Goal: Information Seeking & Learning: Understand process/instructions

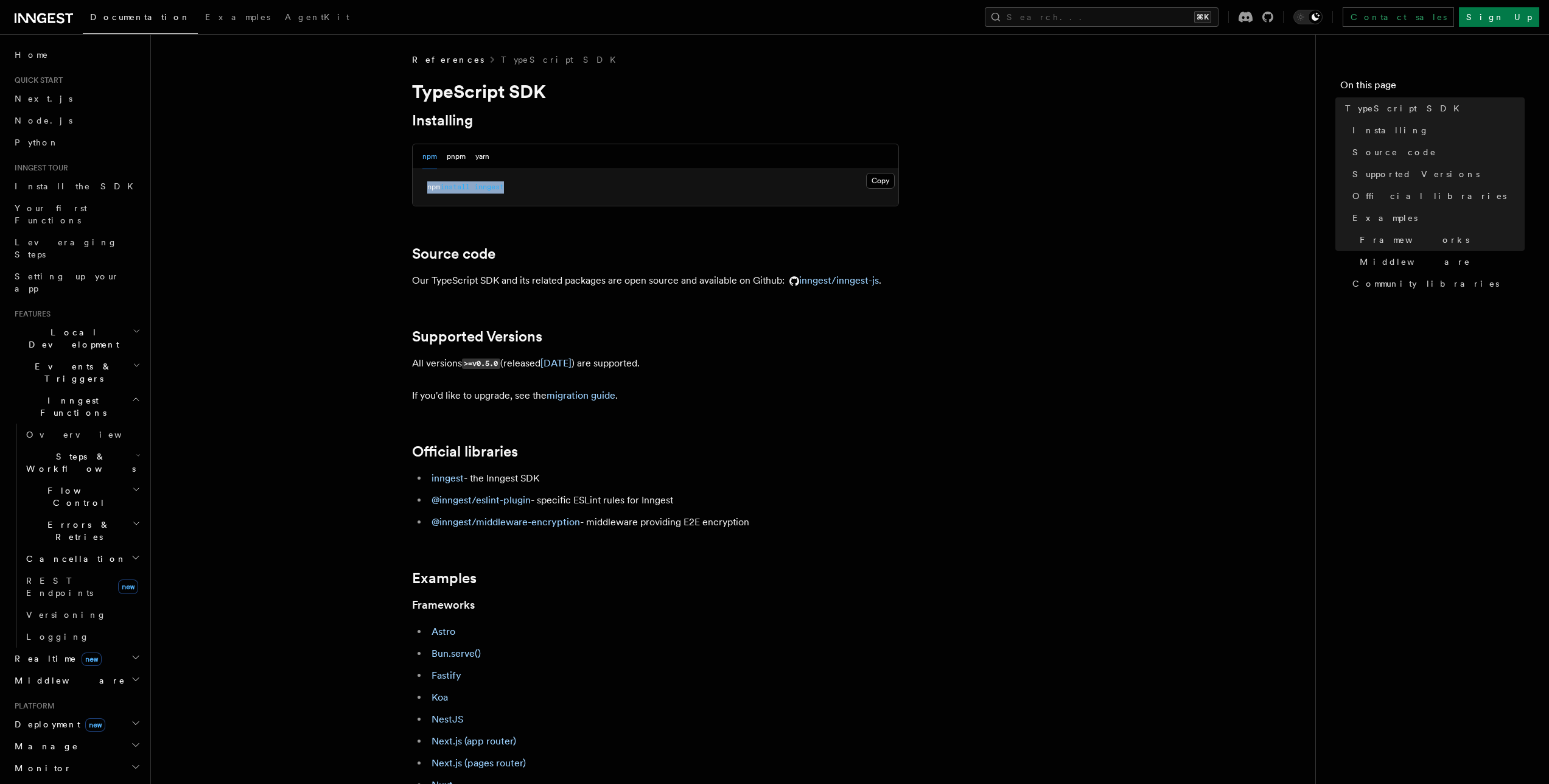
scroll to position [214, 0]
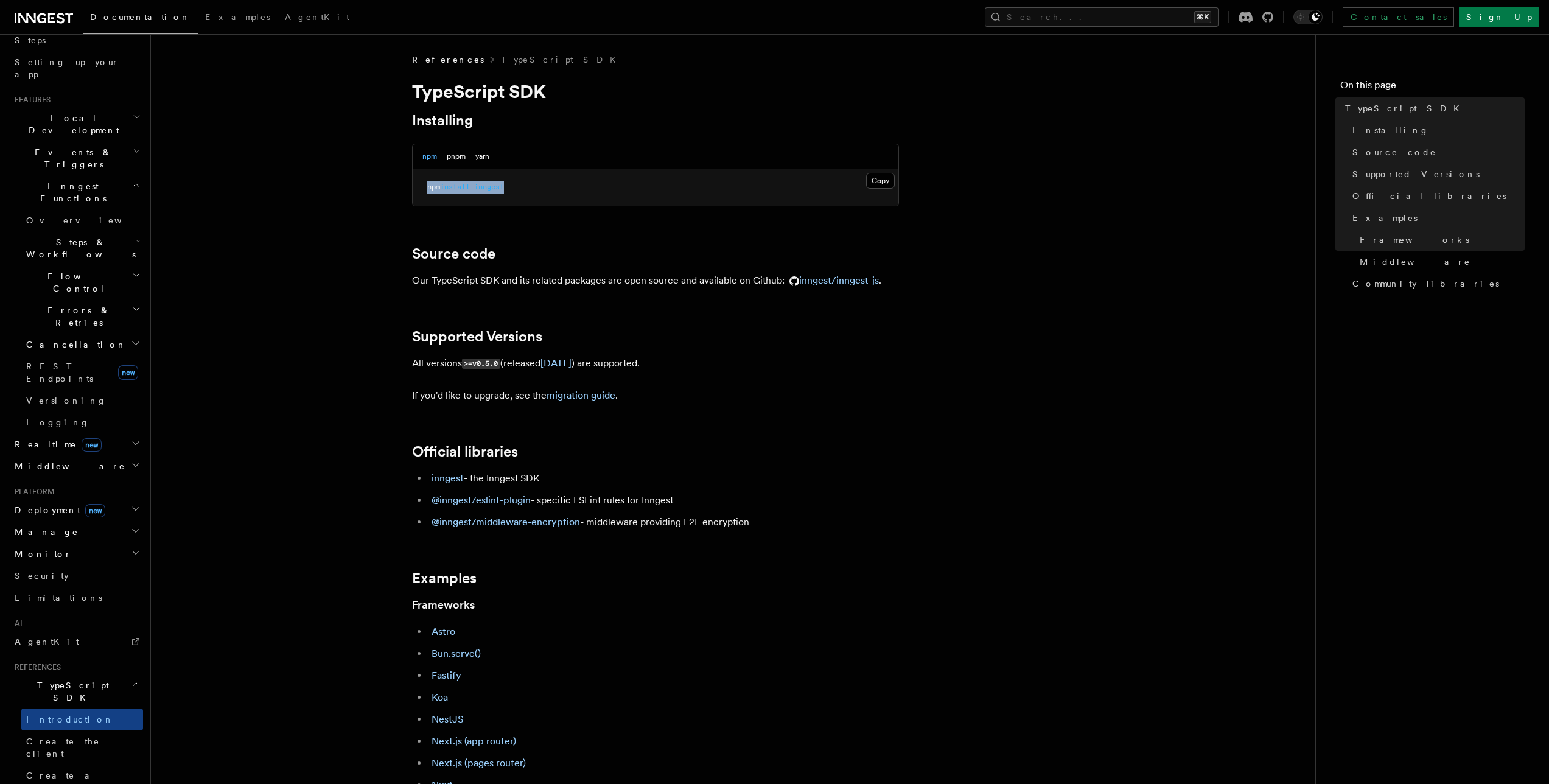
click at [390, 187] on article "References TypeScript SDK TypeScript SDK Installing npm pnpm yarn Copy Copied n…" at bounding box center [733, 691] width 1126 height 1275
click at [458, 147] on button "pnpm" at bounding box center [456, 156] width 19 height 25
drag, startPoint x: 515, startPoint y: 182, endPoint x: 400, endPoint y: 189, distance: 115.2
click at [400, 189] on article "References TypeScript SDK TypeScript SDK Installing npm pnpm yarn Copy Copied p…" at bounding box center [733, 691] width 1126 height 1275
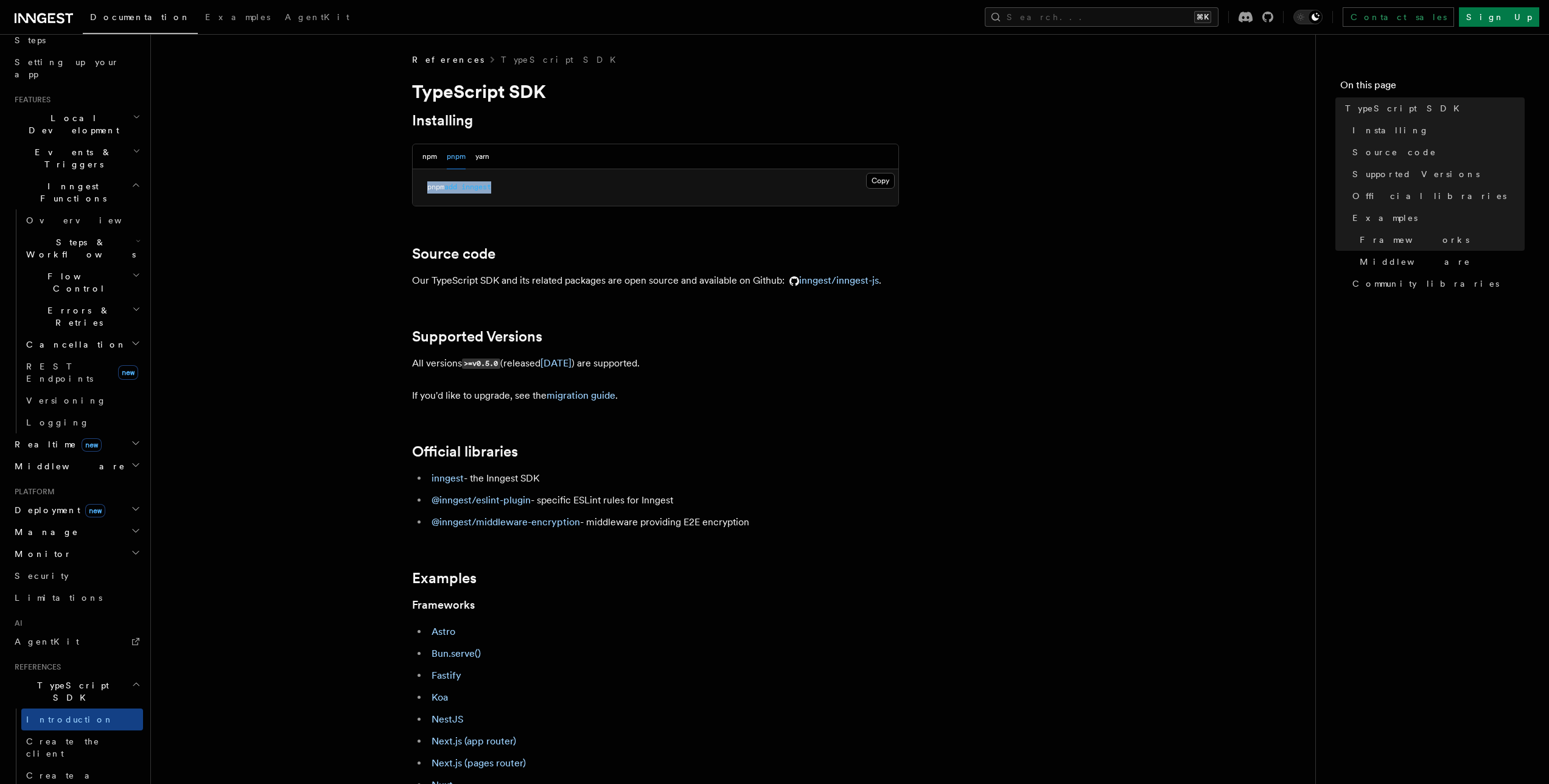
drag, startPoint x: 529, startPoint y: 187, endPoint x: 414, endPoint y: 187, distance: 115.0
click at [414, 187] on pre "pnpm add inngest" at bounding box center [655, 187] width 486 height 37
drag, startPoint x: 535, startPoint y: 185, endPoint x: 397, endPoint y: 188, distance: 138.0
click at [397, 188] on article "References TypeScript SDK TypeScript SDK Installing npm pnpm yarn Copy Copied p…" at bounding box center [733, 691] width 1126 height 1275
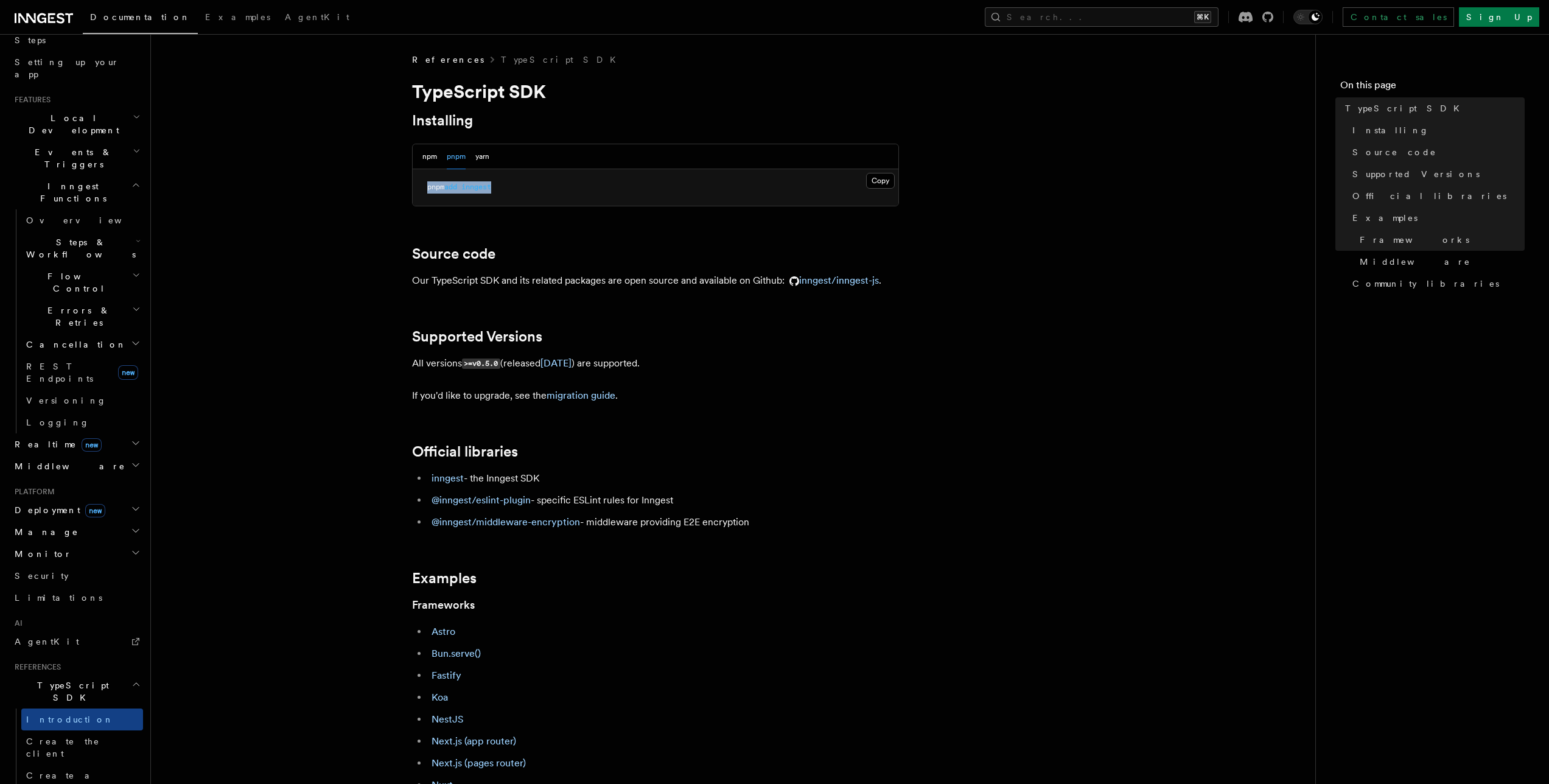
click at [397, 188] on article "References TypeScript SDK TypeScript SDK Installing npm pnpm yarn Copy Copied p…" at bounding box center [733, 691] width 1126 height 1275
click at [474, 192] on pre "pnpm add inngest" at bounding box center [655, 187] width 486 height 37
copy span "inngest"
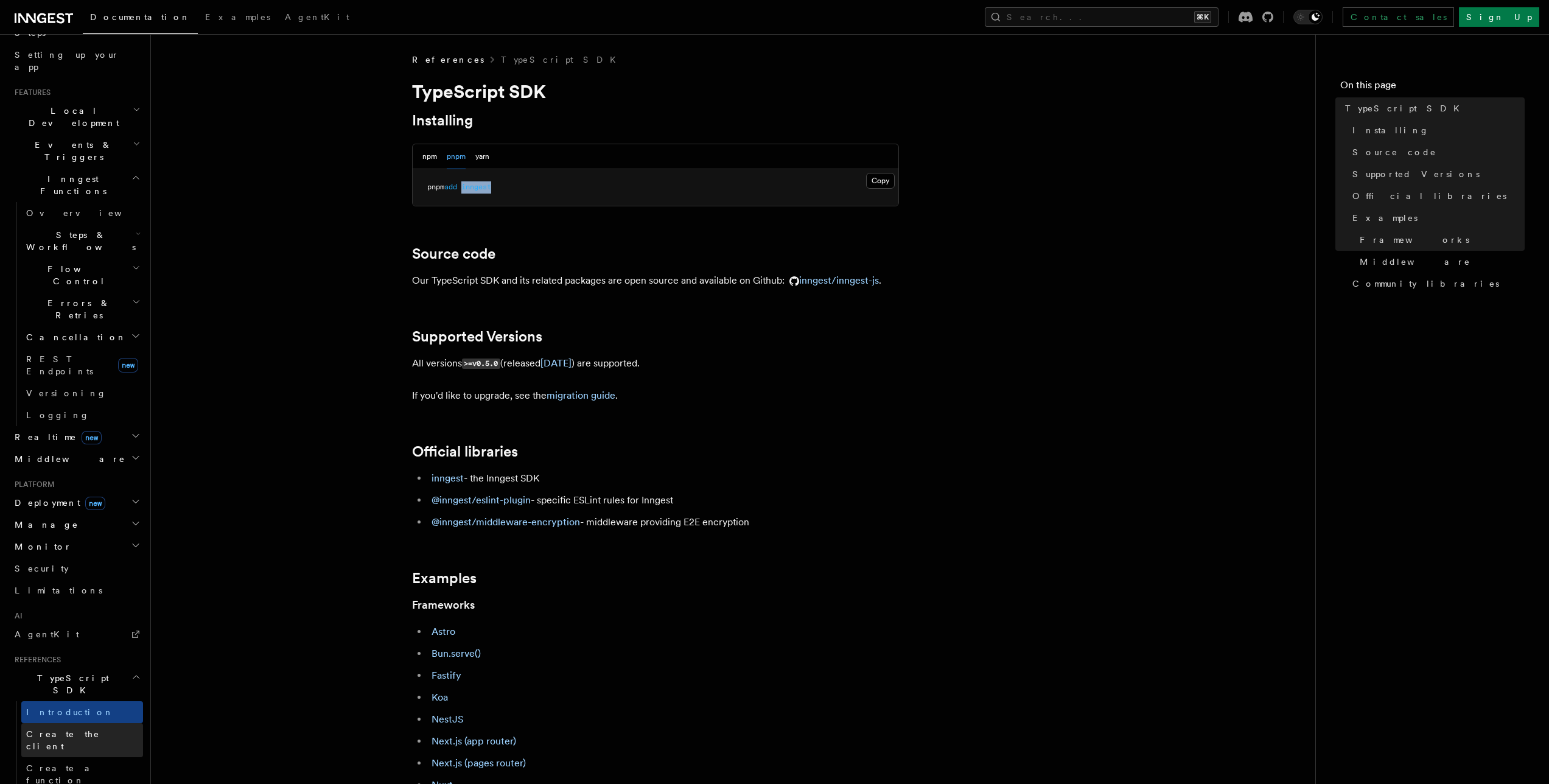
click at [88, 729] on span "Create the client" at bounding box center [63, 740] width 73 height 22
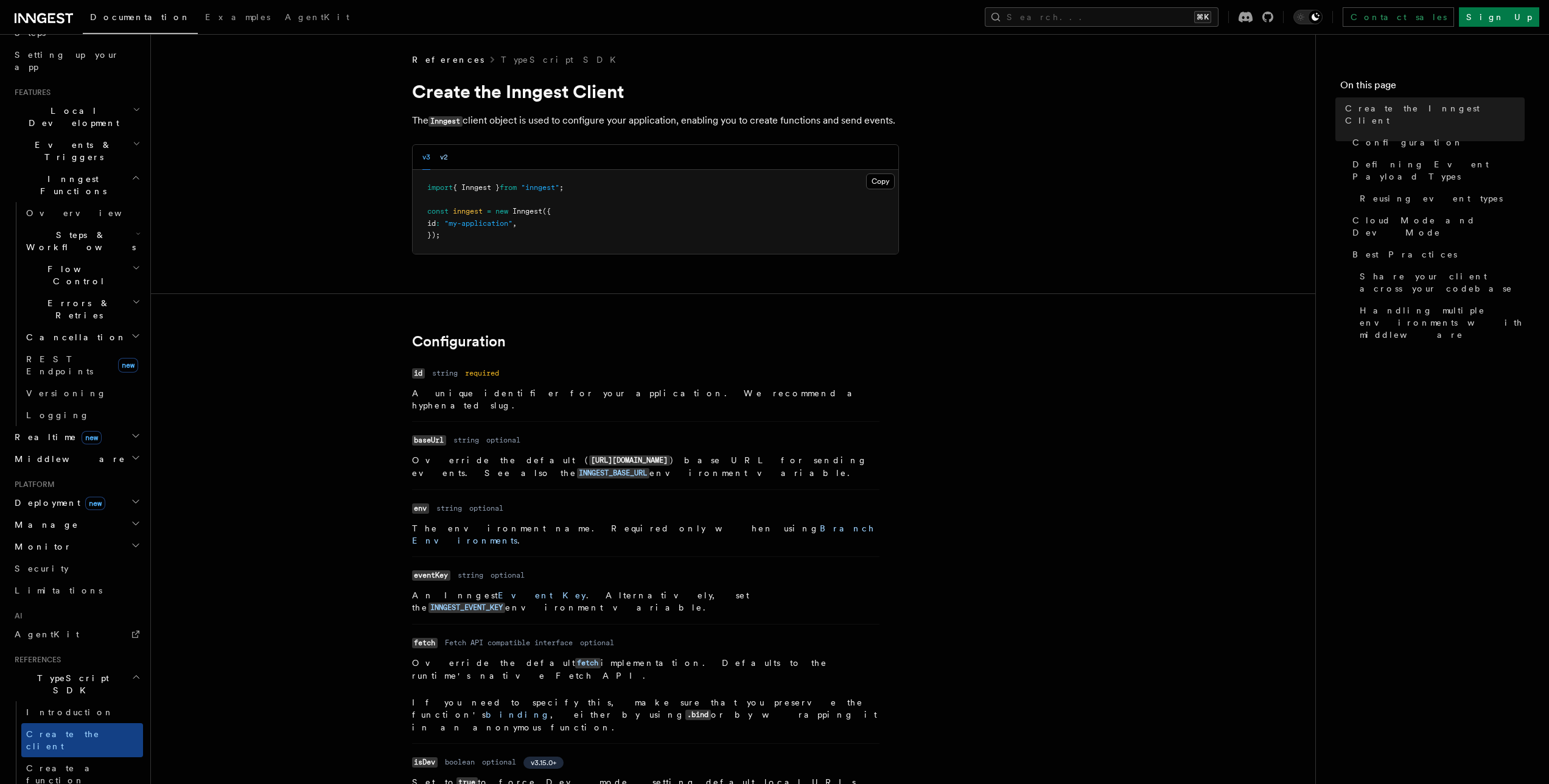
click at [446, 161] on button "v2" at bounding box center [444, 157] width 8 height 25
click at [429, 160] on div "v3 v2" at bounding box center [435, 157] width 26 height 25
click at [428, 158] on button "v3" at bounding box center [426, 157] width 8 height 25
click at [41, 762] on span "Create a function" at bounding box center [84, 774] width 117 height 25
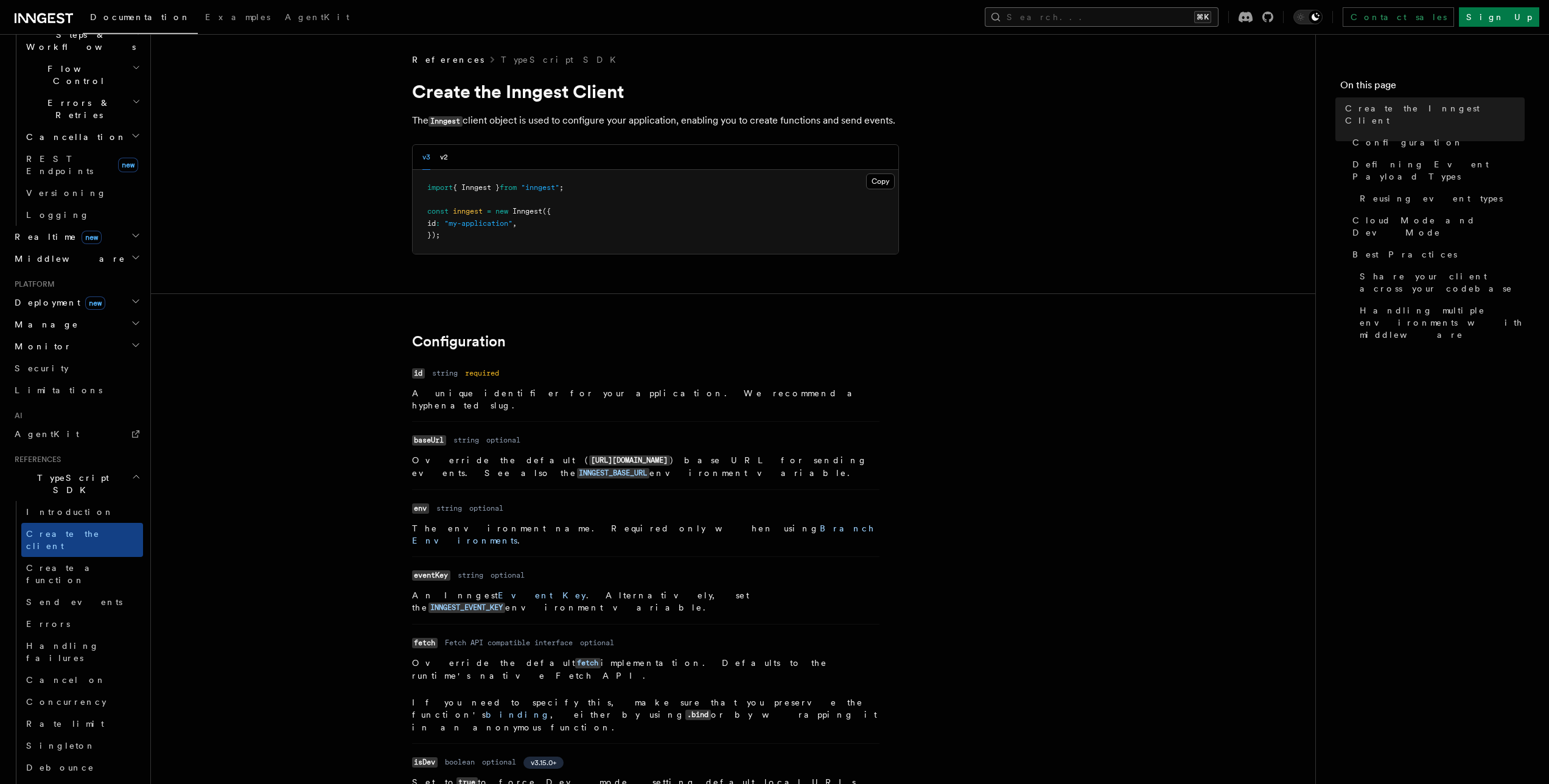
click at [1120, 25] on button "Search... ⌘K" at bounding box center [1102, 17] width 234 height 20
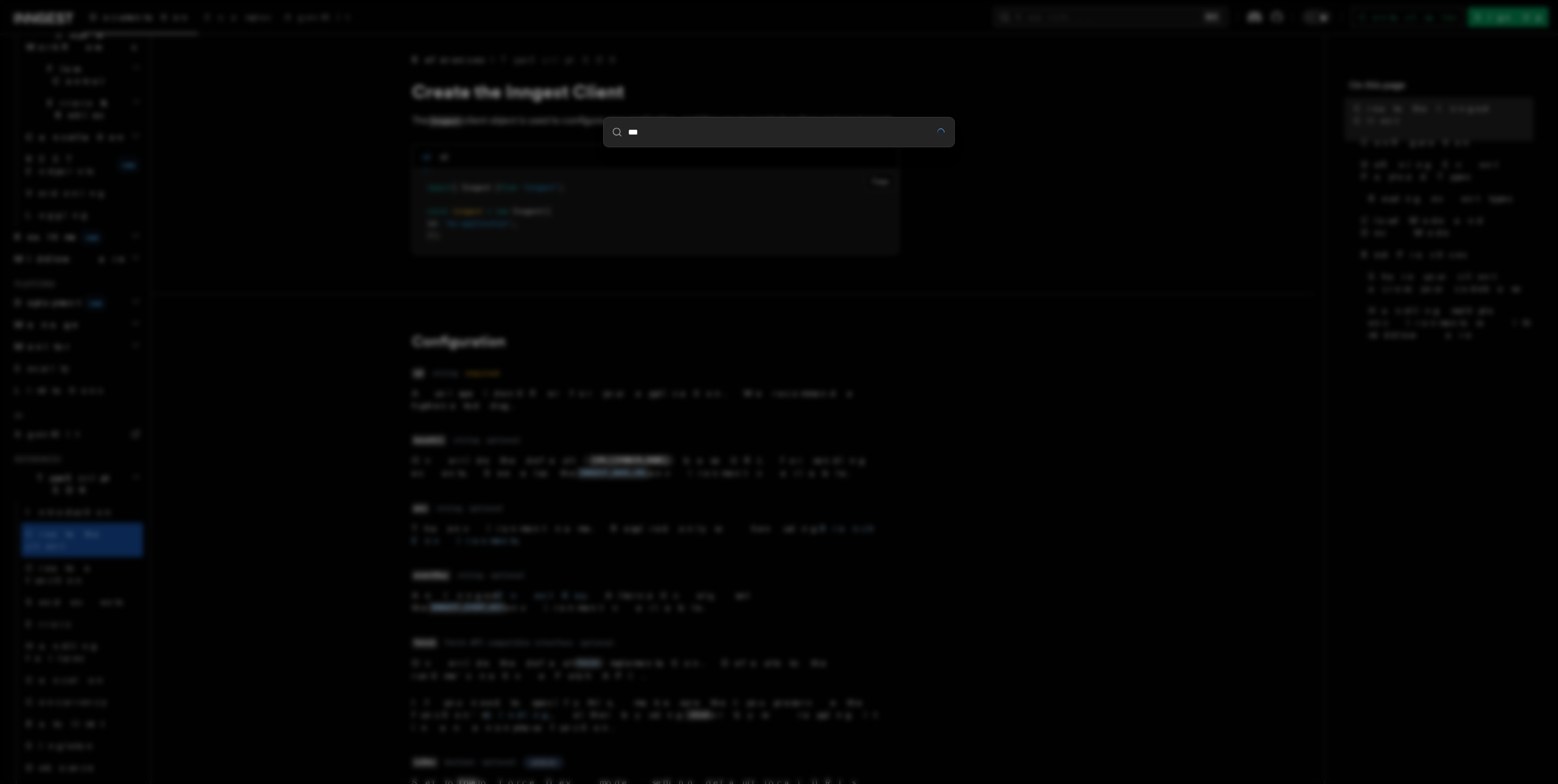
type input "***"
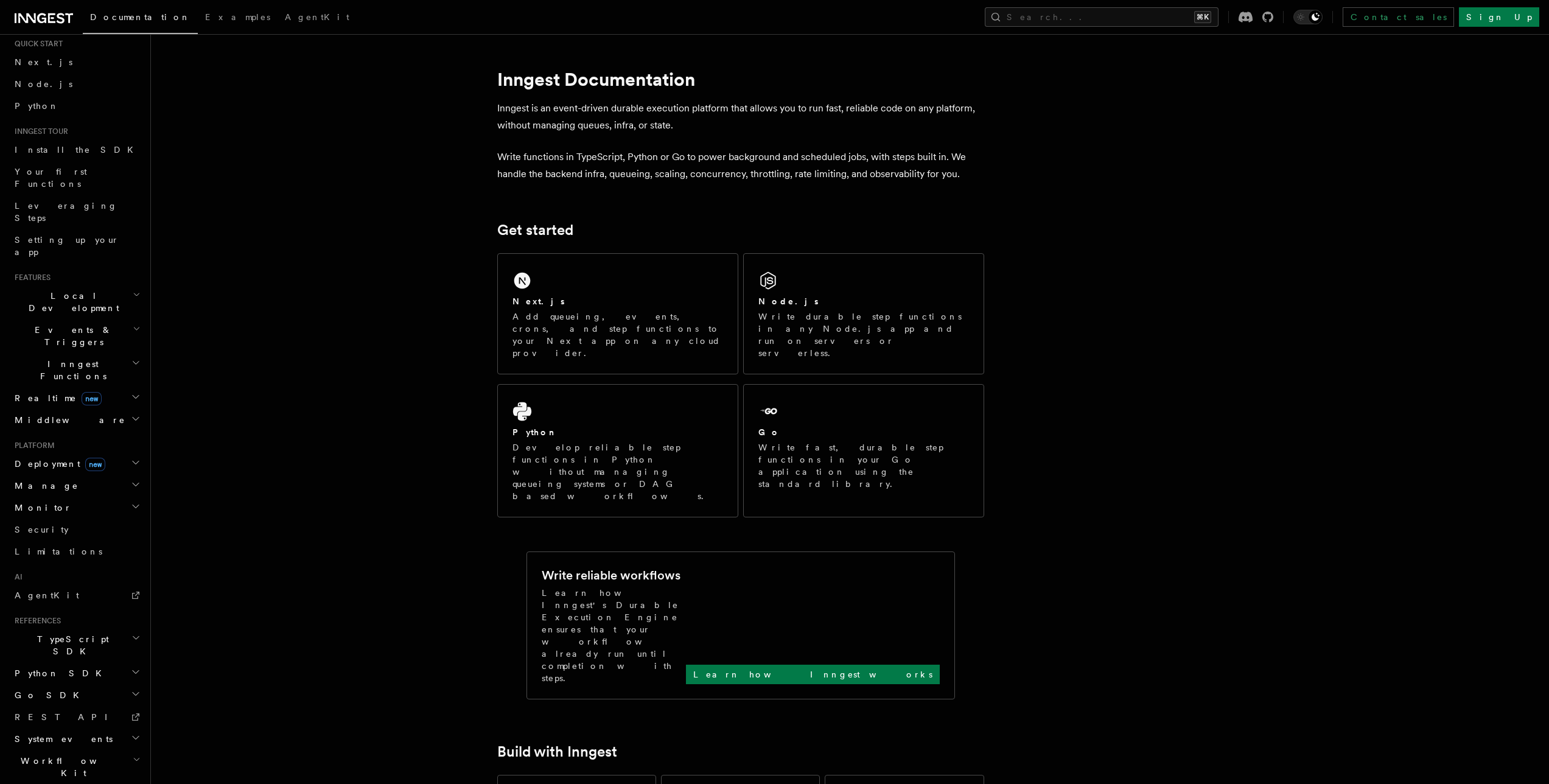
scroll to position [363, 0]
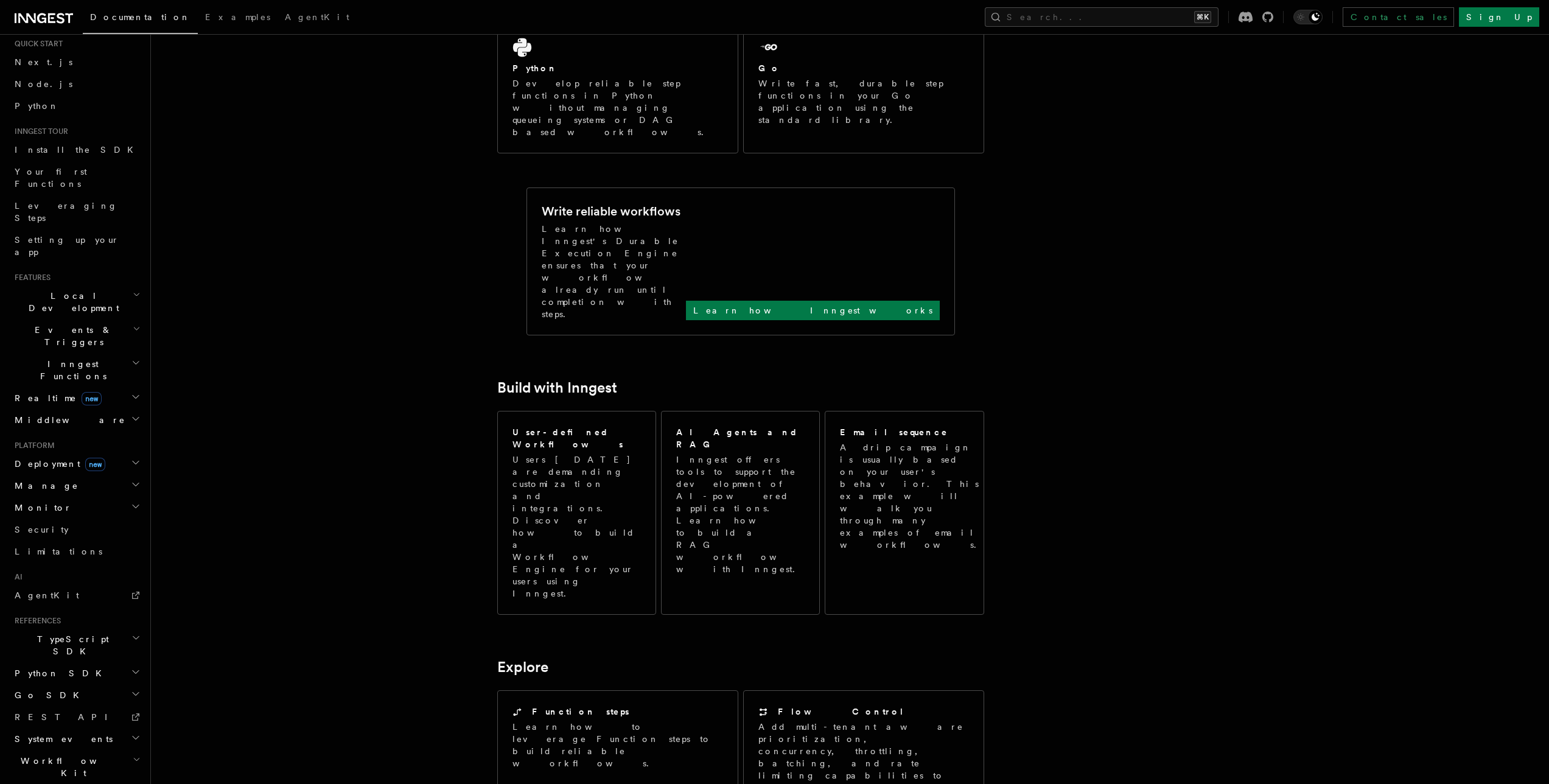
click at [49, 633] on span "TypeScript SDK" at bounding box center [70, 645] width 122 height 25
click at [49, 668] on span "Introduction" at bounding box center [70, 672] width 88 height 9
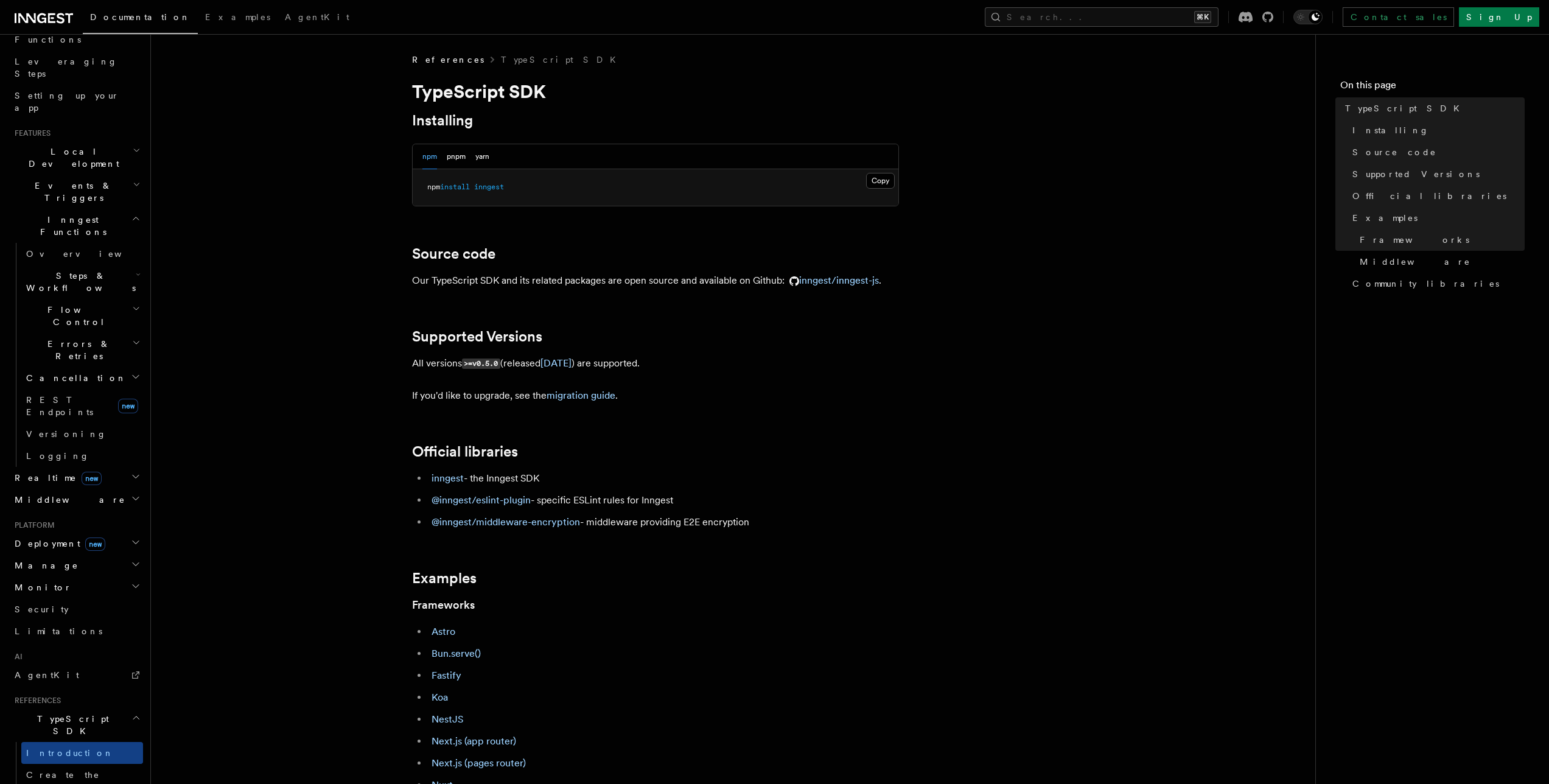
scroll to position [99, 0]
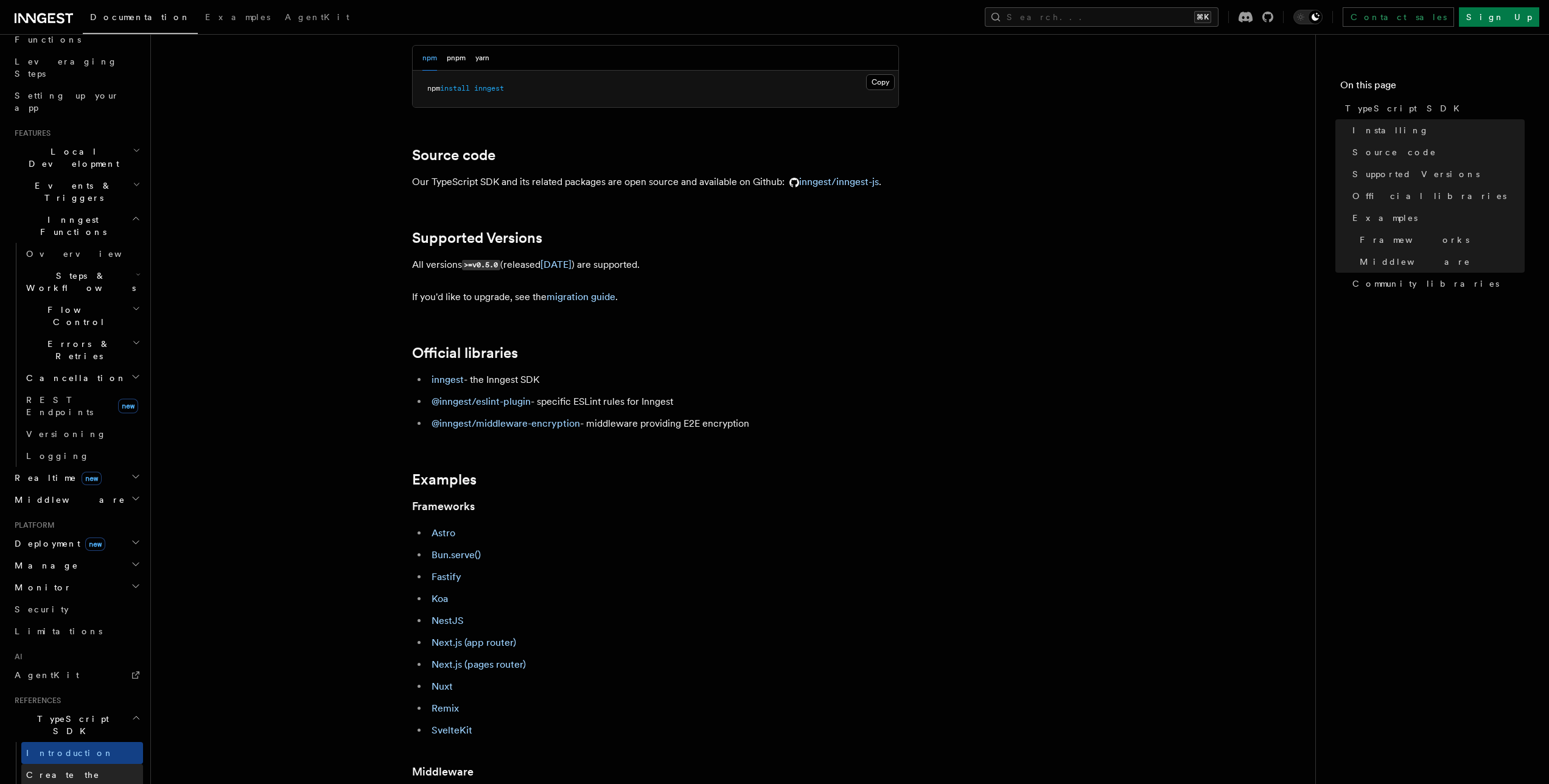
click at [68, 769] on span "Create the client" at bounding box center [63, 781] width 73 height 22
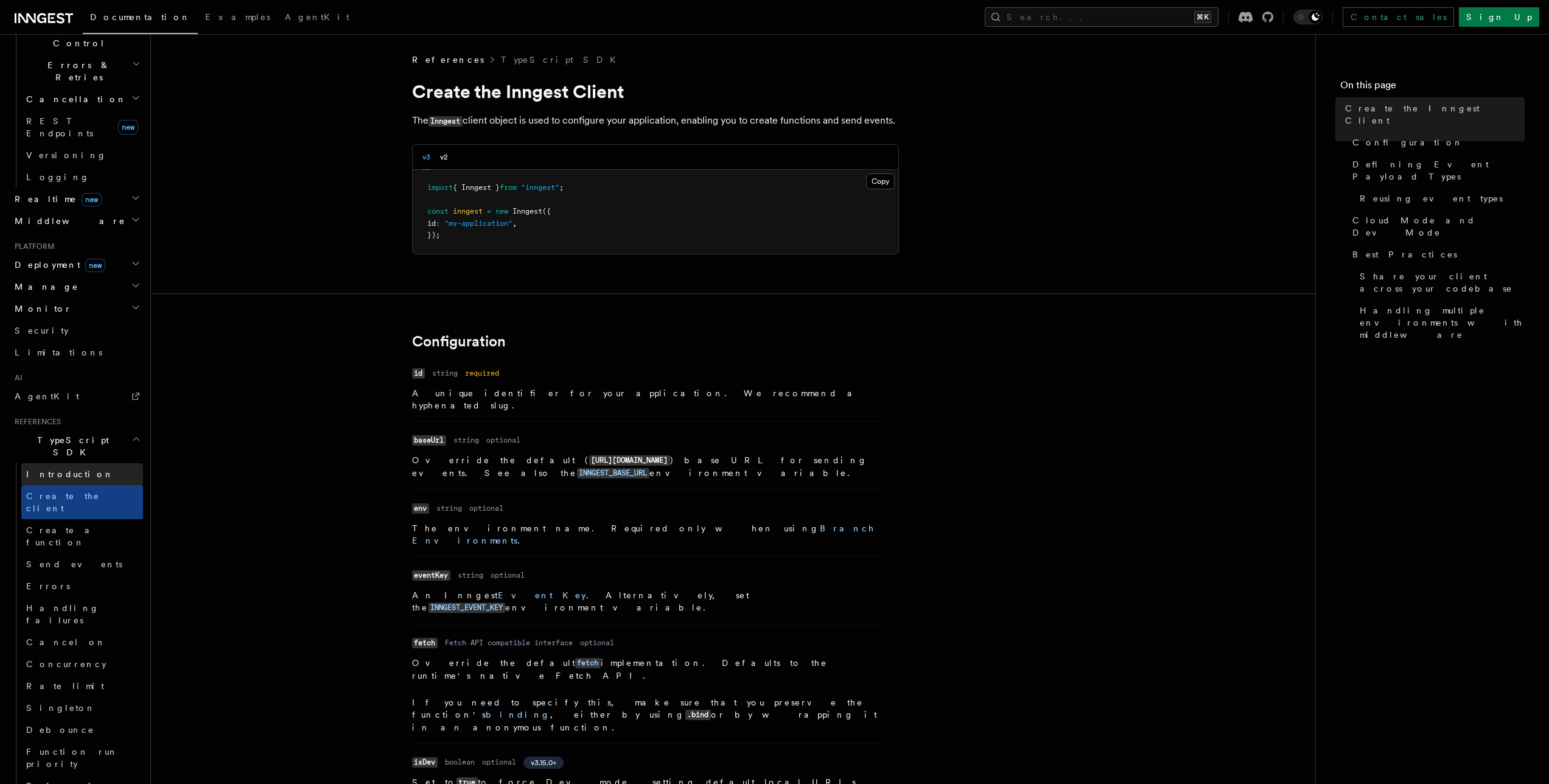
click at [102, 463] on link "Introduction" at bounding box center [82, 474] width 122 height 22
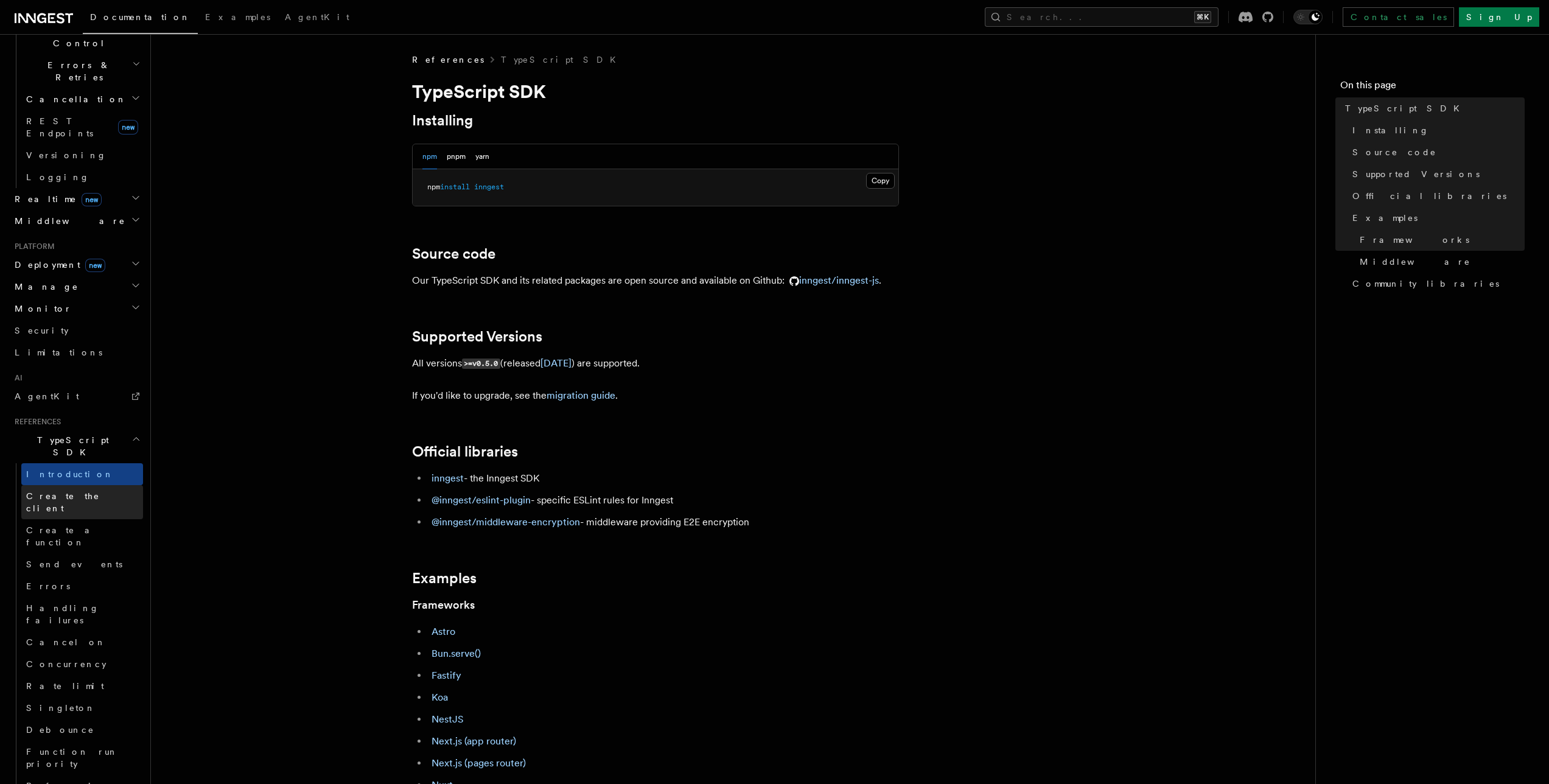
click at [67, 491] on span "Create the client" at bounding box center [63, 502] width 73 height 22
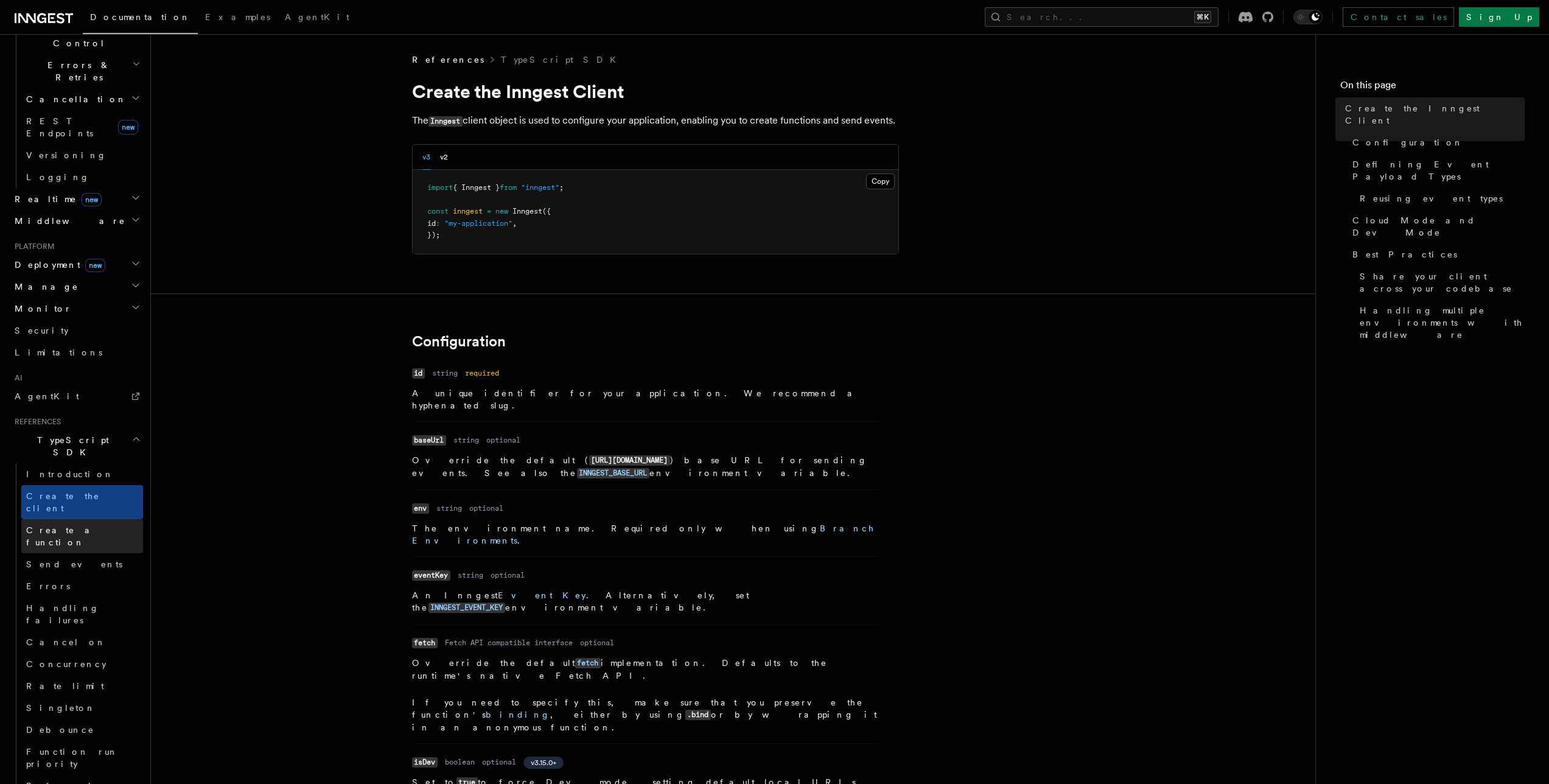
click at [78, 525] on span "Create a function" at bounding box center [62, 536] width 73 height 22
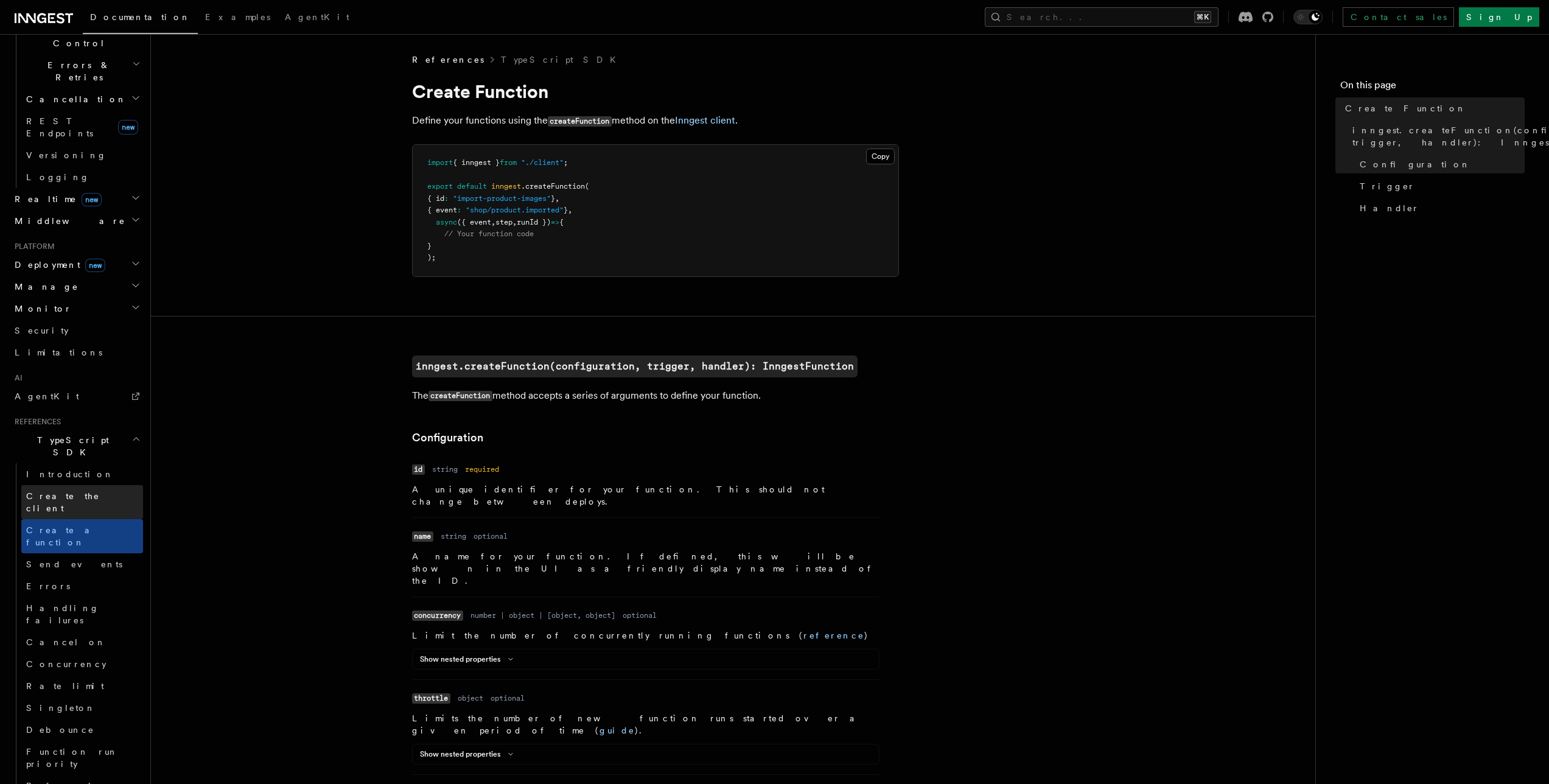
click at [76, 491] on span "Create the client" at bounding box center [63, 502] width 73 height 22
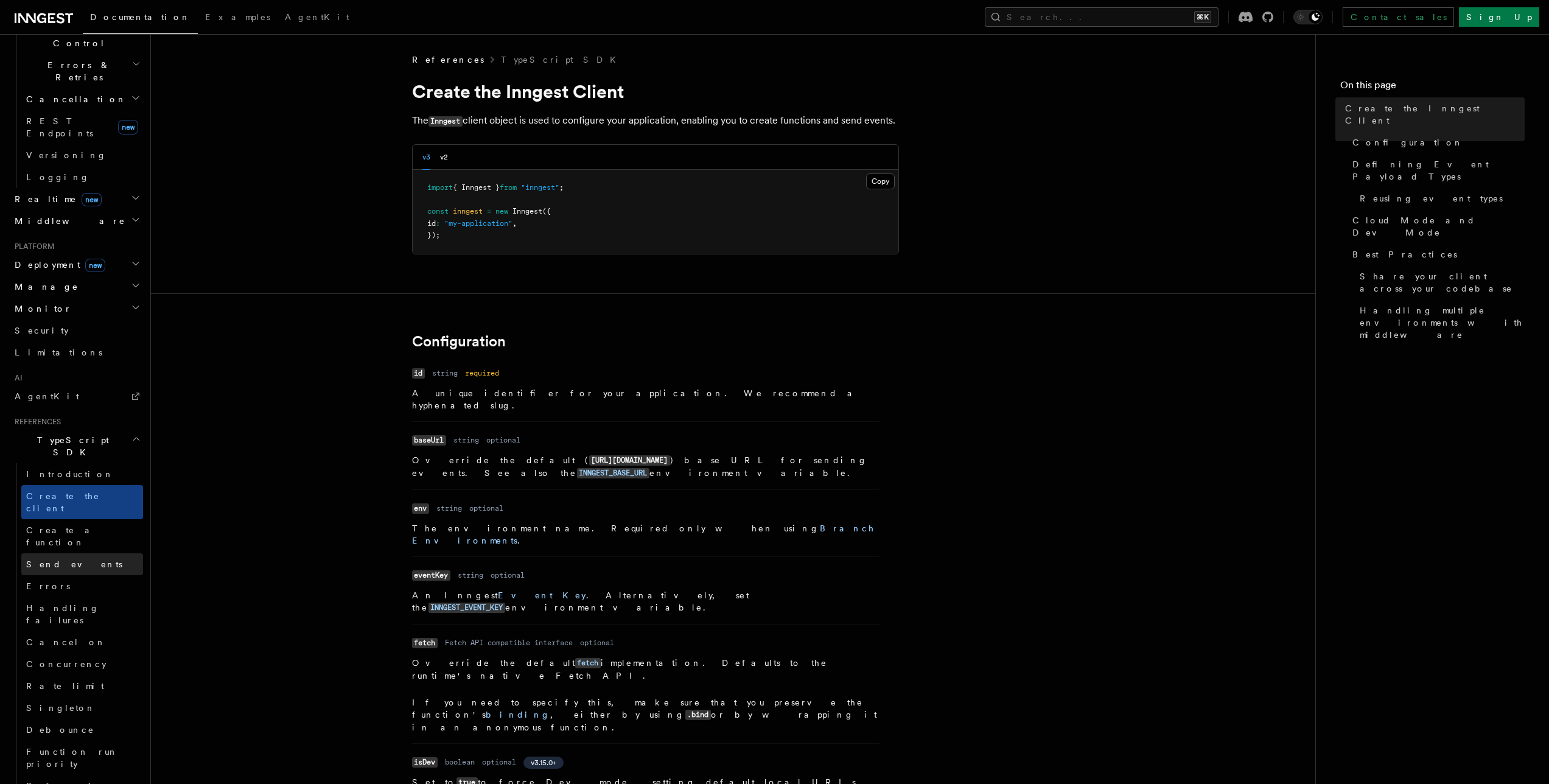
click at [74, 553] on link "Send events" at bounding box center [82, 564] width 122 height 22
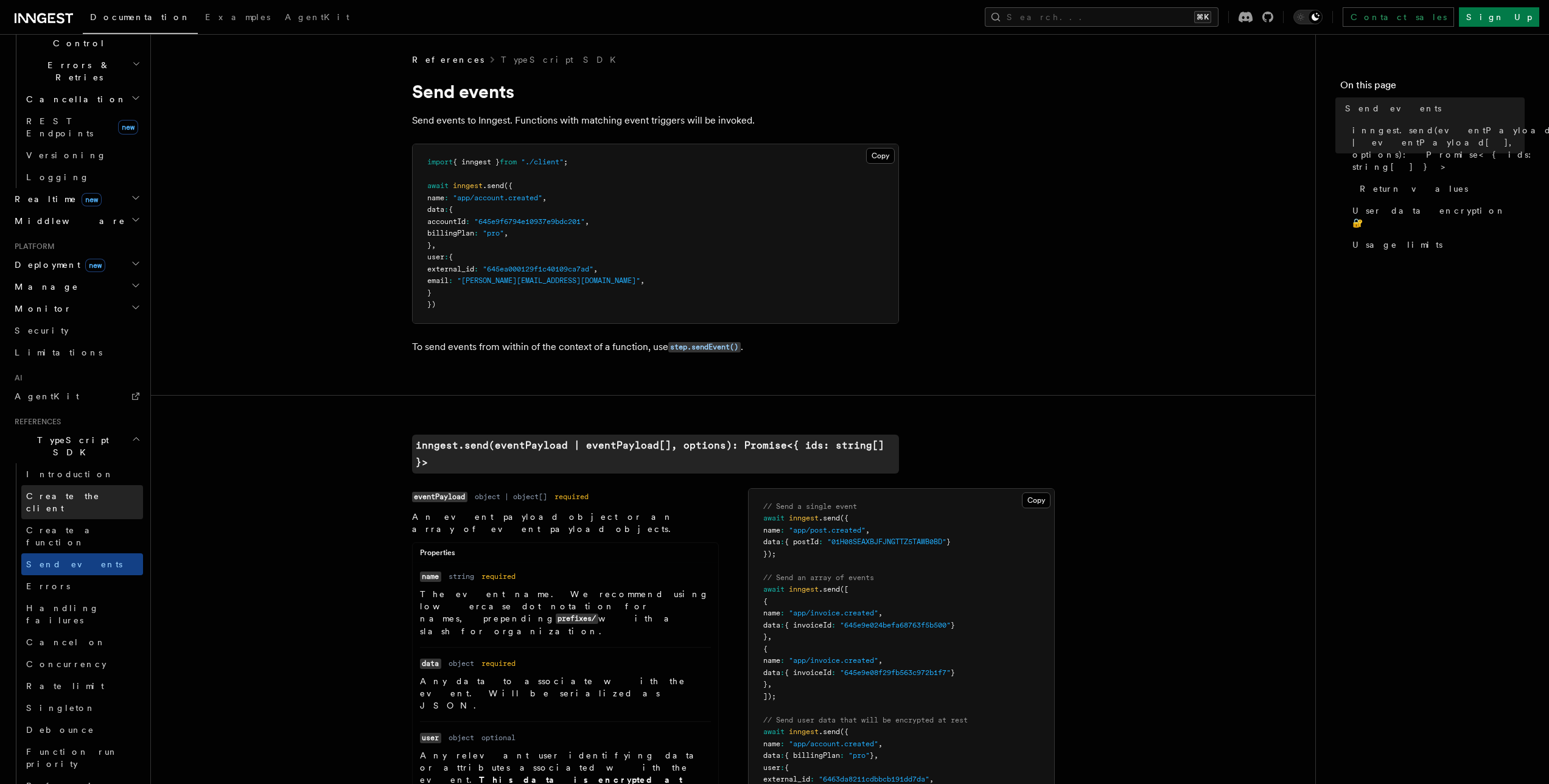
click at [75, 490] on span "Create the client" at bounding box center [84, 502] width 117 height 25
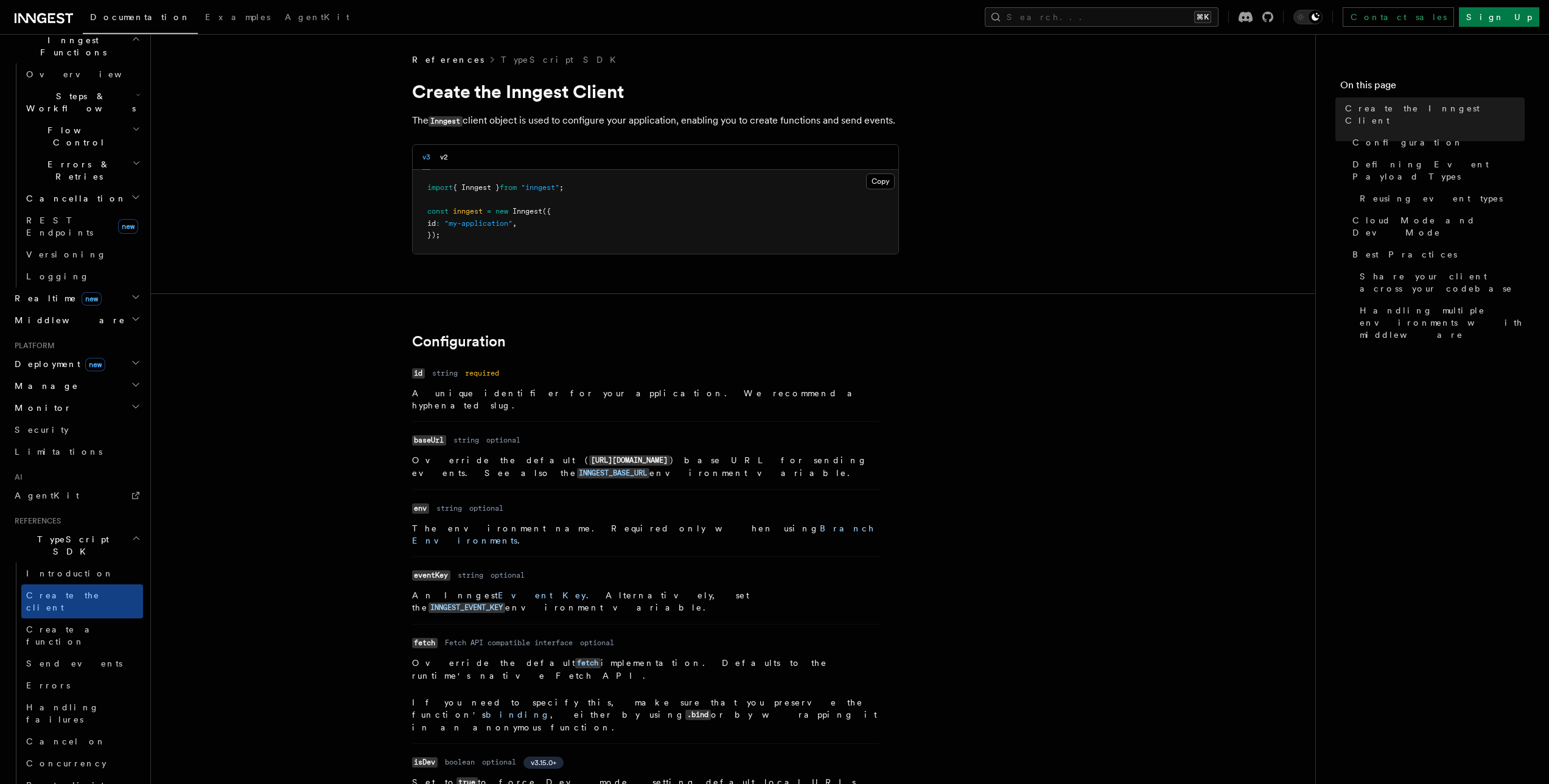
scroll to position [306, 0]
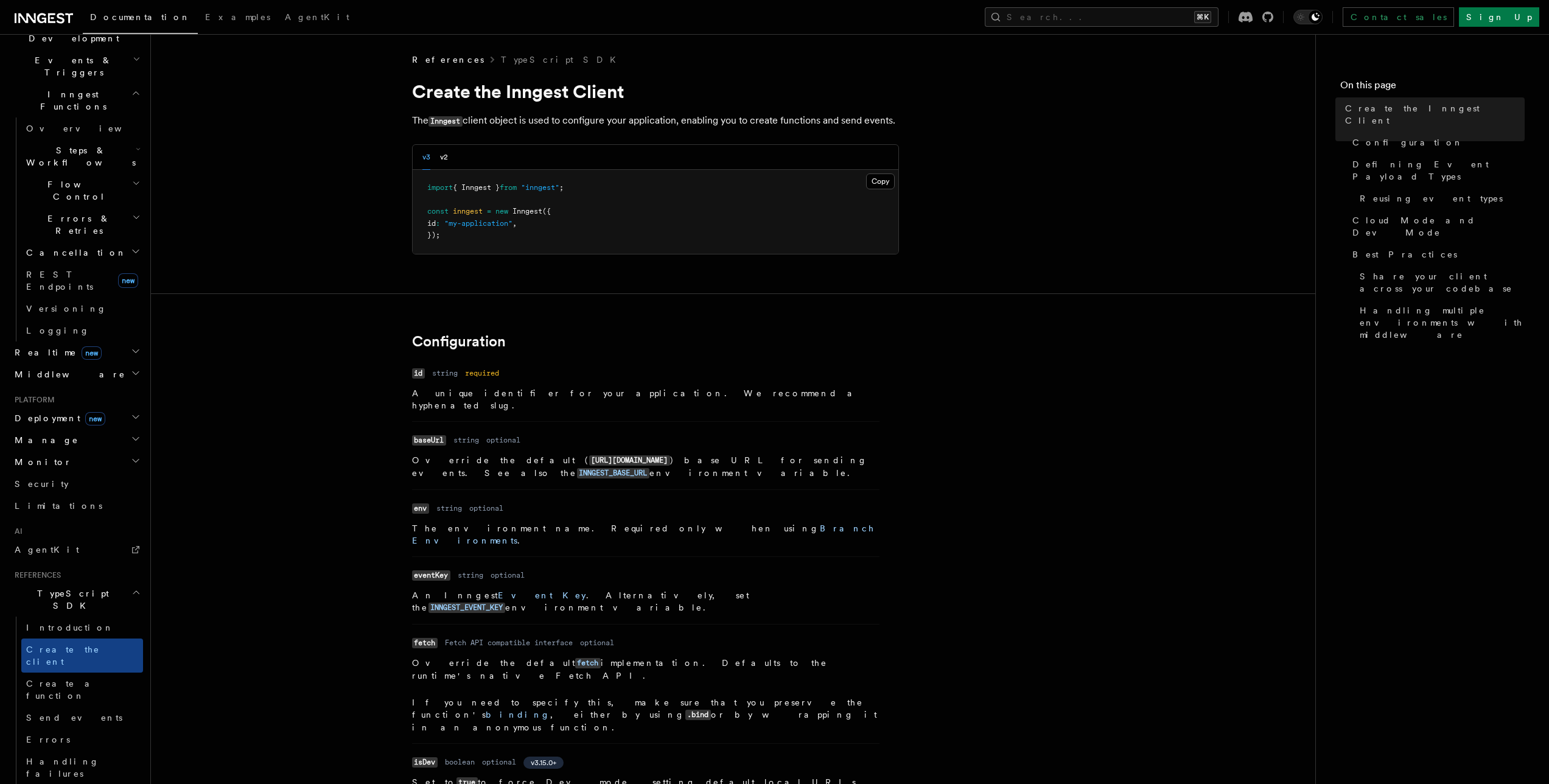
click at [85, 412] on span "new" at bounding box center [96, 419] width 20 height 14
click at [56, 612] on span "Connect" at bounding box center [54, 616] width 55 height 9
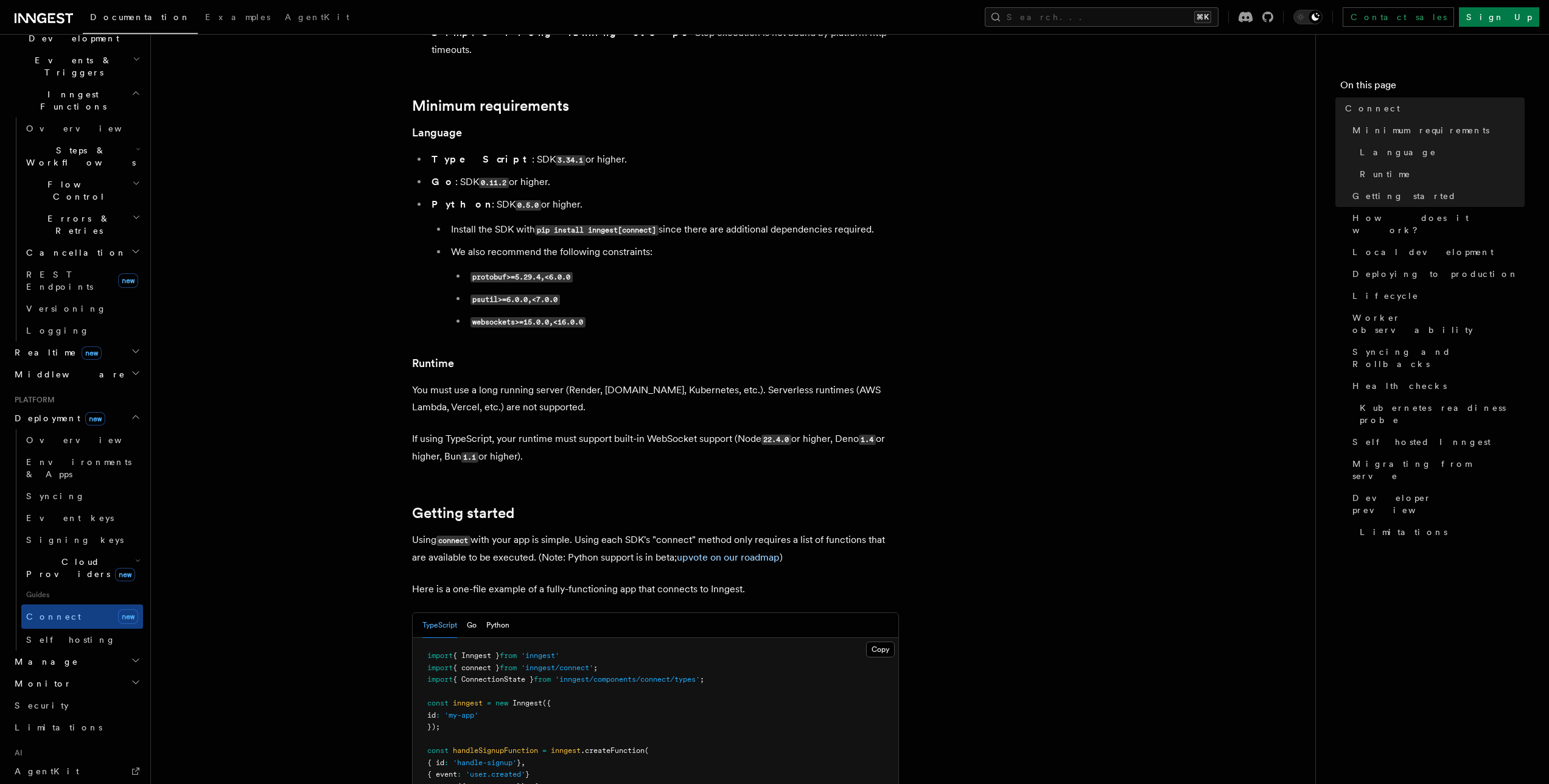
scroll to position [605, 0]
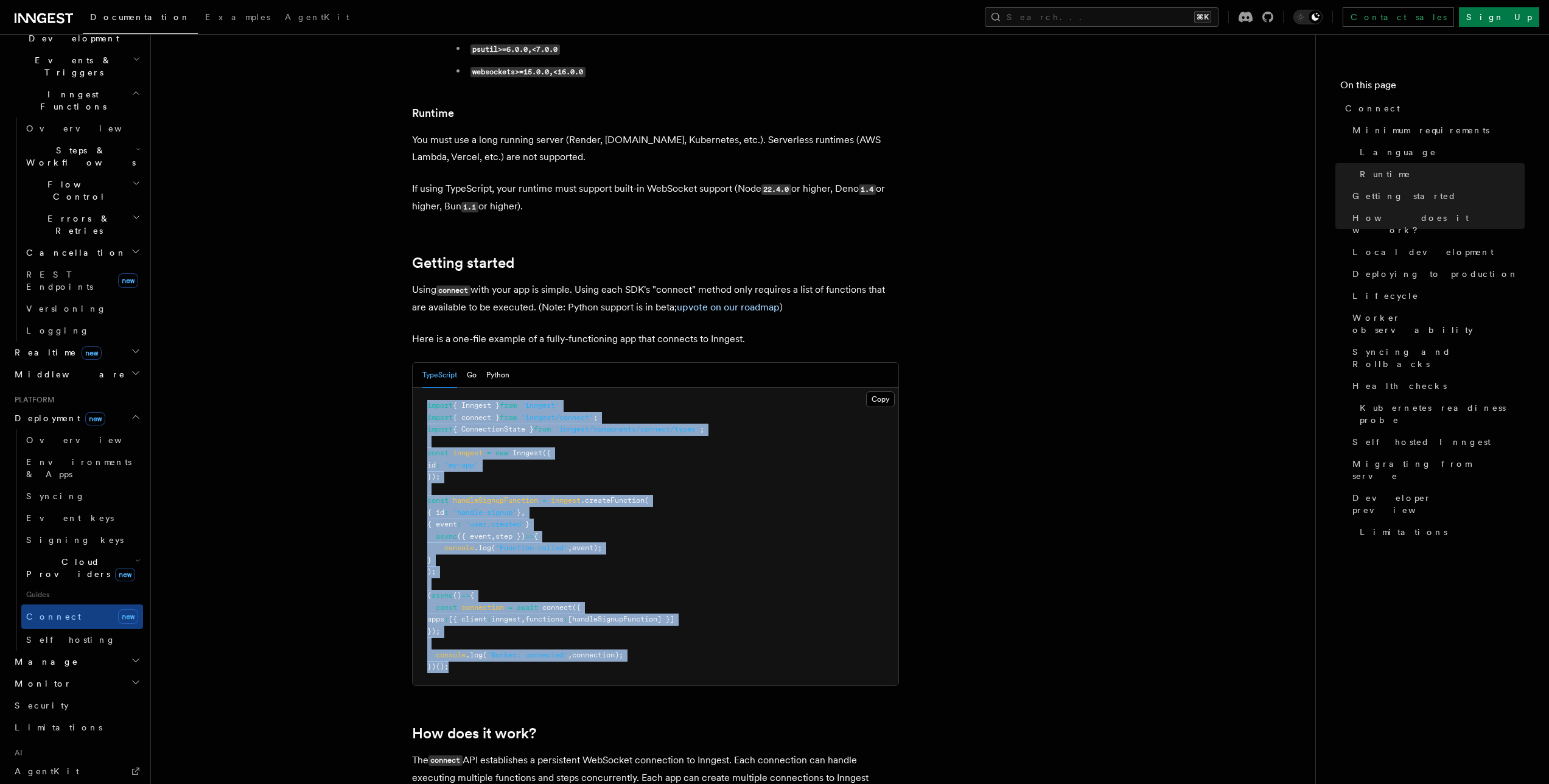
drag, startPoint x: 438, startPoint y: 365, endPoint x: 632, endPoint y: 616, distance: 317.2
click at [632, 616] on pre "import { Inngest } from 'inngest' import { connect } from 'inngest/connect' ; i…" at bounding box center [655, 536] width 486 height 298
copy code "import { Inngest } from 'inngest' import { connect } from 'inngest/connect' ; i…"
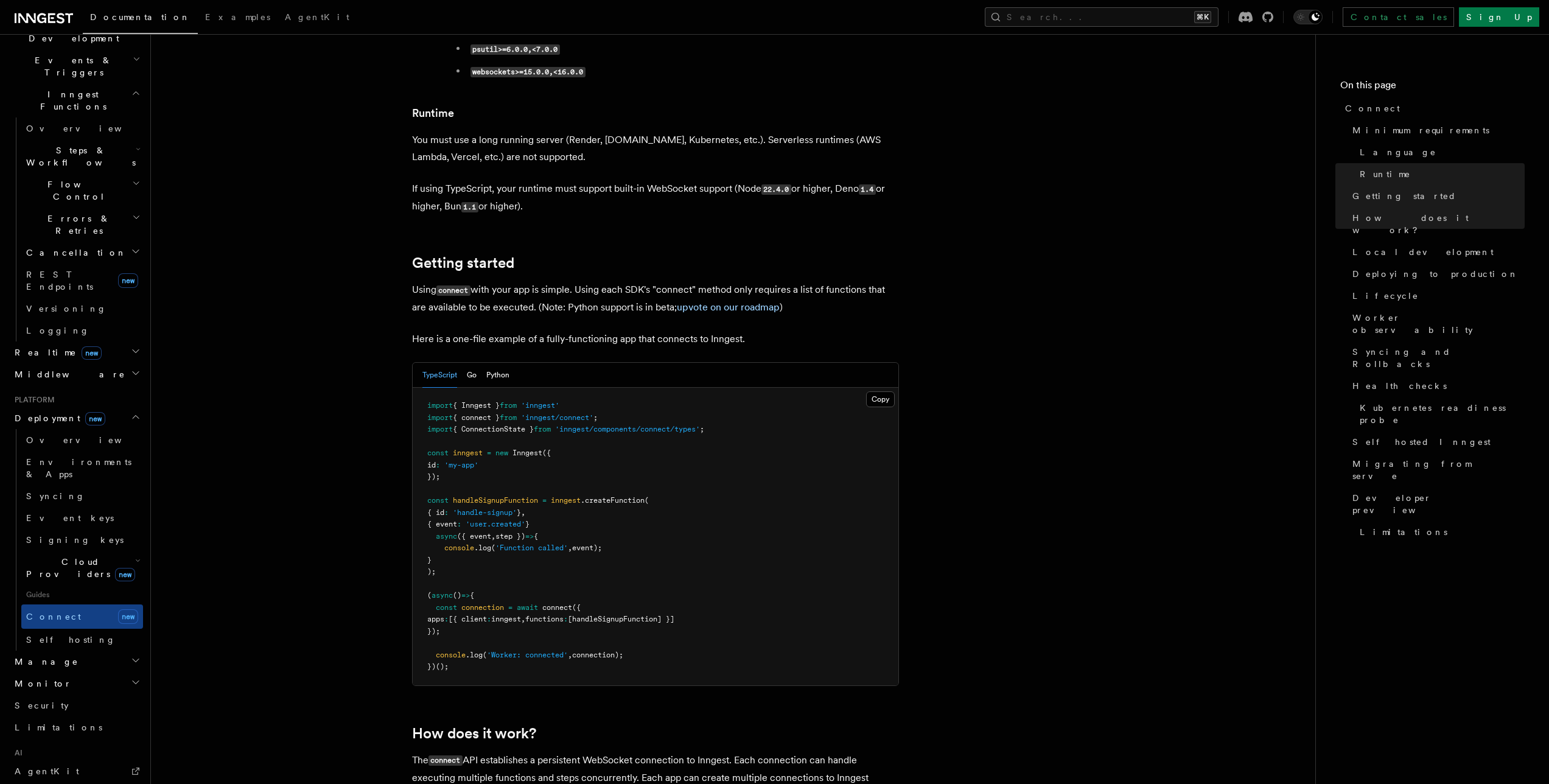
click at [473, 425] on span "{ ConnectionState }" at bounding box center [493, 429] width 81 height 9
copy span "ConnectionState"
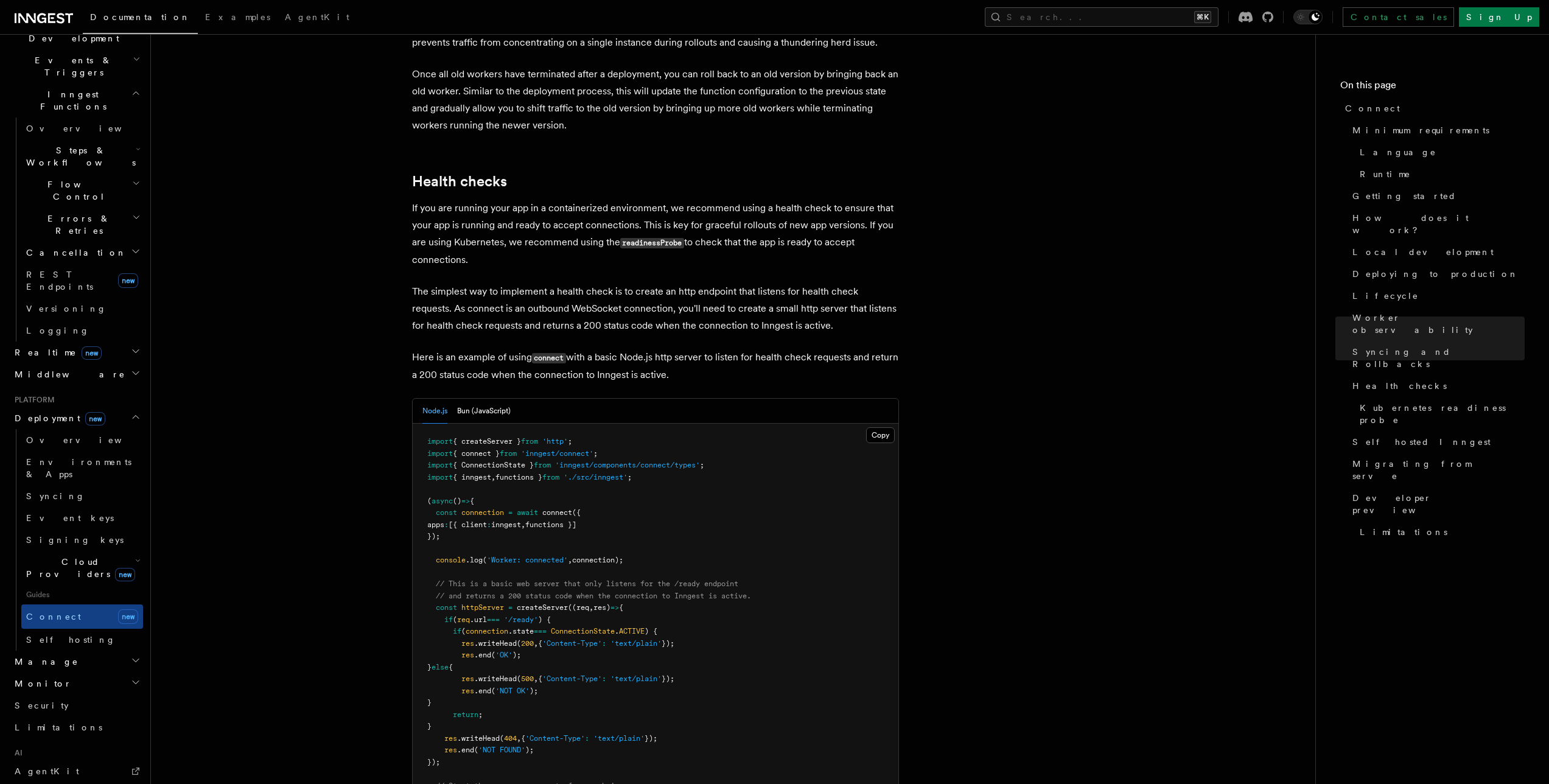
scroll to position [4908, 0]
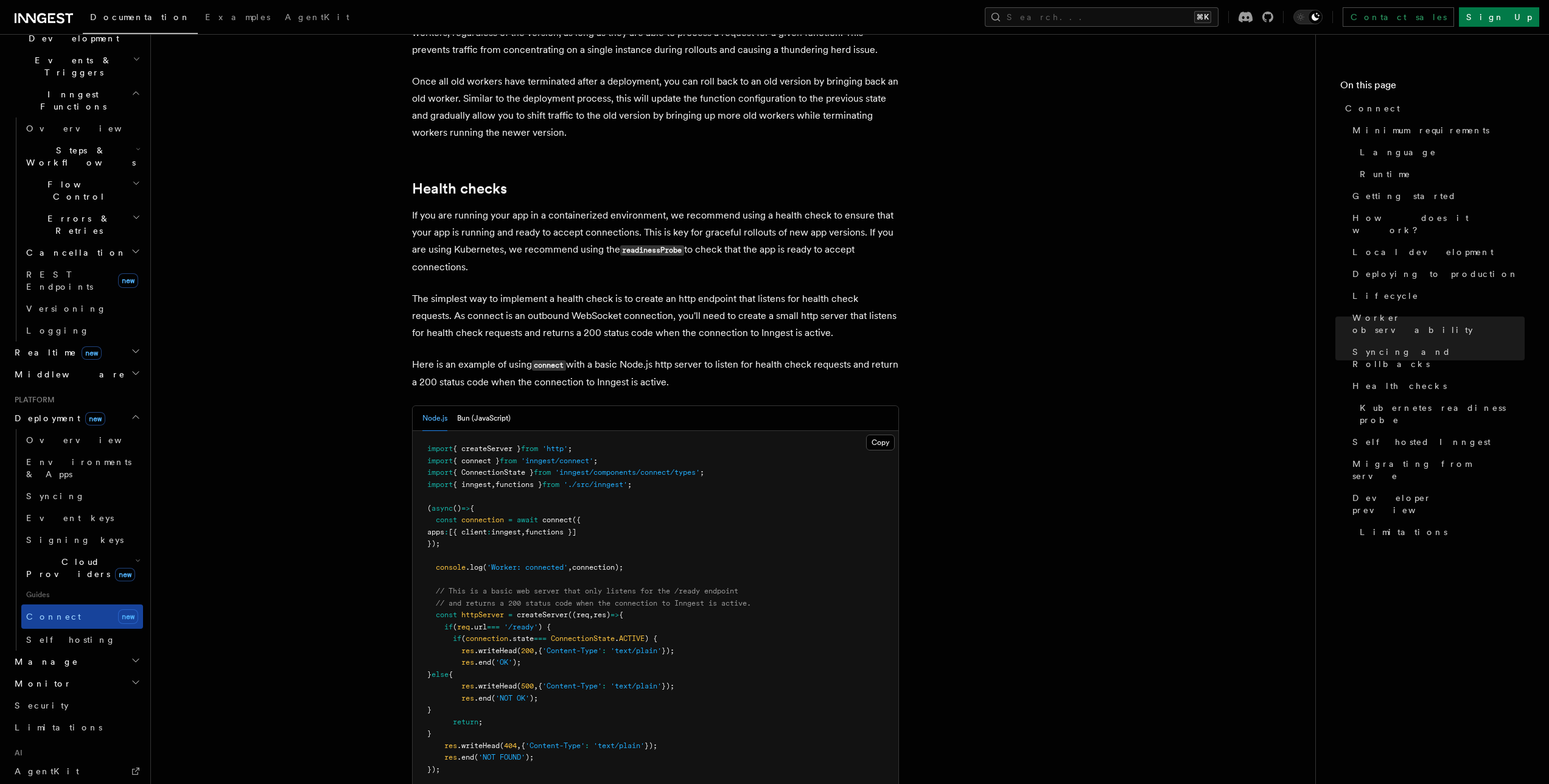
click at [62, 604] on link "Connect new" at bounding box center [82, 616] width 122 height 25
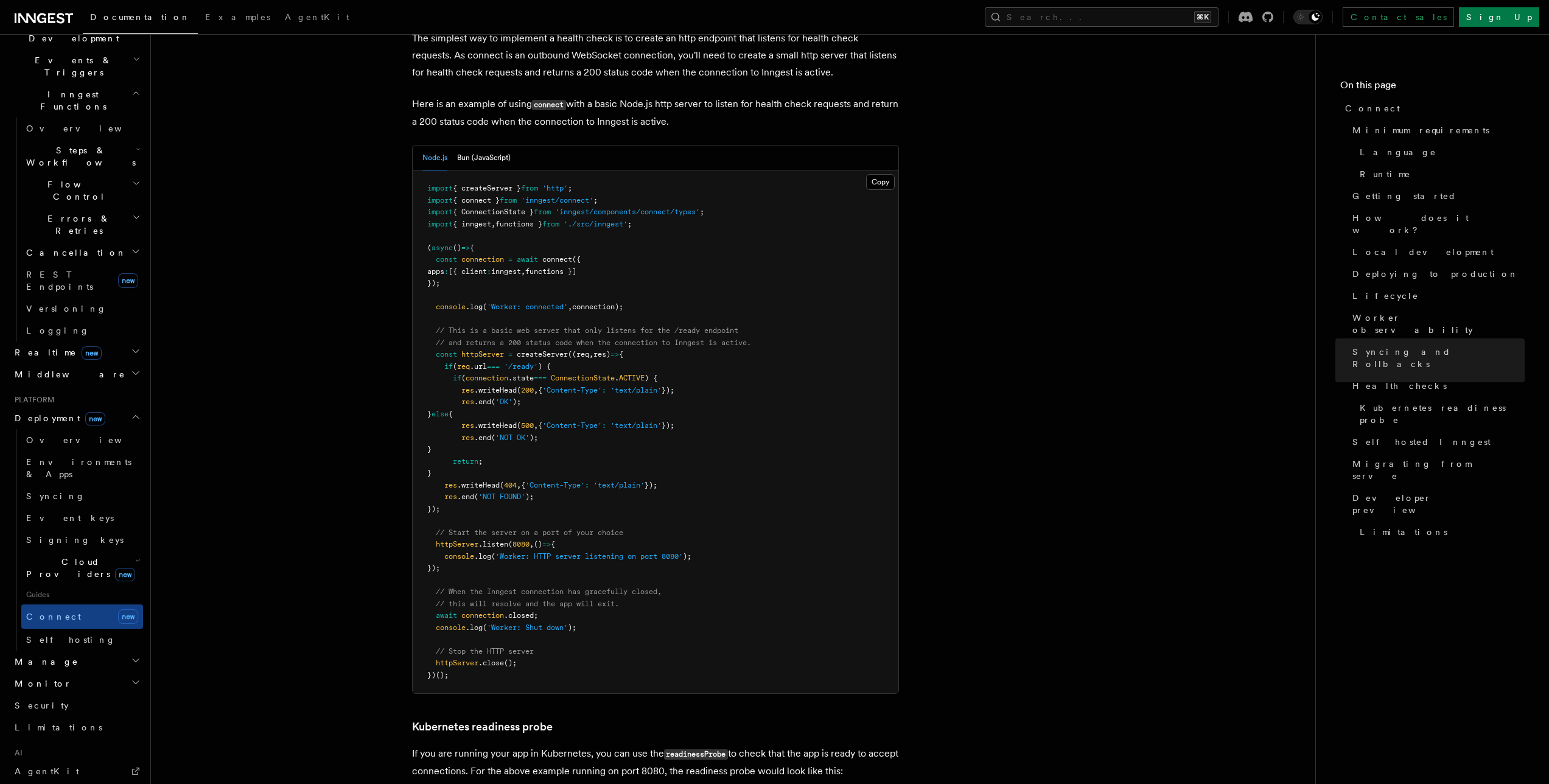
scroll to position [5103, 0]
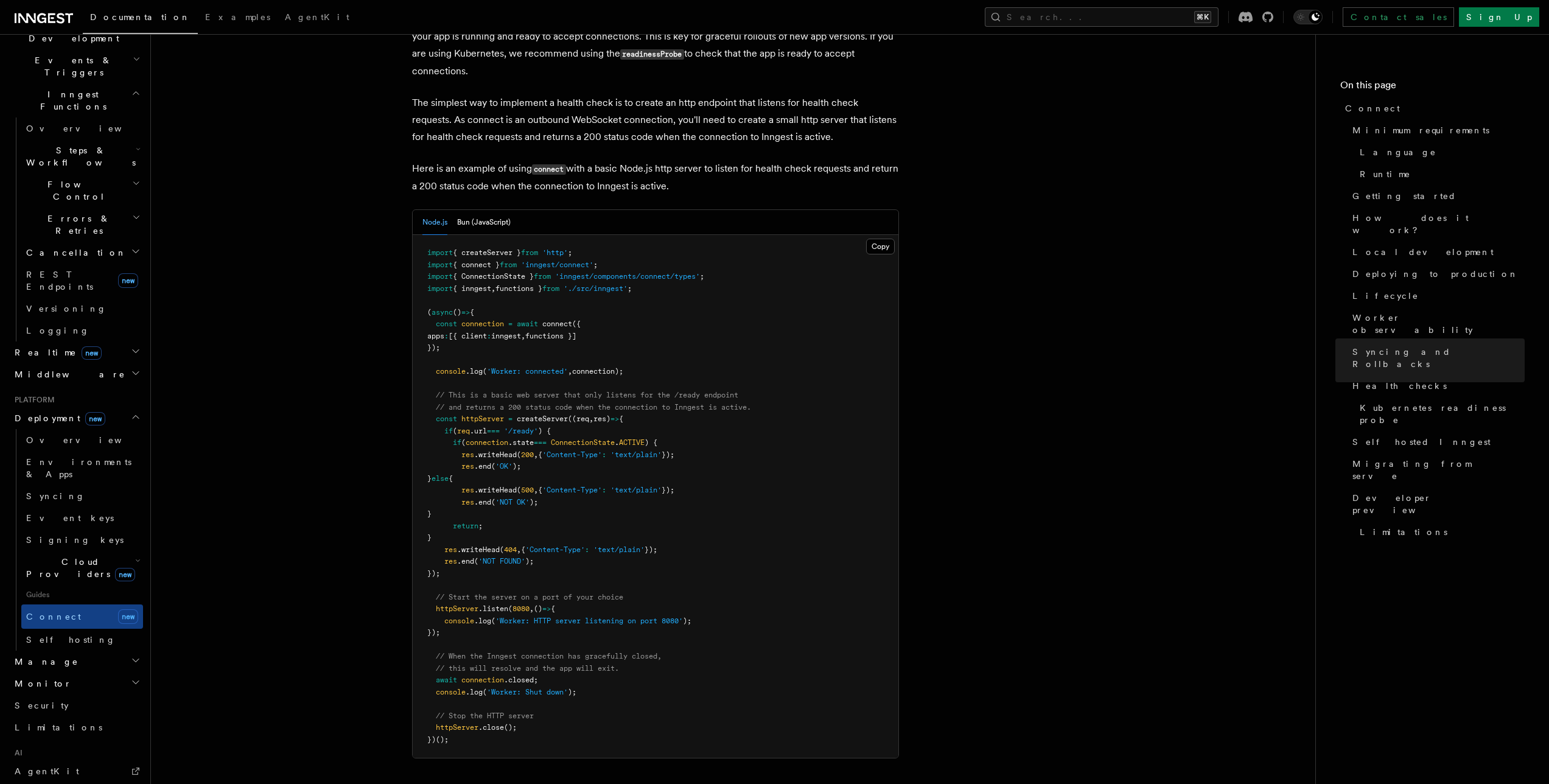
click at [767, 305] on pre "import { createServer } from 'http' ; import { connect } from 'inngest/connect'…" at bounding box center [655, 496] width 486 height 523
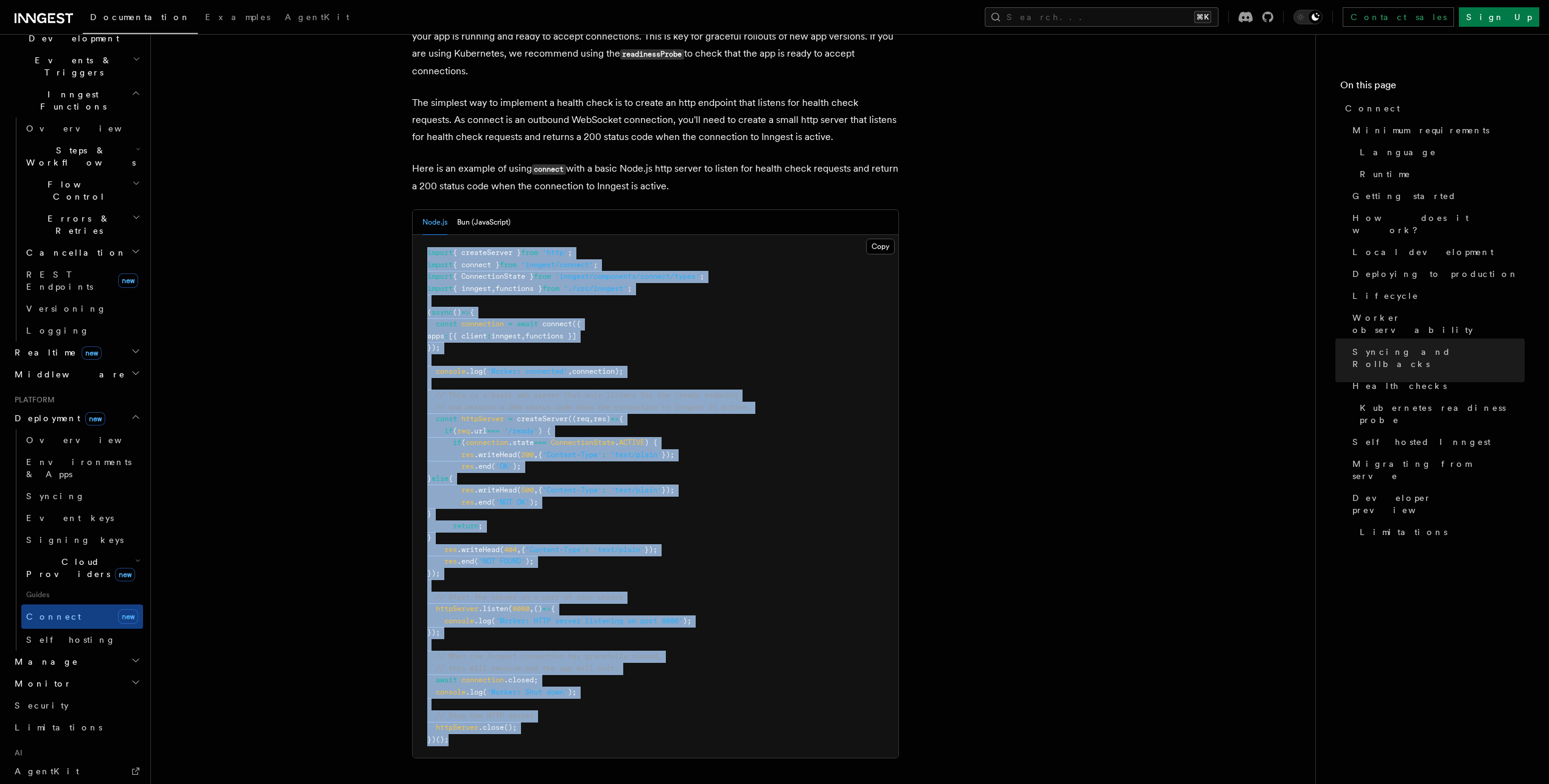
drag, startPoint x: 425, startPoint y: 179, endPoint x: 643, endPoint y: 670, distance: 537.2
click at [643, 670] on pre "import { createServer } from 'http' ; import { connect } from 'inngest/connect'…" at bounding box center [655, 496] width 486 height 523
copy code "import { createServer } from 'http' ; import { connect } from 'inngest/connect'…"
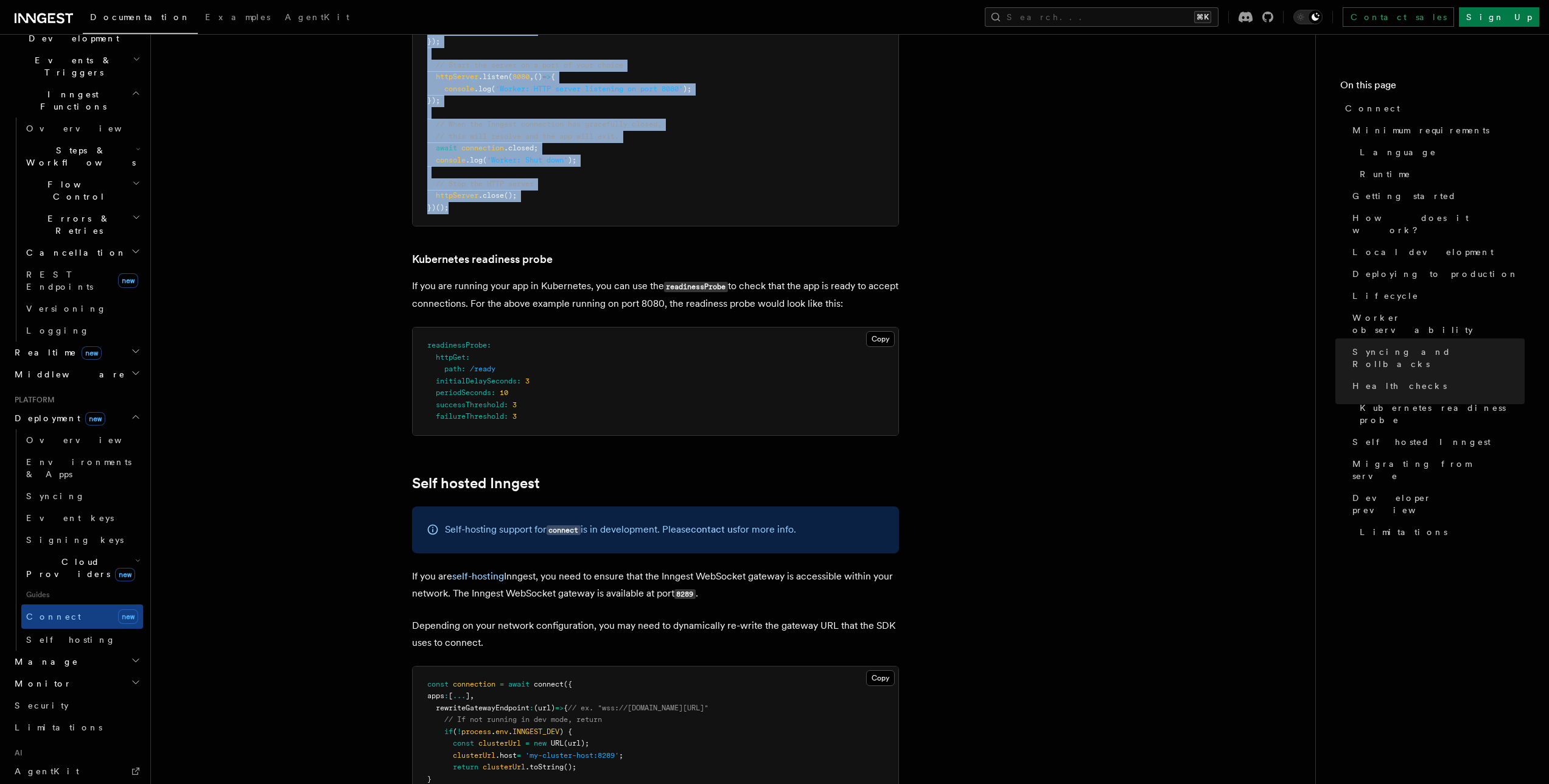
scroll to position [5764, 0]
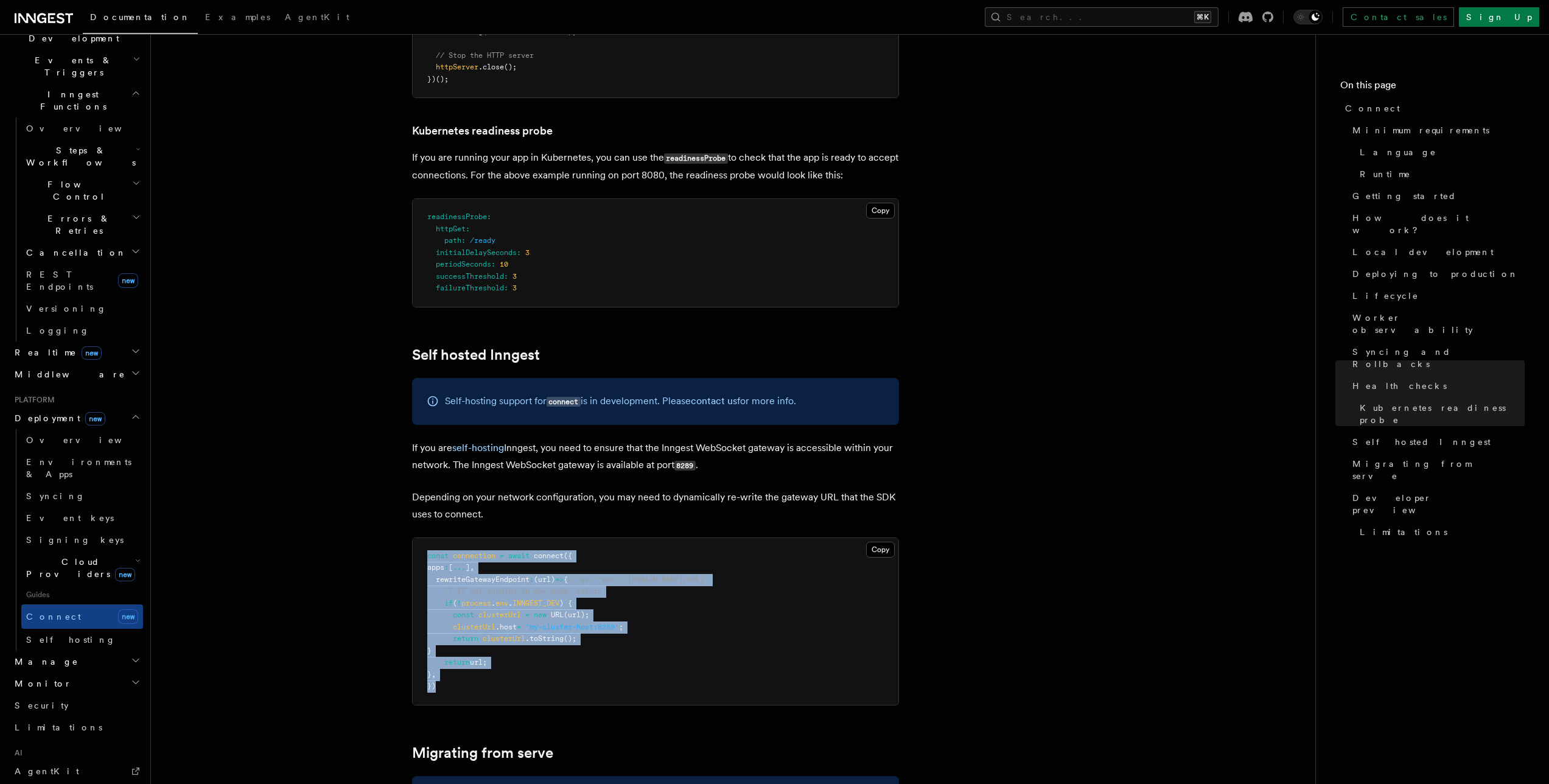
drag, startPoint x: 423, startPoint y: 482, endPoint x: 528, endPoint y: 609, distance: 164.8
click at [528, 609] on pre "const connection = await connect ({ apps : [ ... ] , rewriteGatewayEndpoint : (…" at bounding box center [655, 620] width 486 height 166
copy code "const connection = await connect ({ apps : [ ... ] , rewriteGatewayEndpoint : (…"
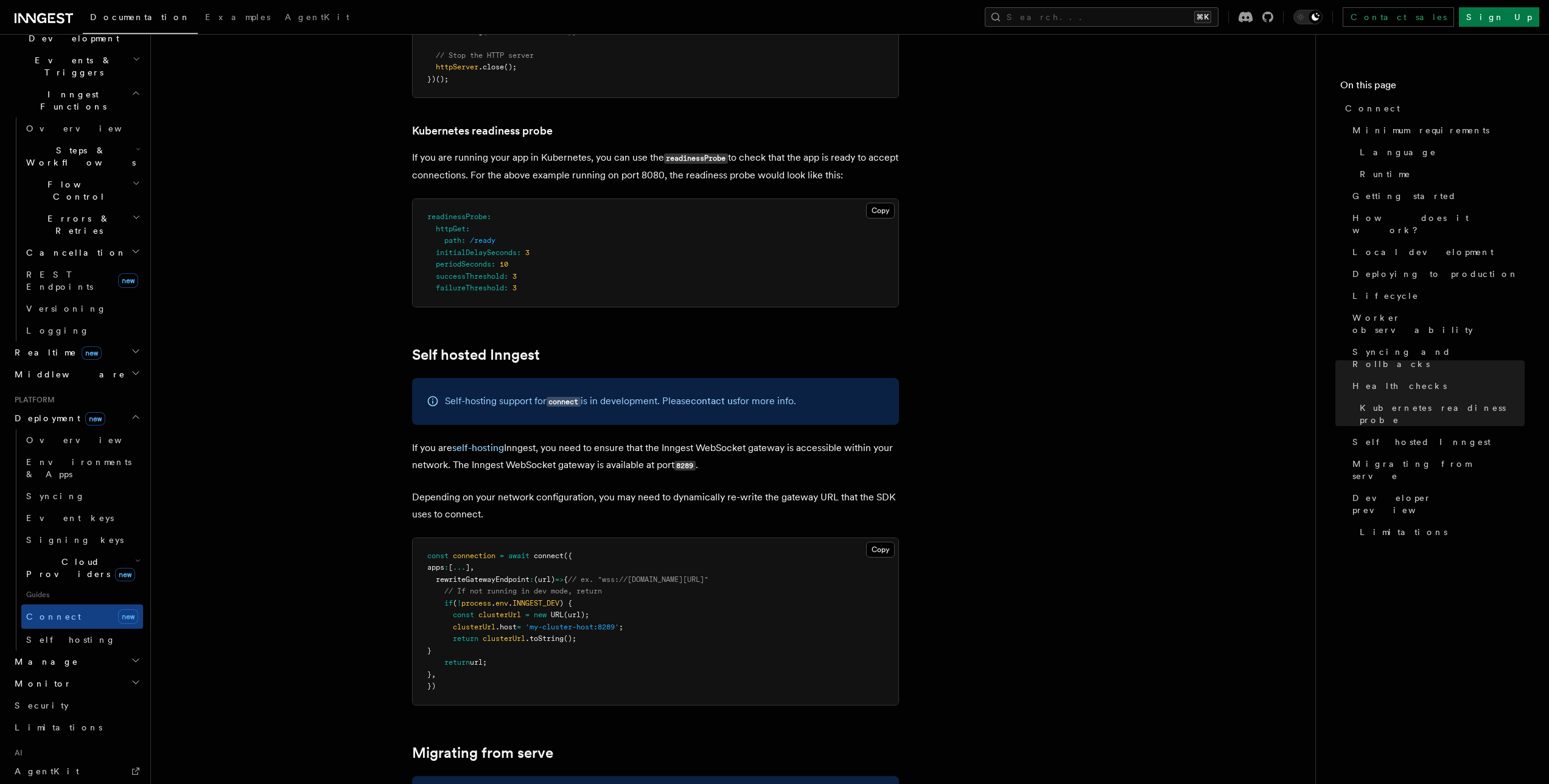
click at [574, 397] on code "connect" at bounding box center [563, 402] width 34 height 10
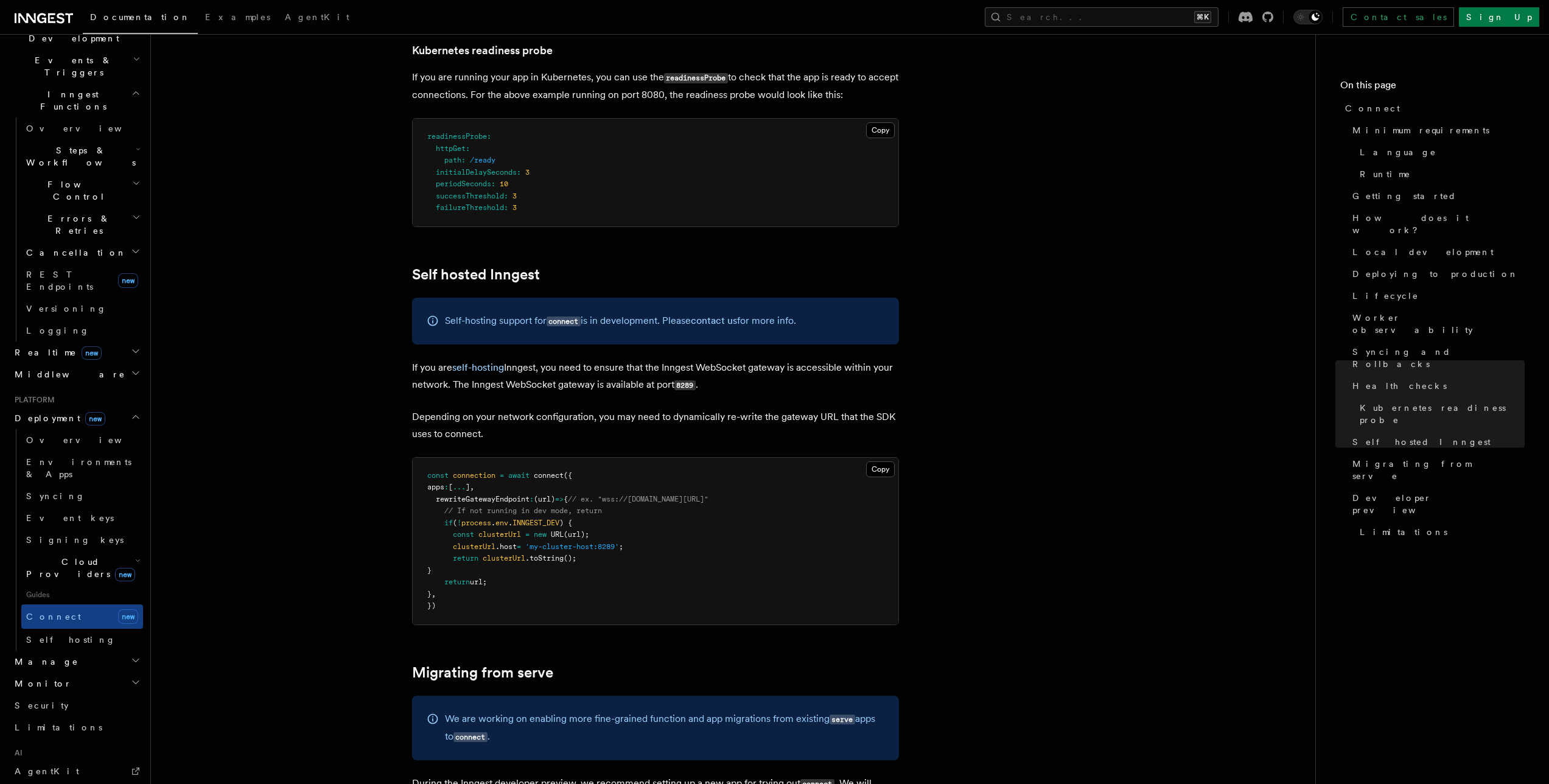
scroll to position [5782, 0]
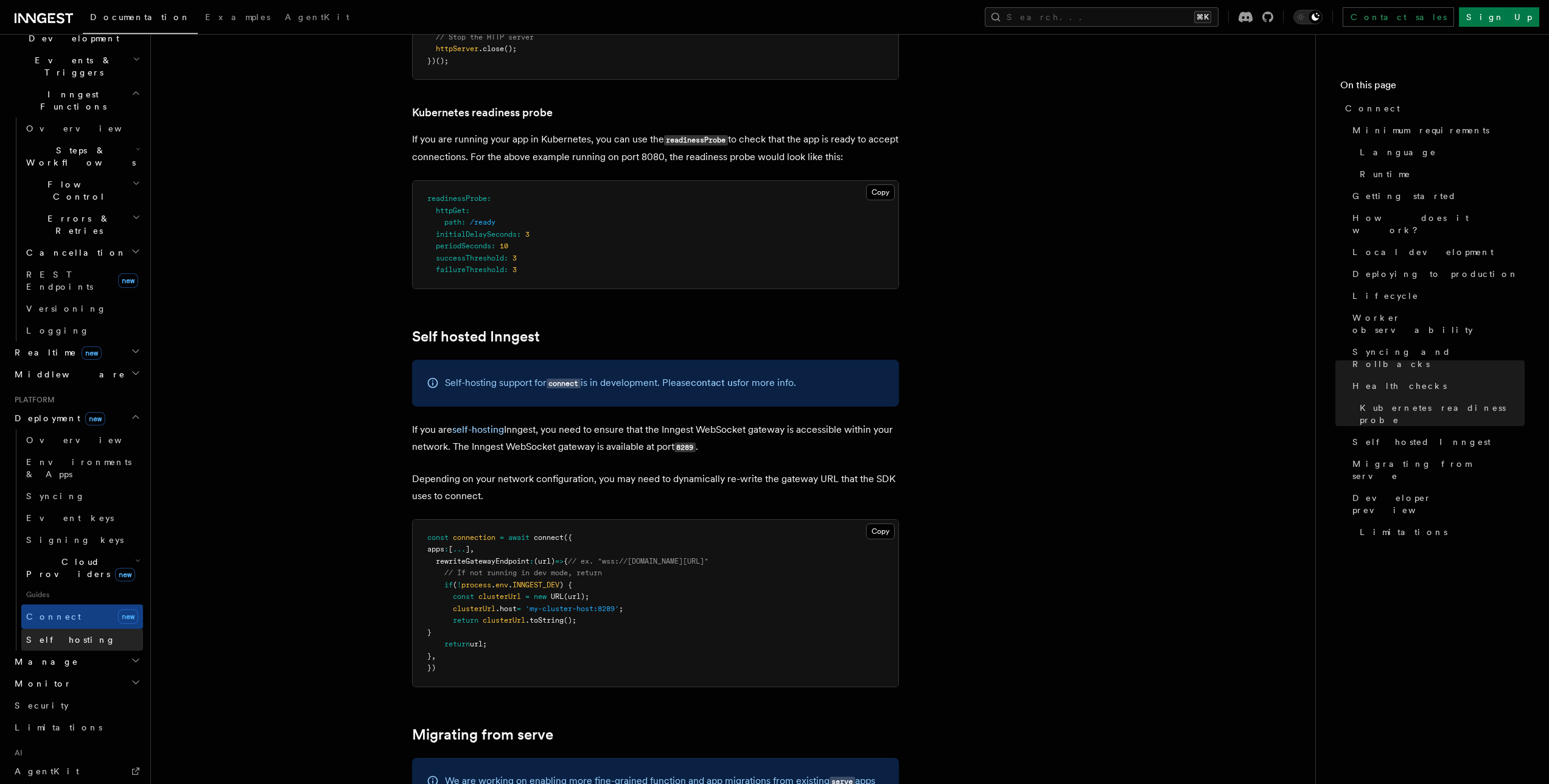
click at [52, 635] on span "Self hosting" at bounding box center [71, 639] width 90 height 9
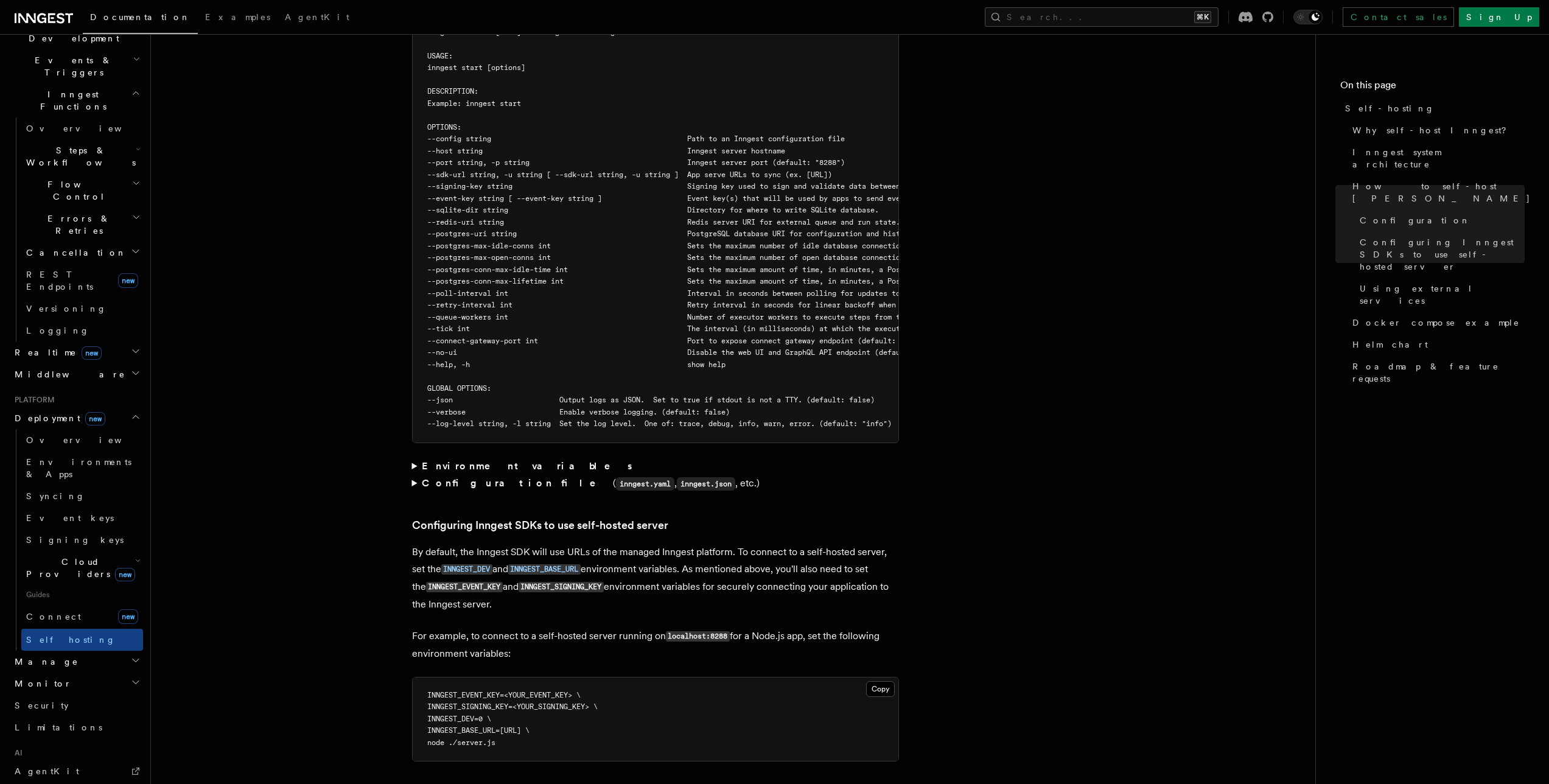
scroll to position [2417, 0]
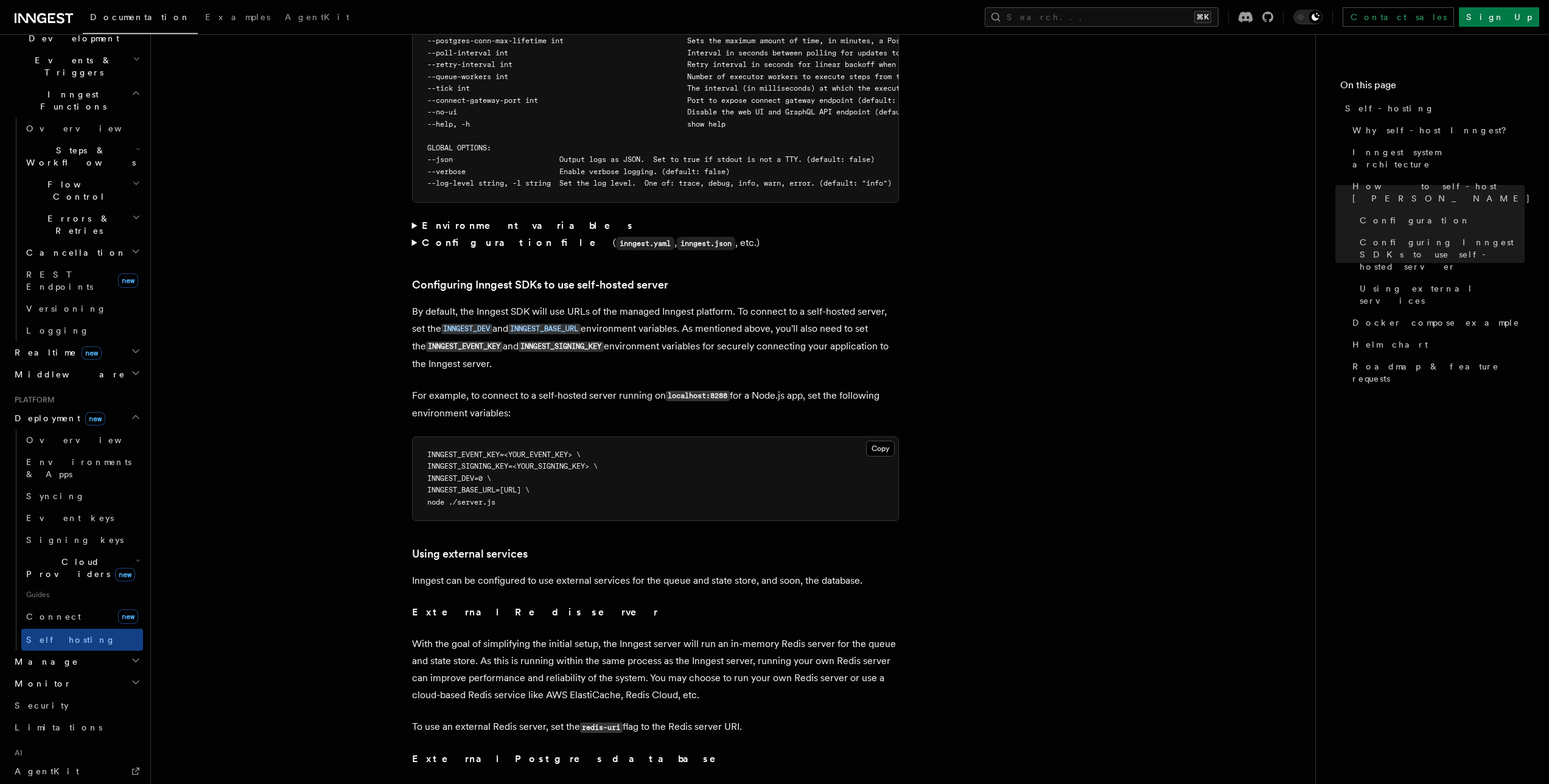
click at [457, 219] on strong "Environment variables" at bounding box center [527, 225] width 213 height 12
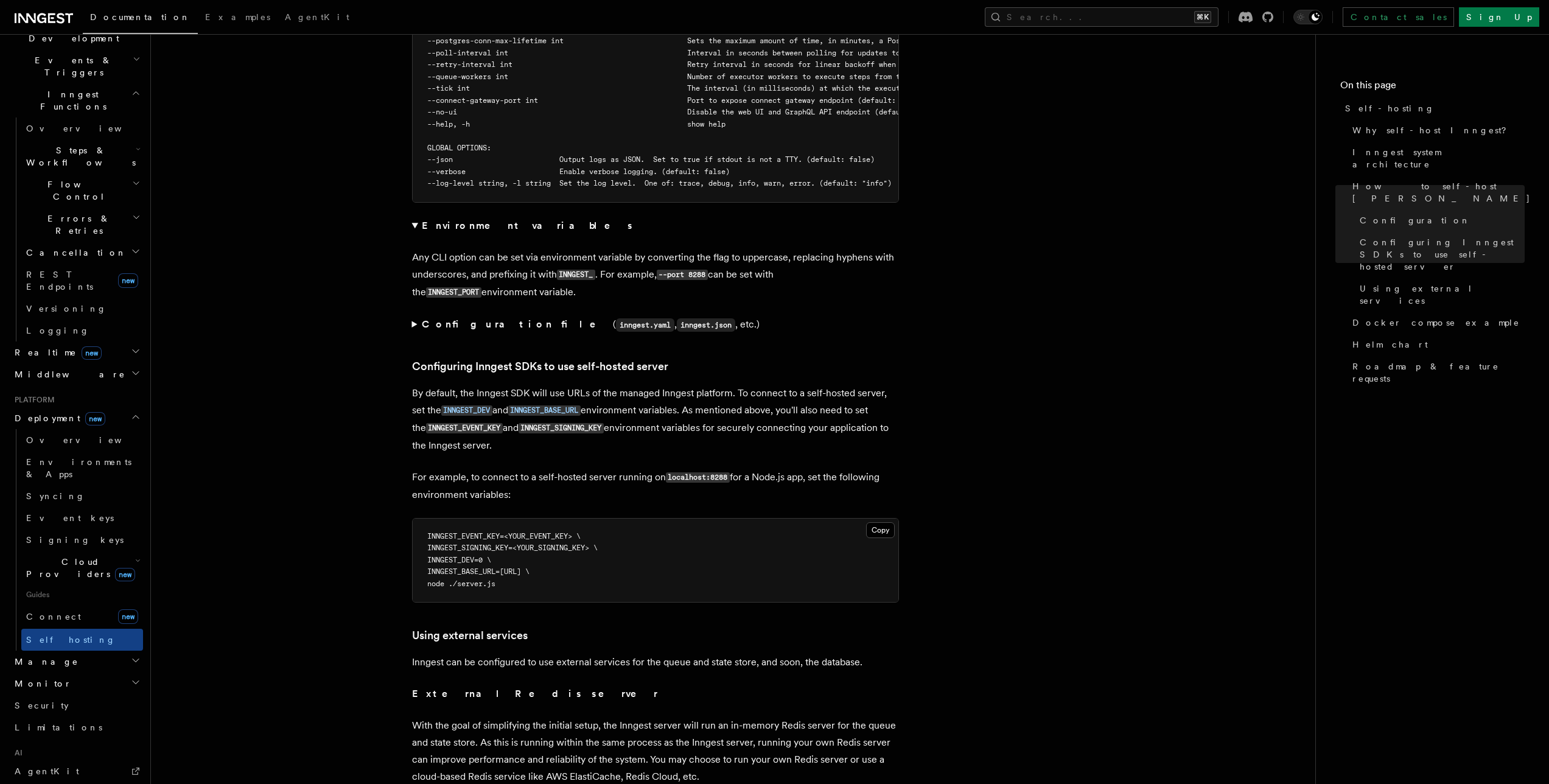
click at [430, 219] on strong "Environment variables" at bounding box center [527, 225] width 213 height 12
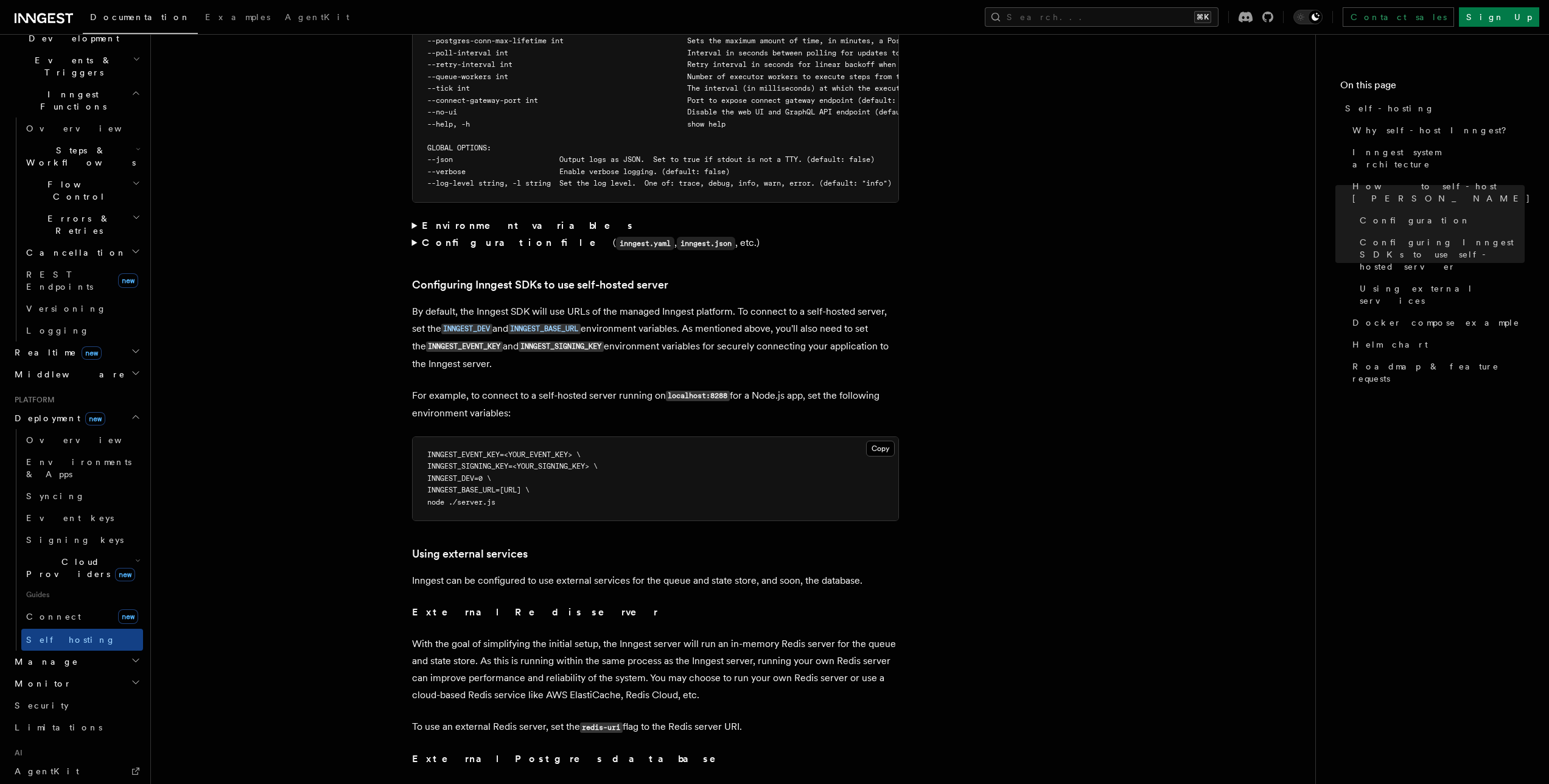
click at [427, 236] on strong "Configuration file" at bounding box center [517, 242] width 191 height 12
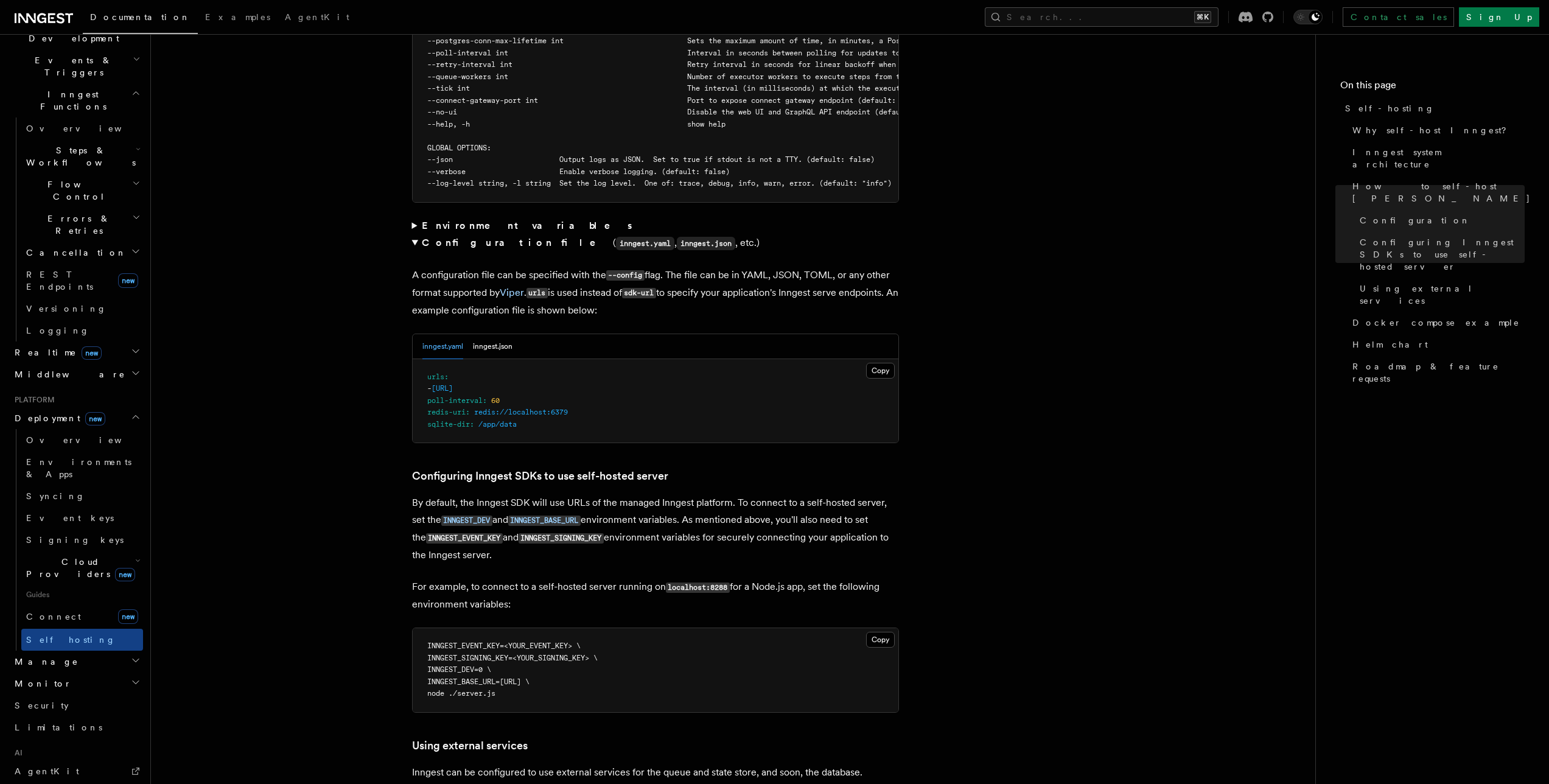
click at [427, 236] on strong "Configuration file" at bounding box center [517, 242] width 191 height 12
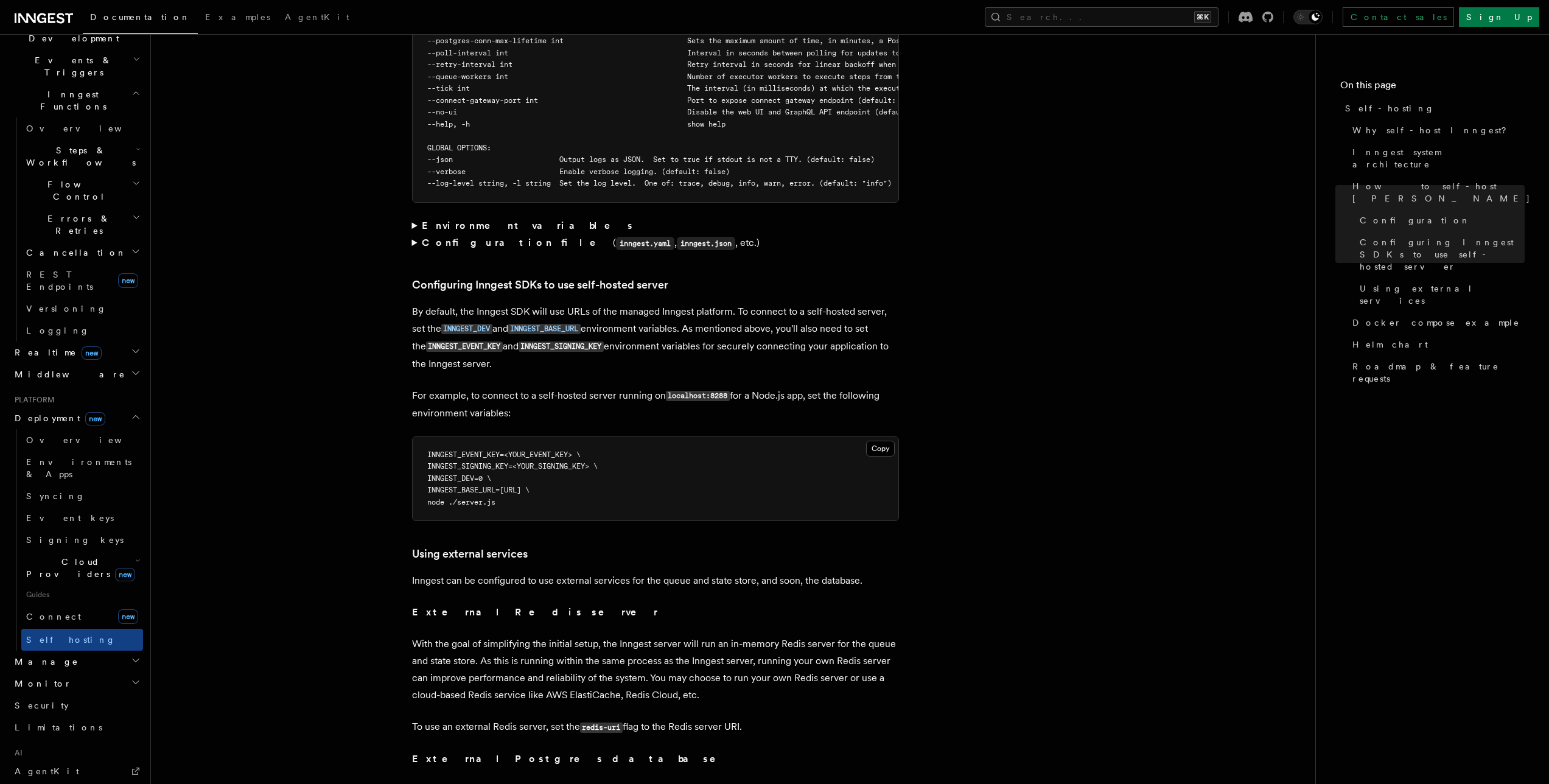
scroll to position [2567, 0]
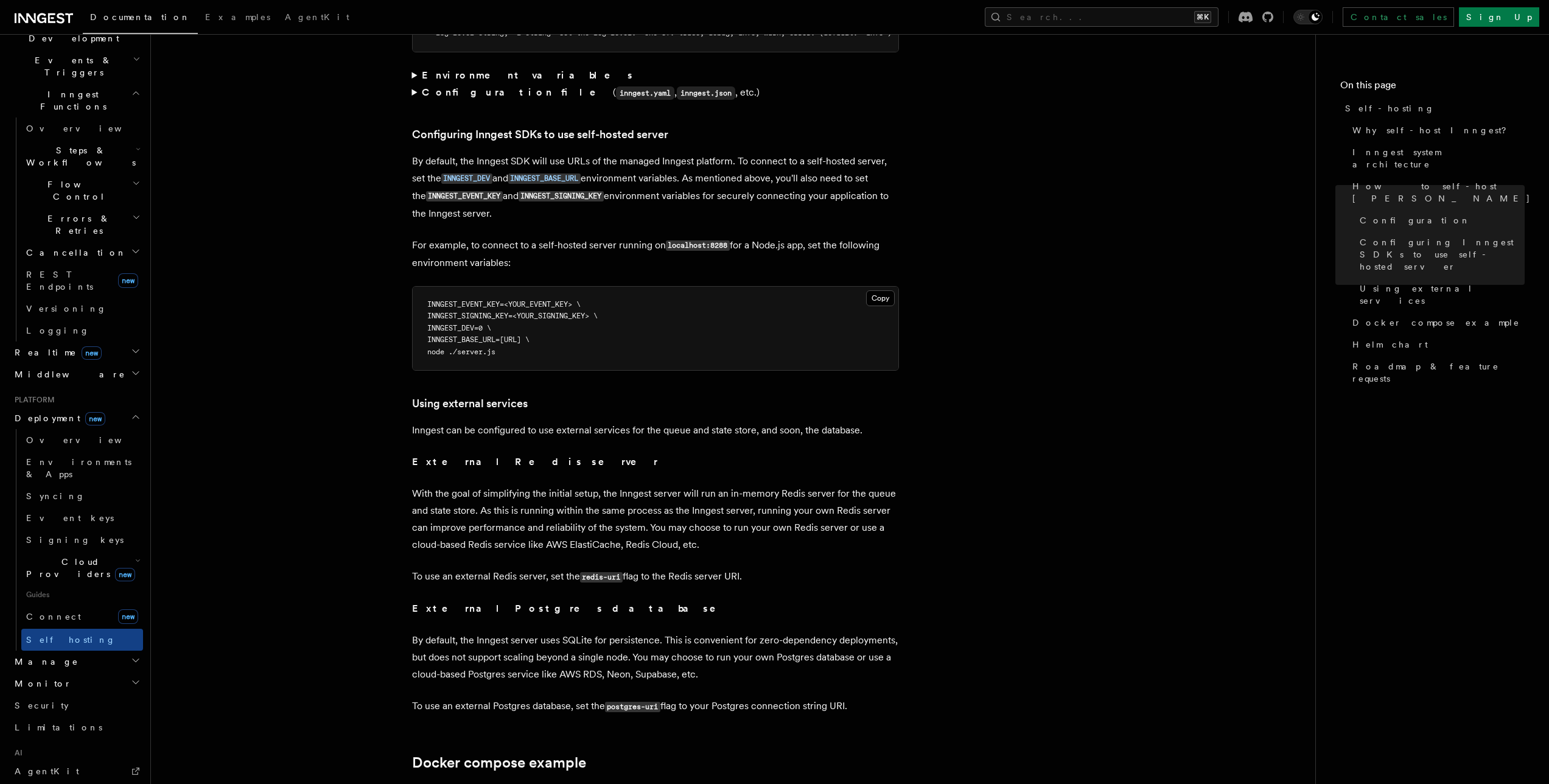
click at [383, 349] on article "Platform Deployment Self-hosting Self-hosting support for Inngest is supported …" at bounding box center [733, 87] width 1126 height 5201
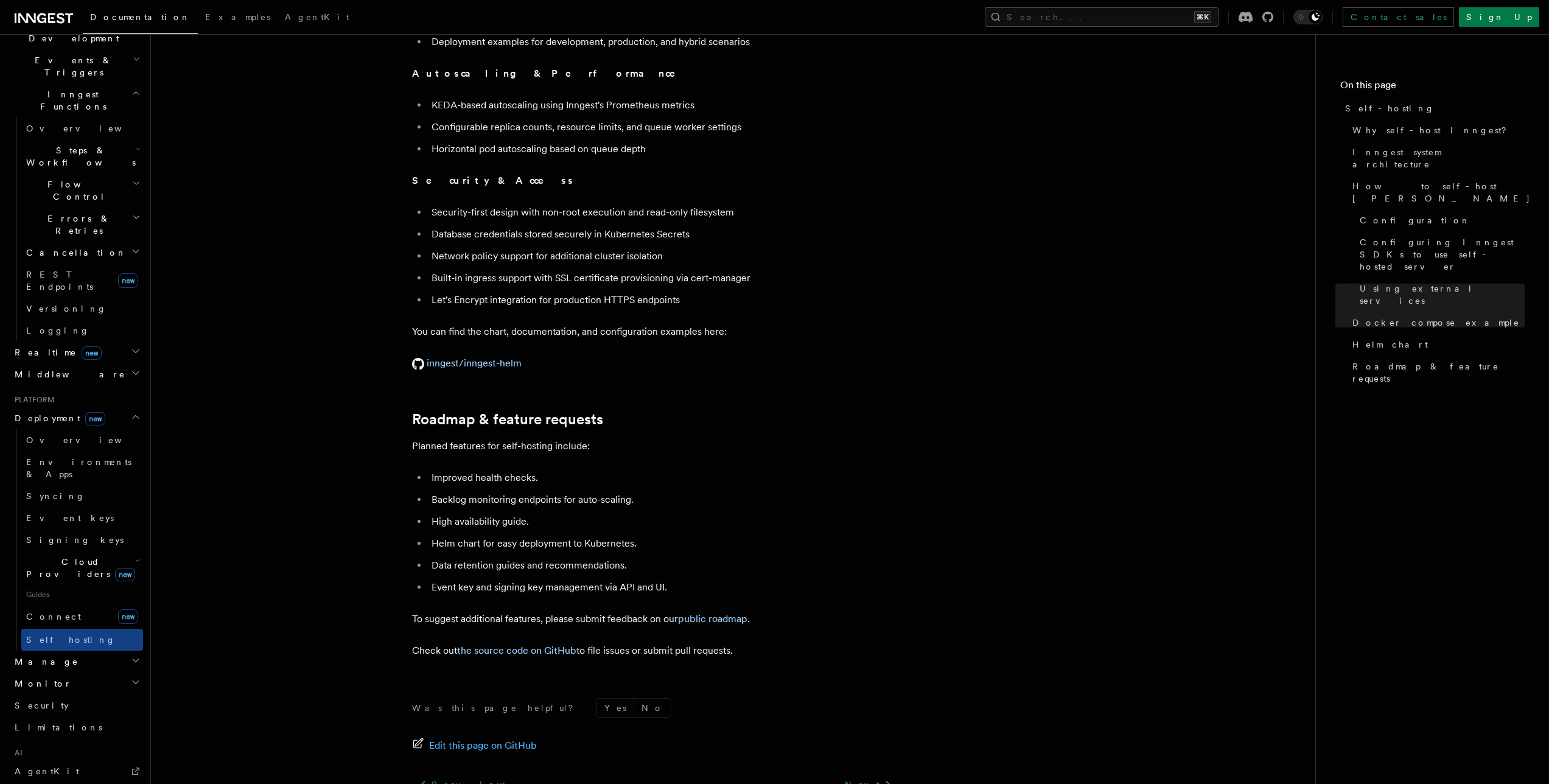
scroll to position [4451, 0]
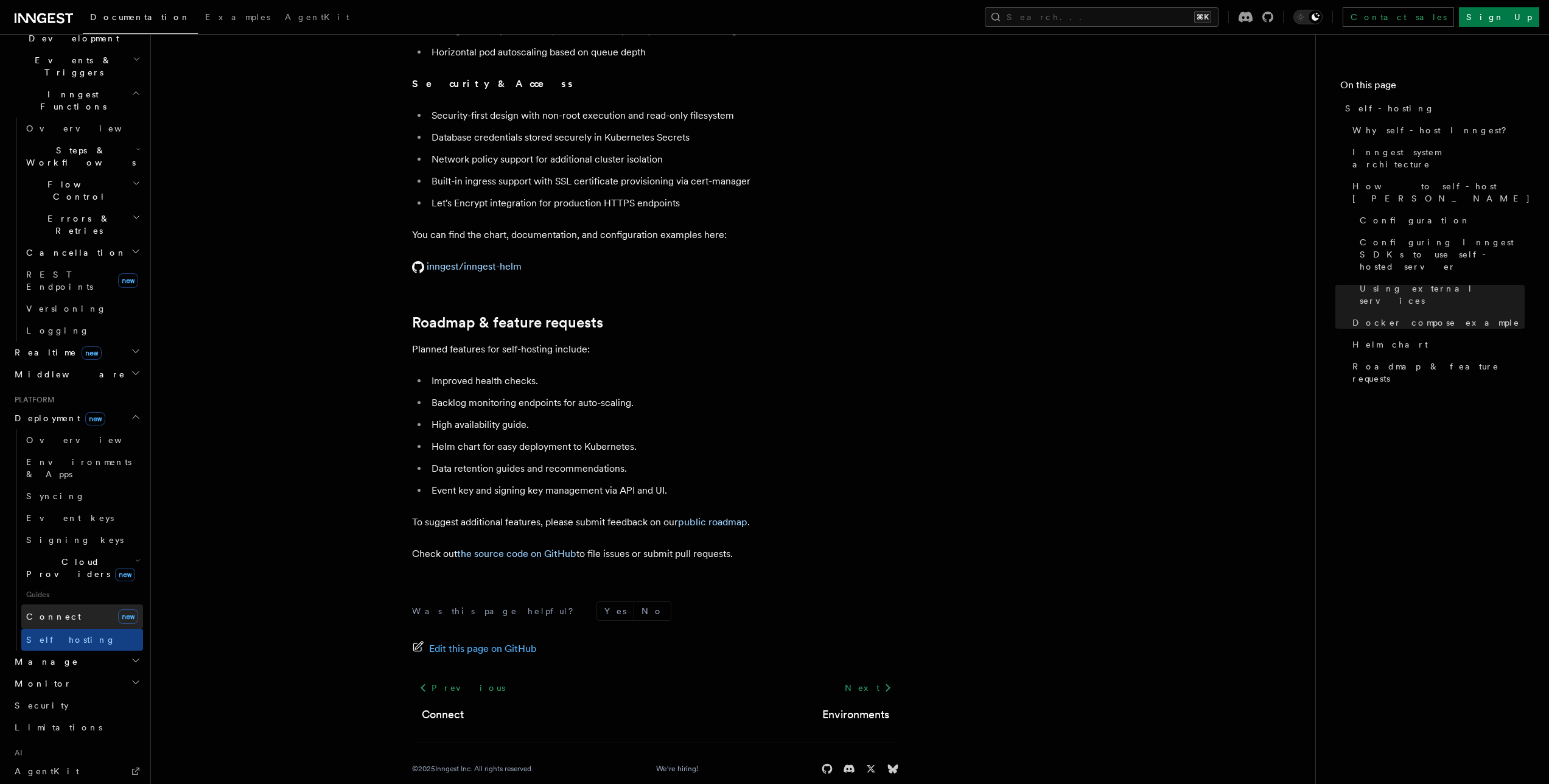
click at [66, 604] on link "Connect new" at bounding box center [82, 616] width 122 height 25
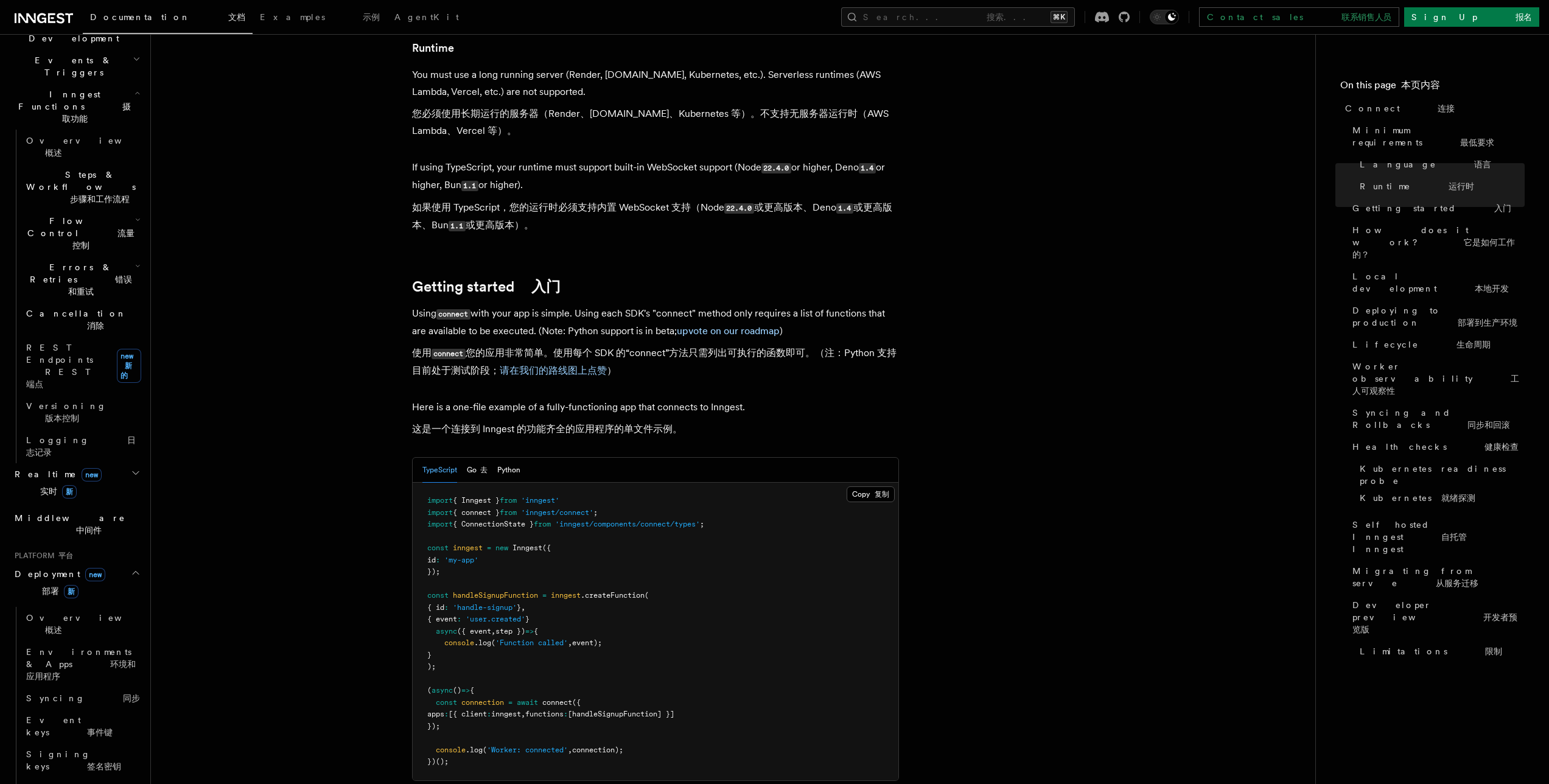
scroll to position [1021, 0]
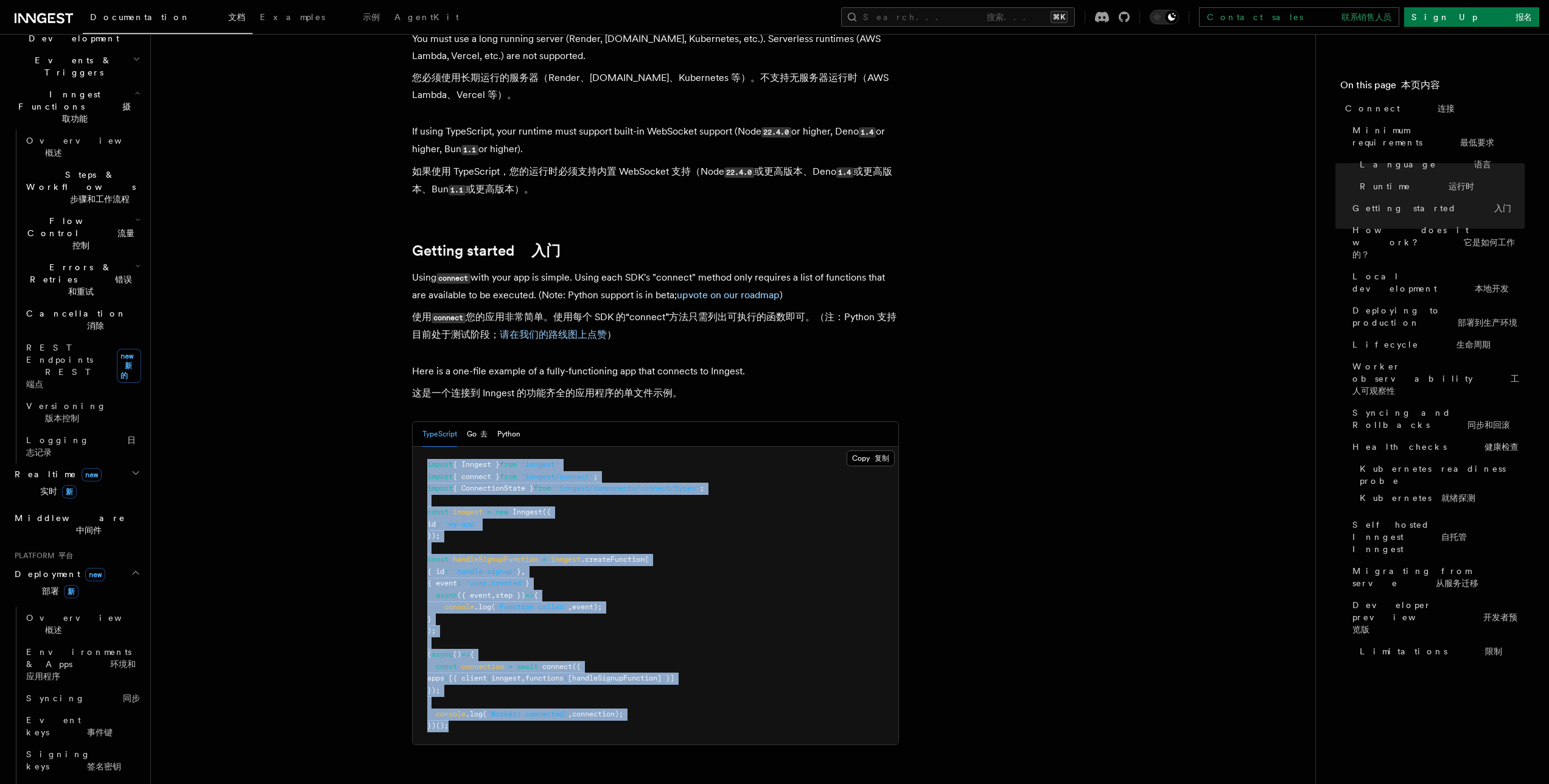
drag, startPoint x: 470, startPoint y: 699, endPoint x: 408, endPoint y: 423, distance: 282.9
copy code "import { Inngest } from 'inngest' import { connect } from 'inngest/connect' ; i…"
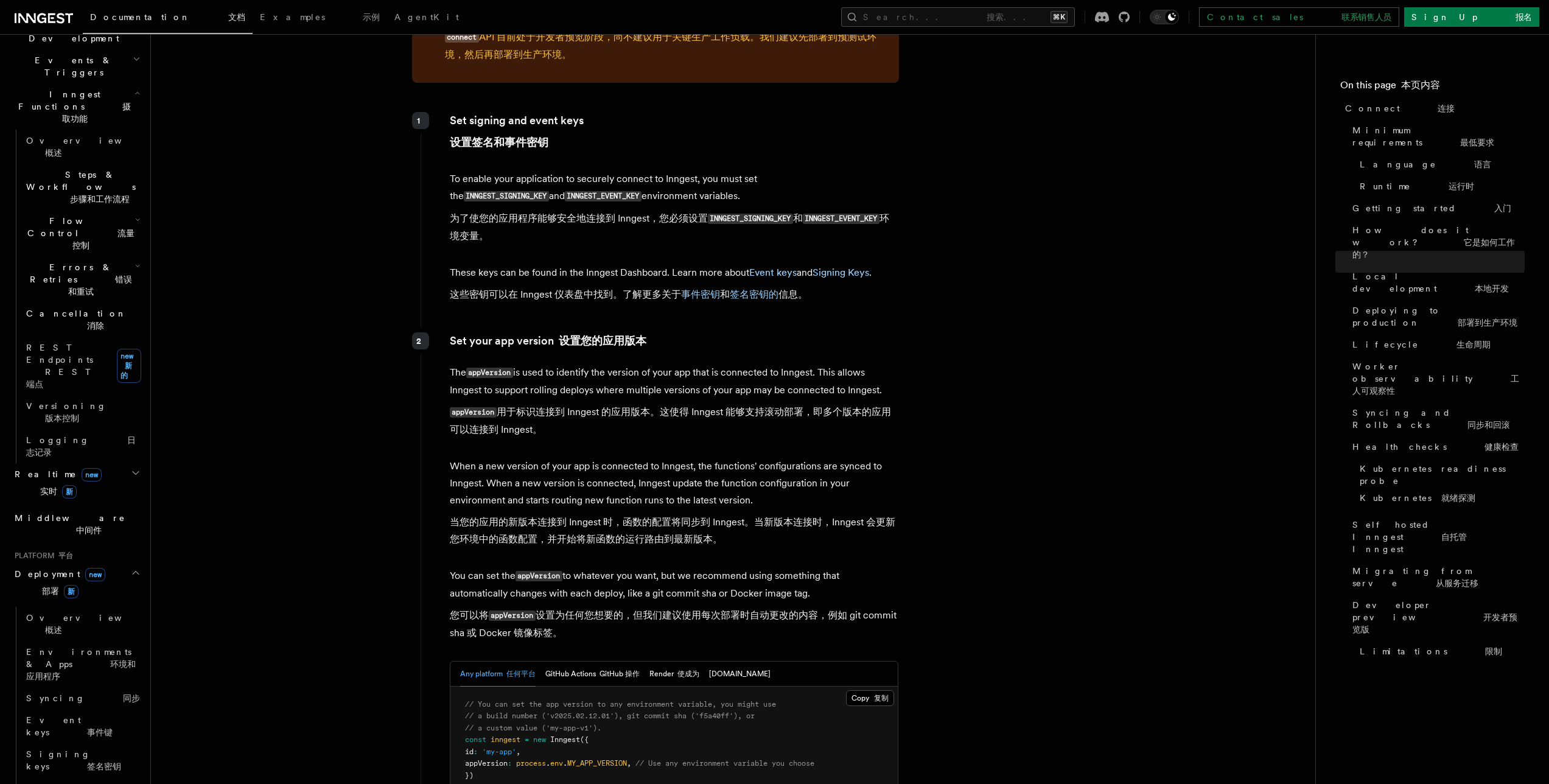
scroll to position [2669, 0]
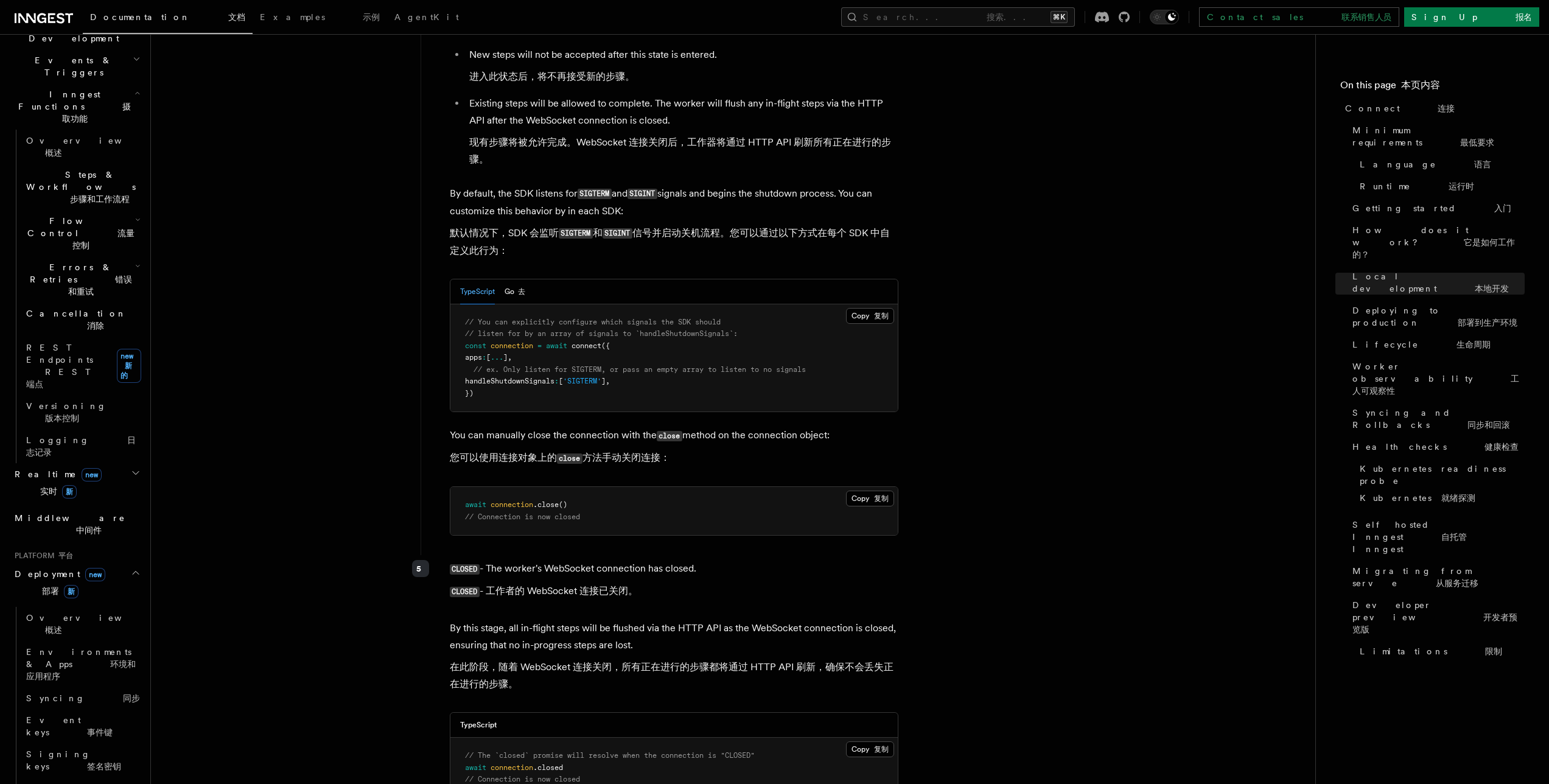
scroll to position [5280, 0]
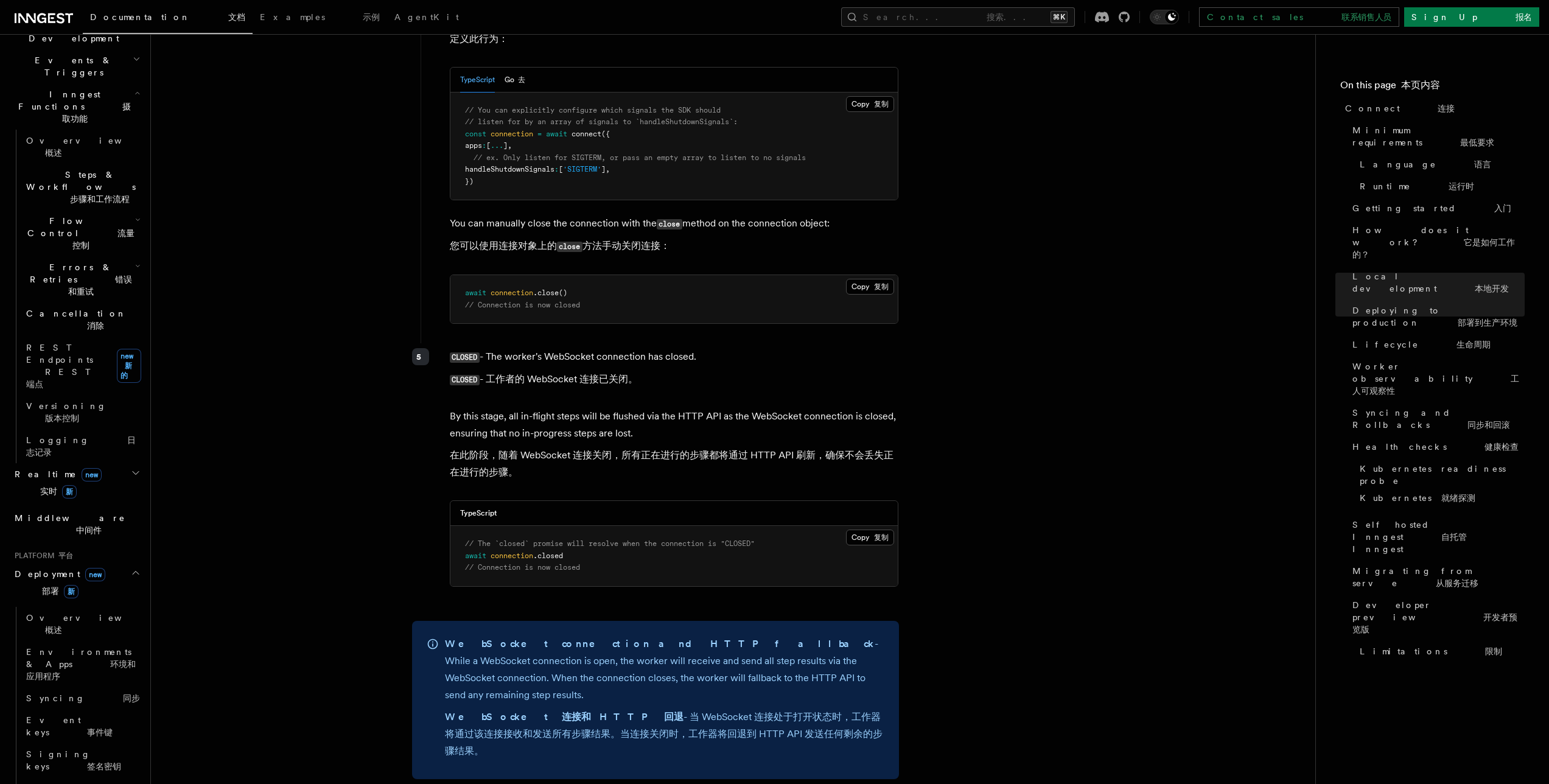
click at [805, 365] on div "CLOSED - The worker's WebSocket connection has closed. CLOSED - 工作者的 WebSocket …" at bounding box center [660, 472] width 479 height 258
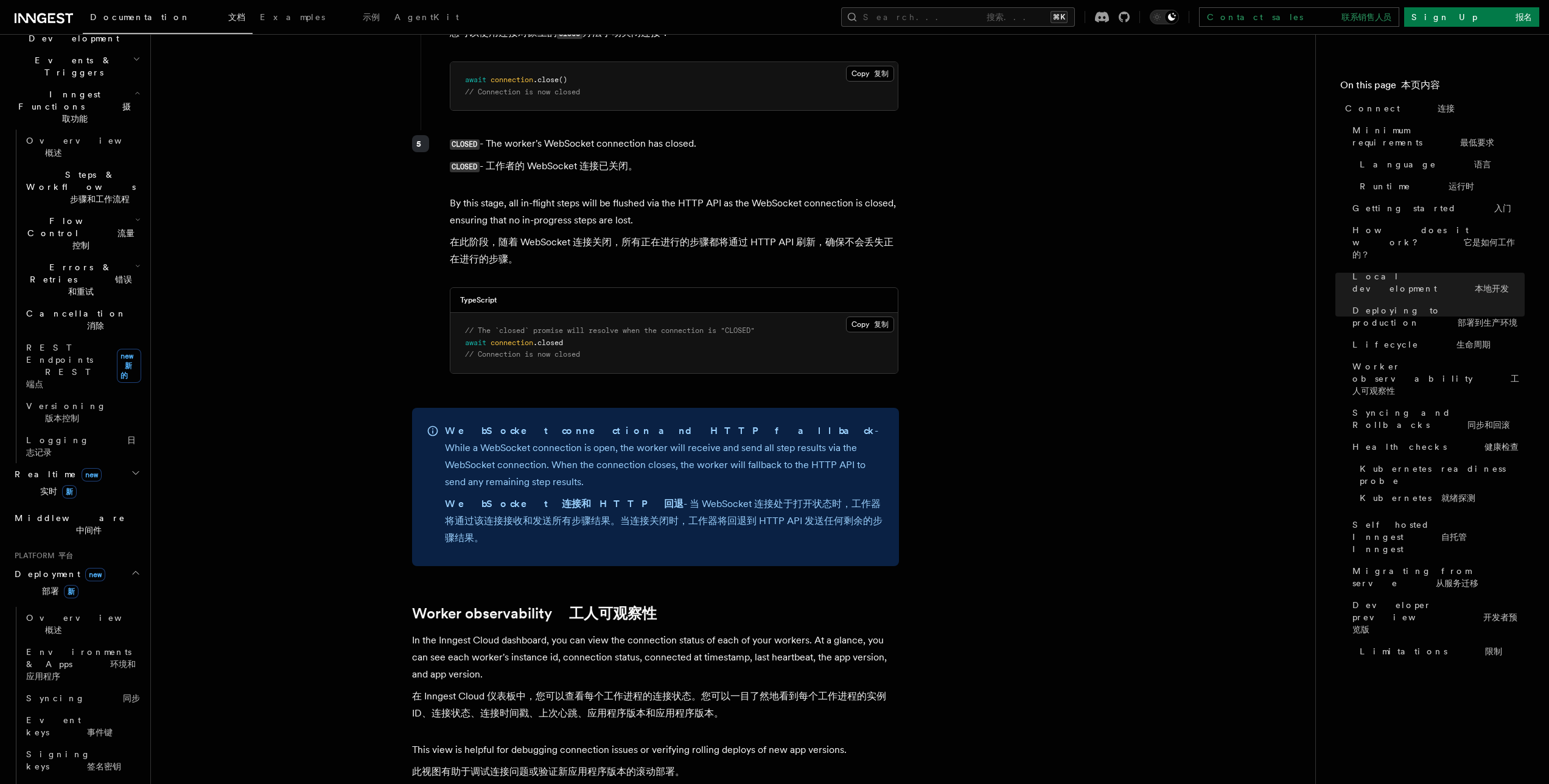
scroll to position [5768, 0]
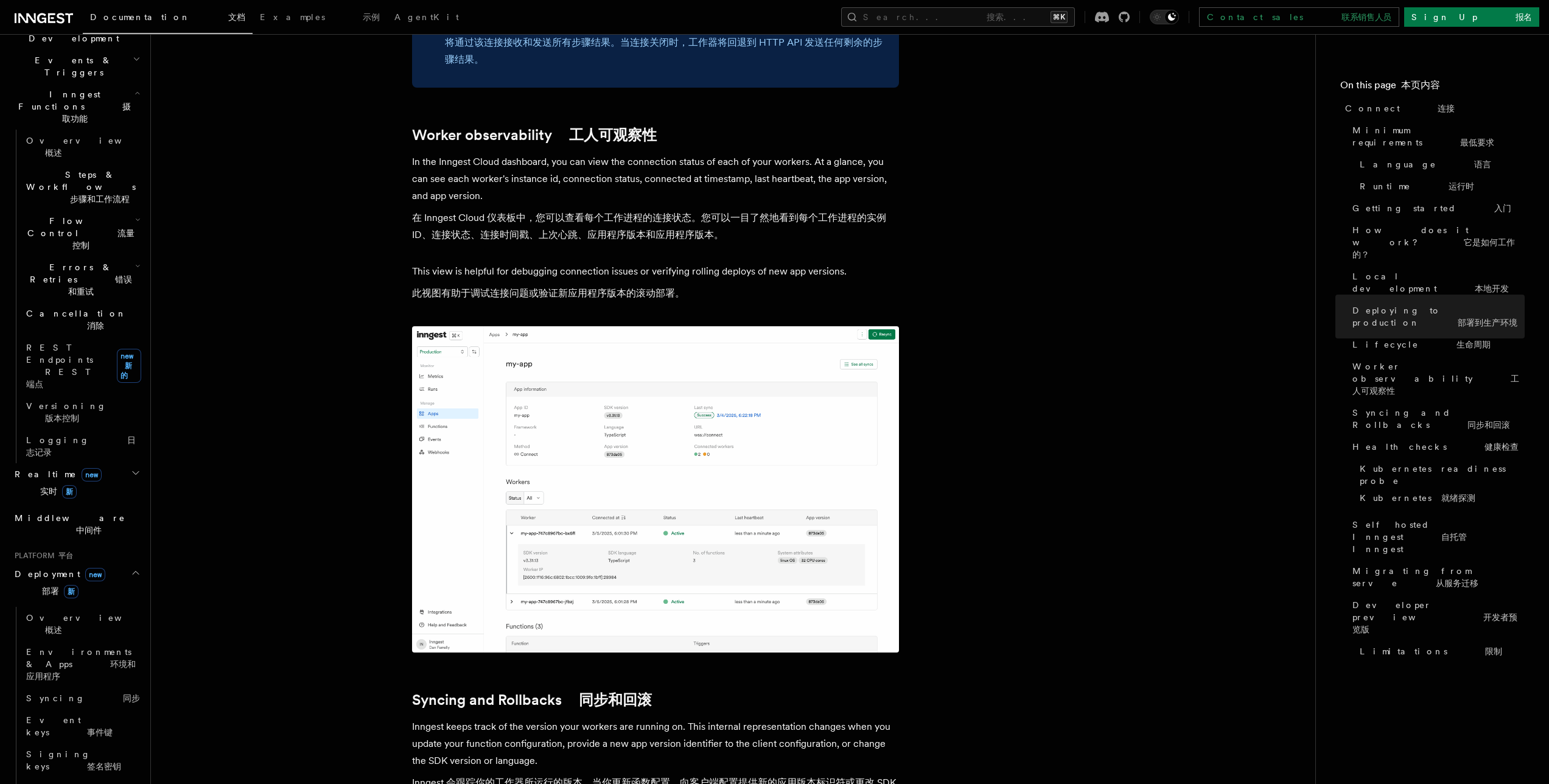
scroll to position [6245, 0]
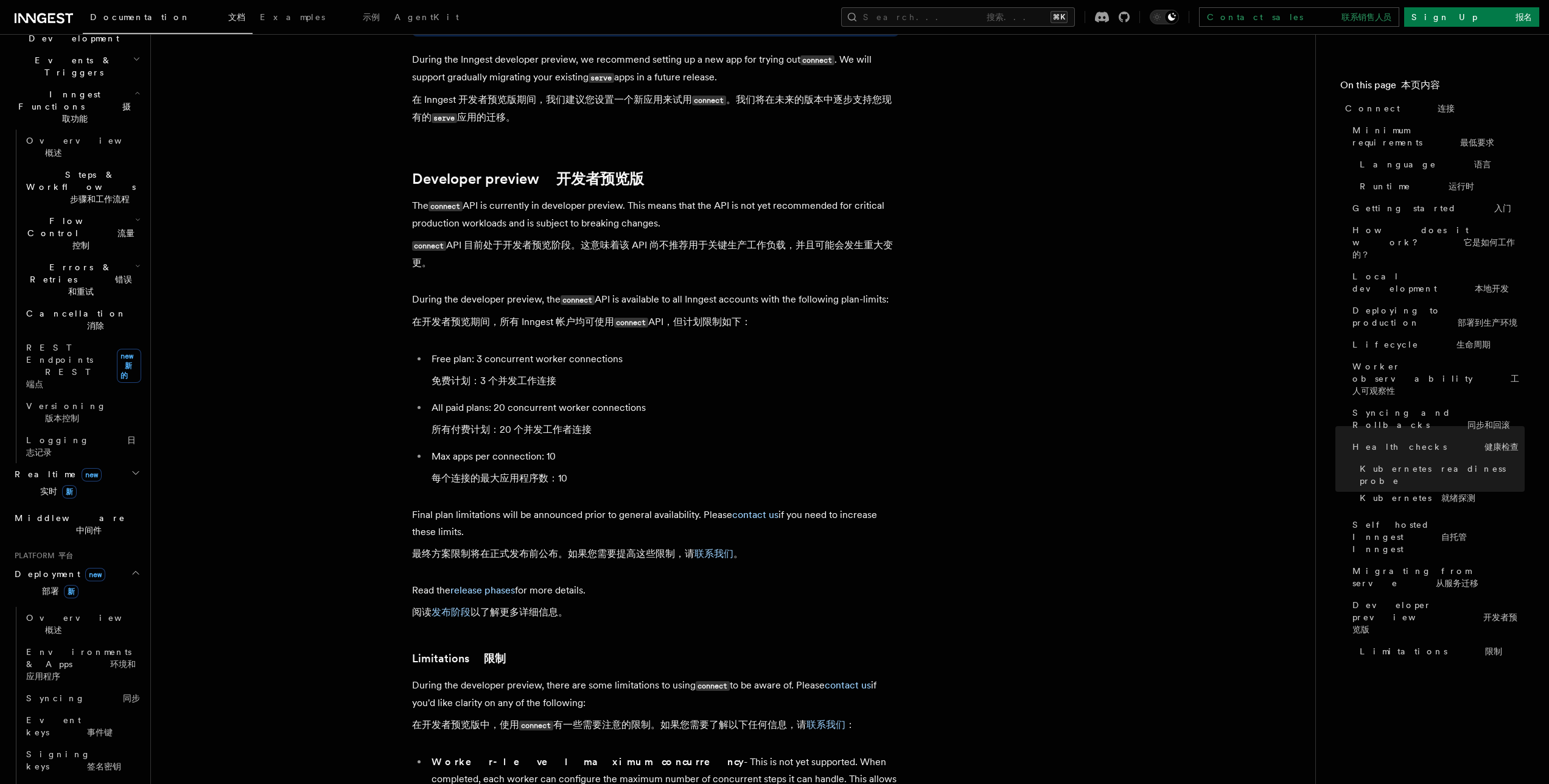
scroll to position [9289, 0]
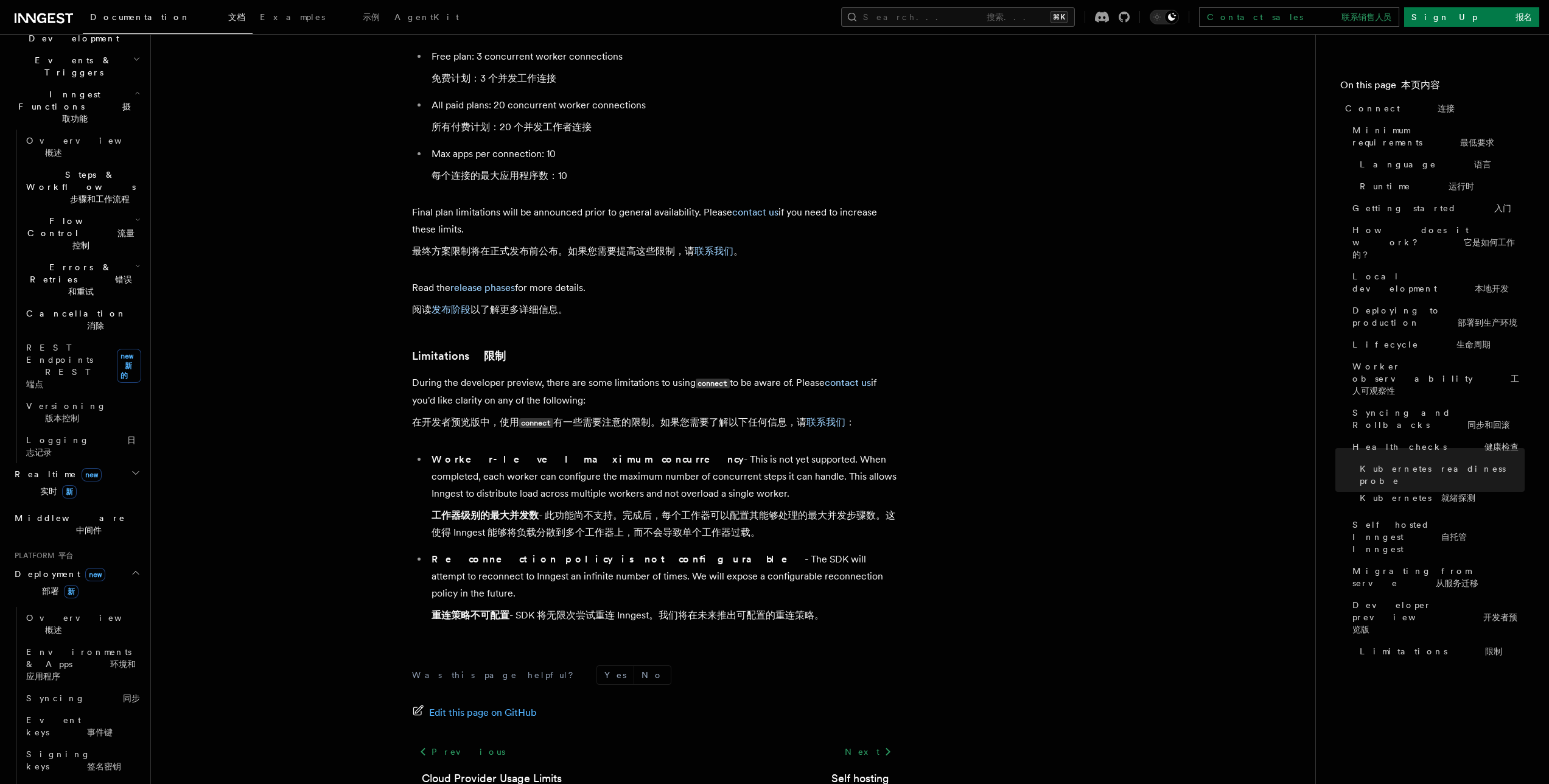
click at [39, 567] on span "Deployment new 部署 新" at bounding box center [57, 584] width 96 height 34
click at [42, 588] on font "部署 新" at bounding box center [60, 592] width 37 height 9
click at [62, 624] on font "概述" at bounding box center [54, 629] width 17 height 9
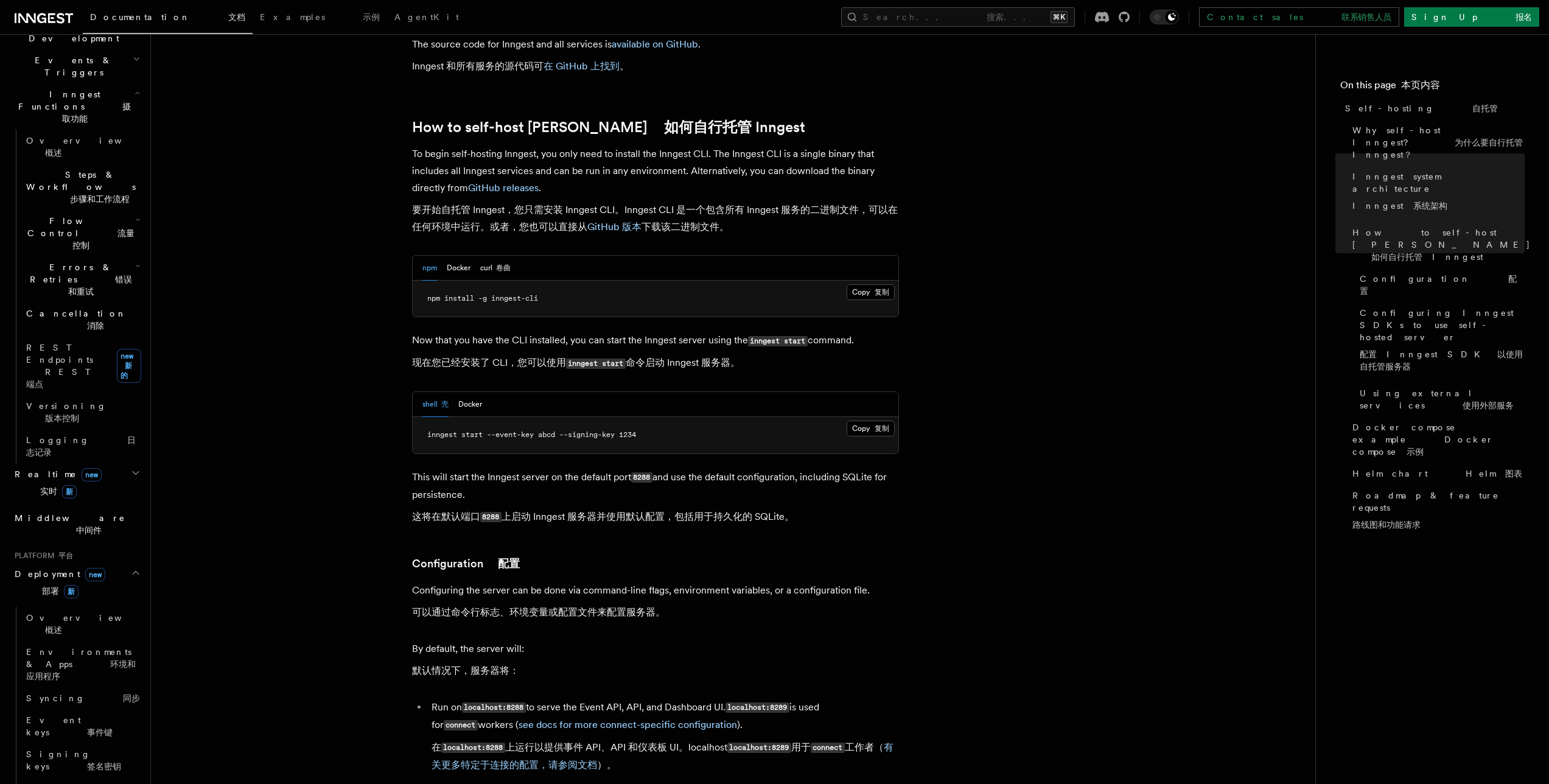
scroll to position [1803, 0]
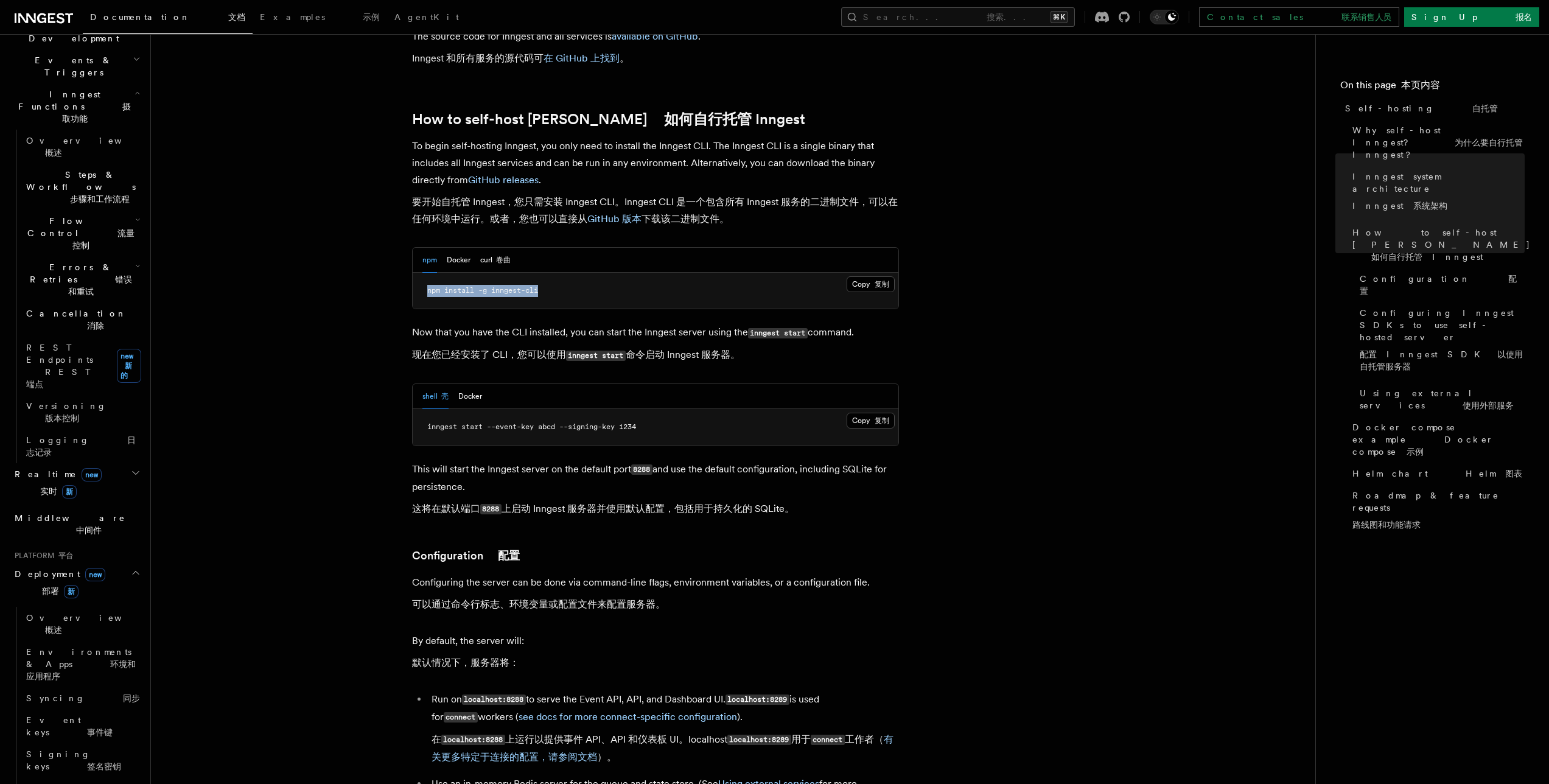
drag, startPoint x: 555, startPoint y: 258, endPoint x: 380, endPoint y: 254, distance: 175.0
click at [455, 247] on button "Docker" at bounding box center [458, 259] width 24 height 25
drag, startPoint x: 561, startPoint y: 263, endPoint x: 399, endPoint y: 258, distance: 162.1
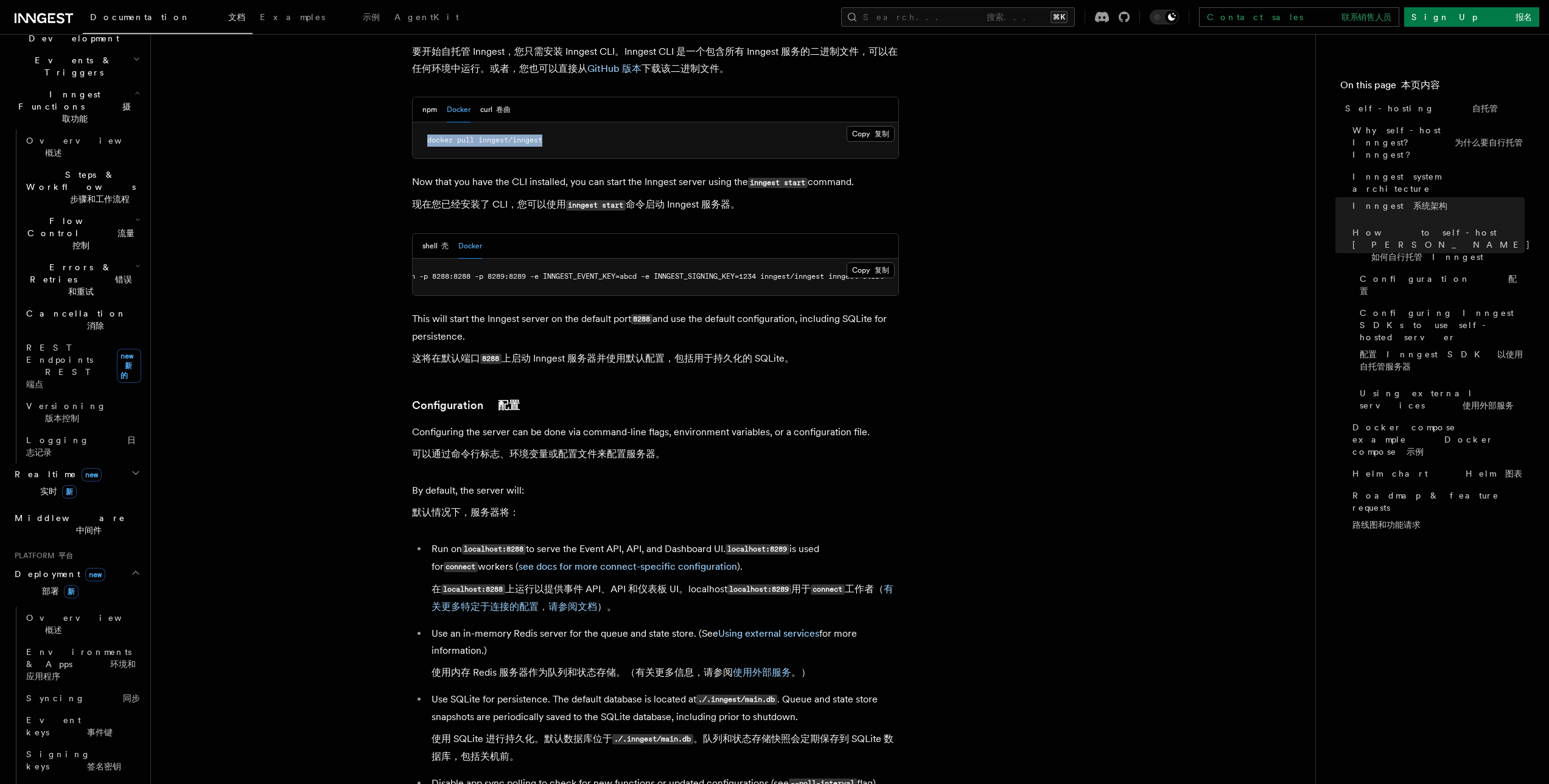
scroll to position [0, 69]
click at [873, 262] on button "Copy 复制 Copied 已复制" at bounding box center [871, 270] width 48 height 16
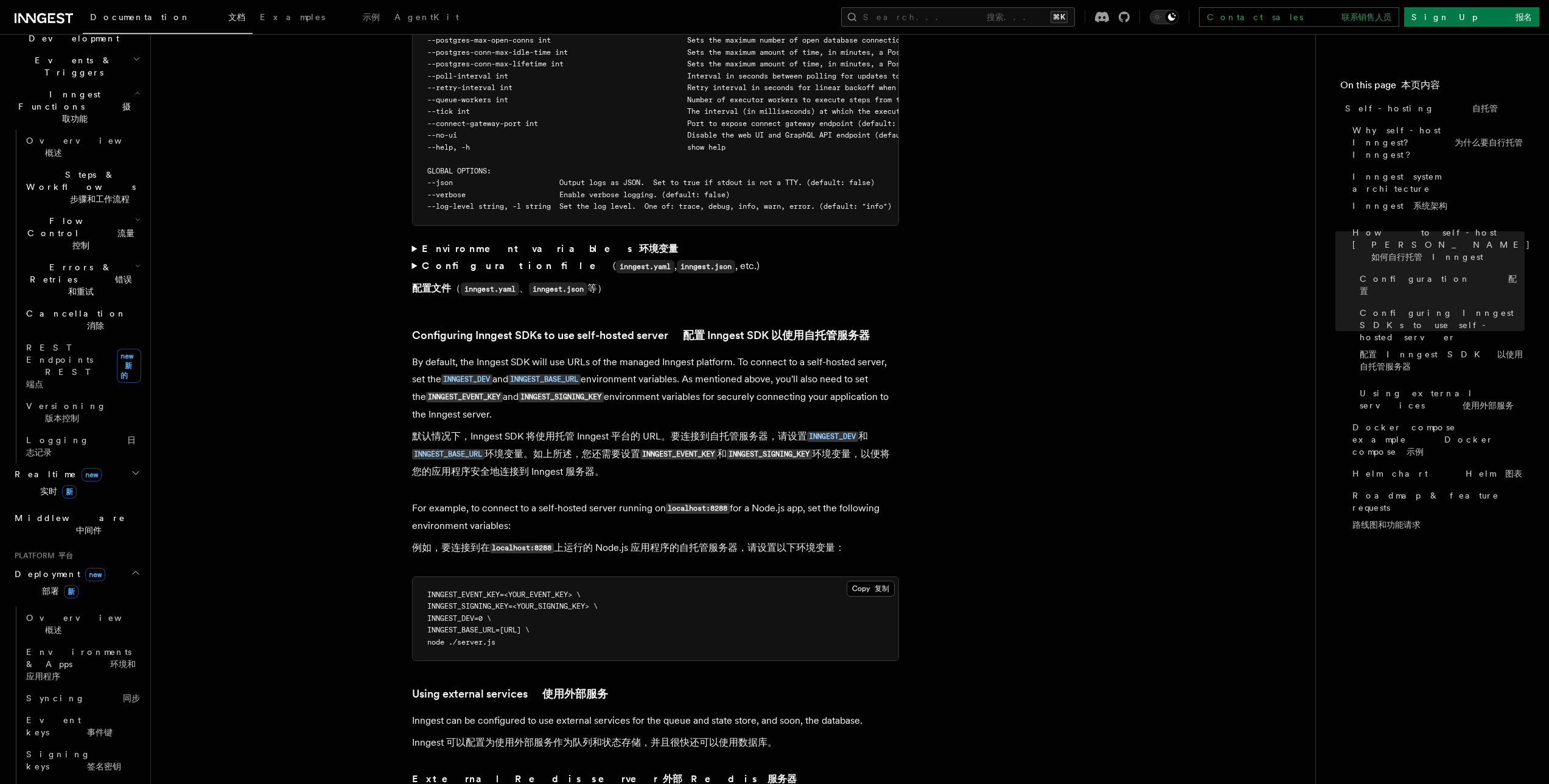
scroll to position [3681, 0]
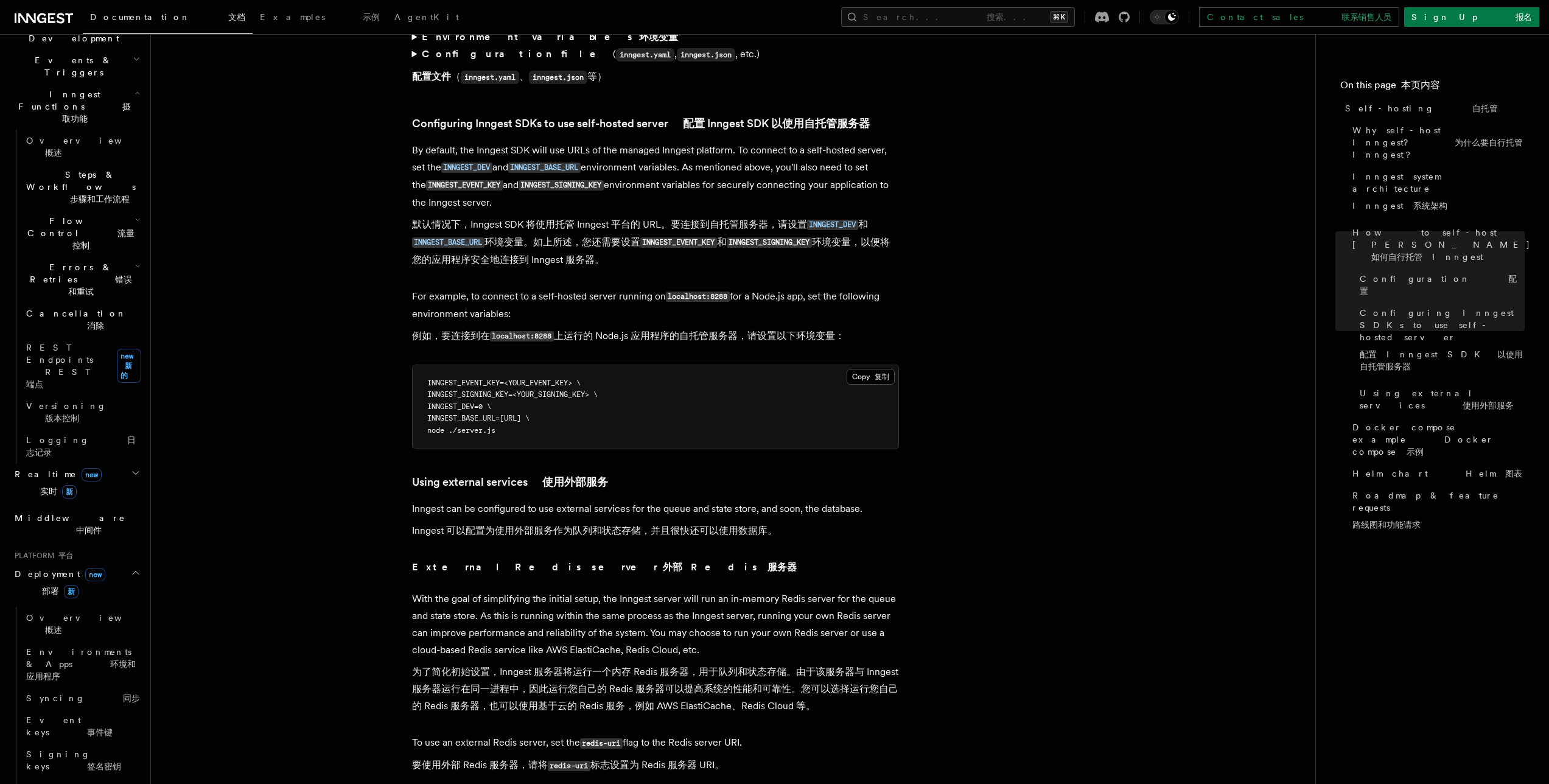
drag, startPoint x: 846, startPoint y: 328, endPoint x: 378, endPoint y: 319, distance: 468.1
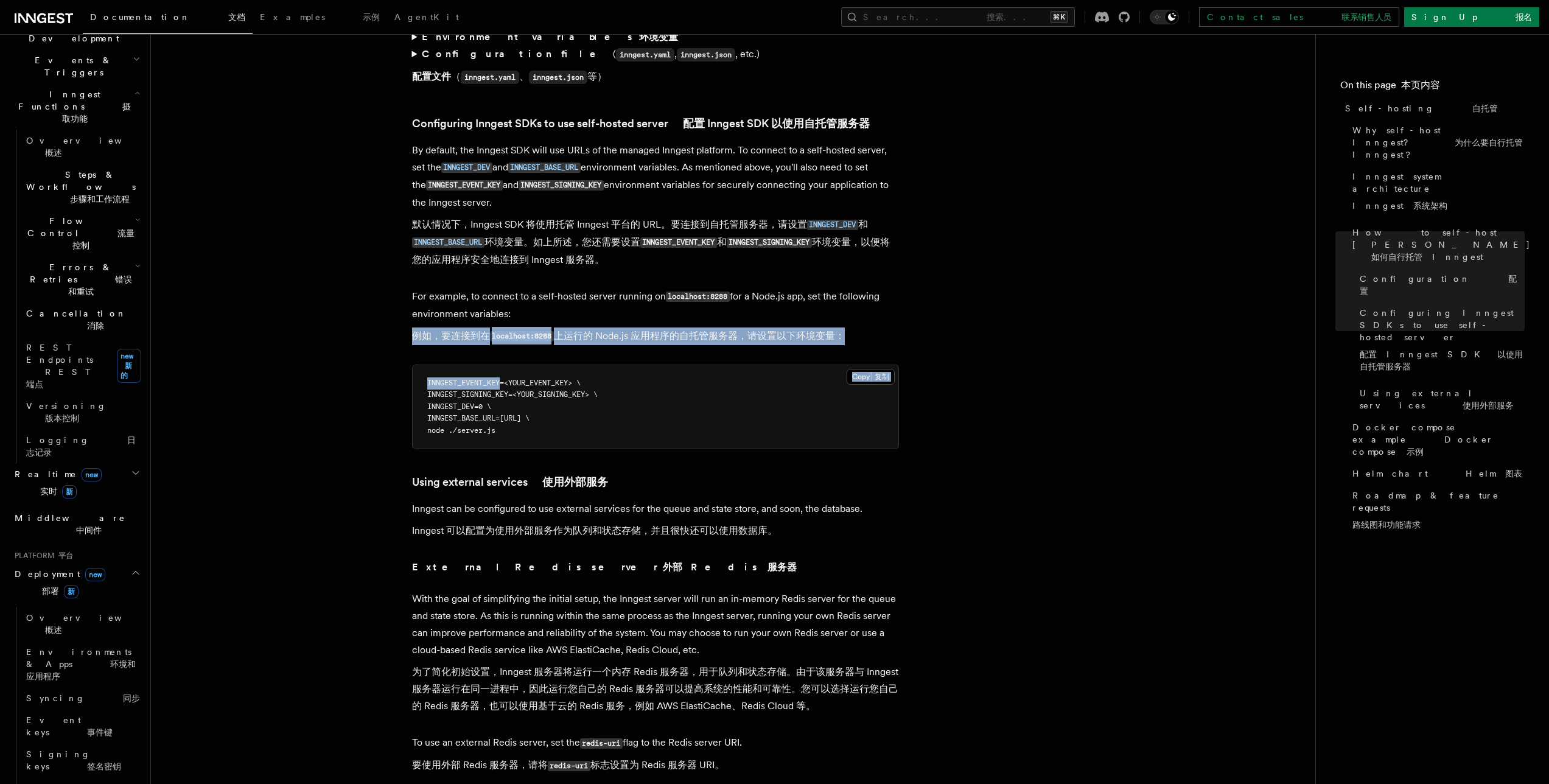
drag, startPoint x: 379, startPoint y: 319, endPoint x: 1026, endPoint y: 342, distance: 647.4
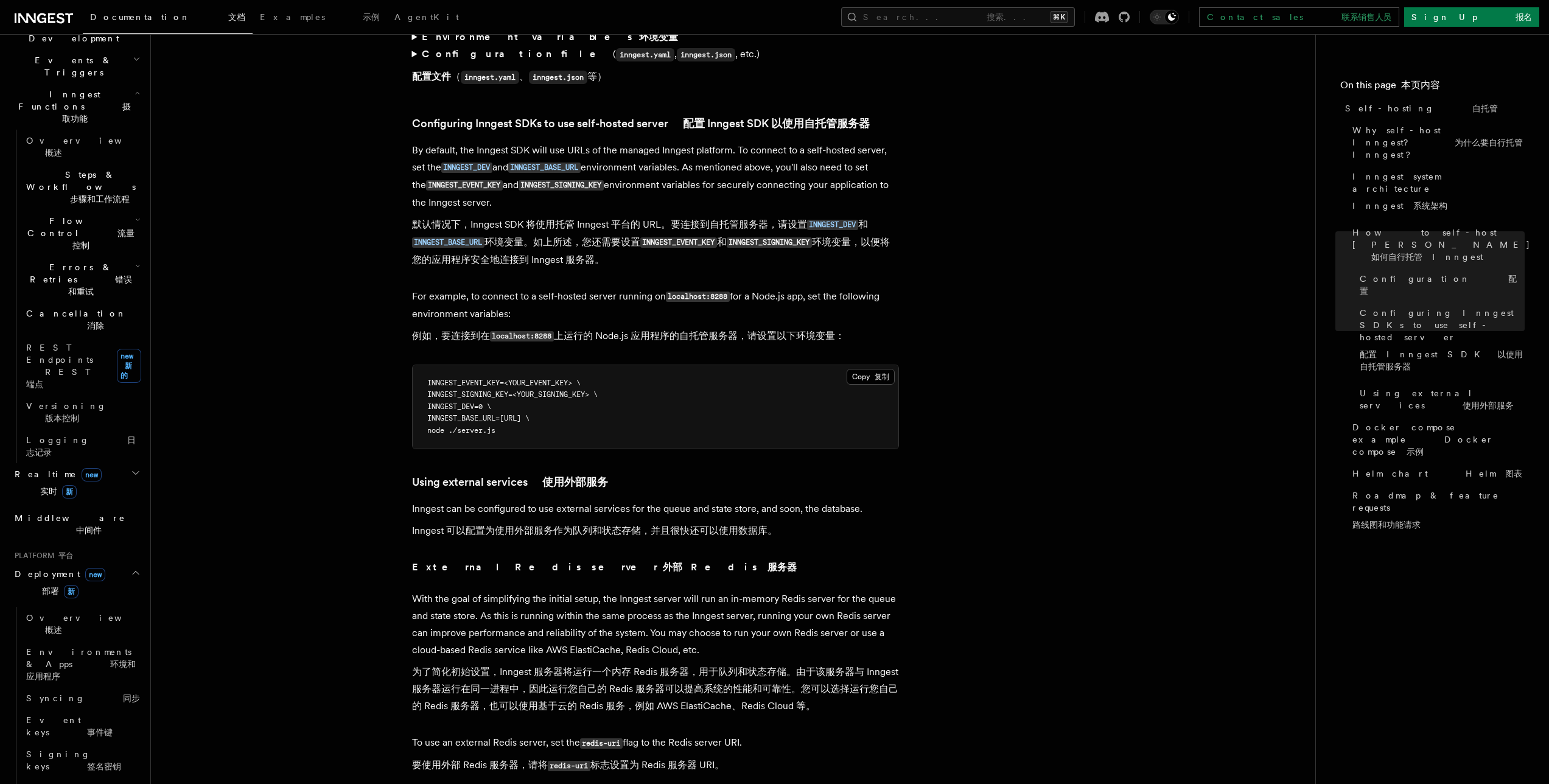
drag, startPoint x: 876, startPoint y: 331, endPoint x: 391, endPoint y: 325, distance: 485.0
drag, startPoint x: 392, startPoint y: 325, endPoint x: 1045, endPoint y: 332, distance: 653.0
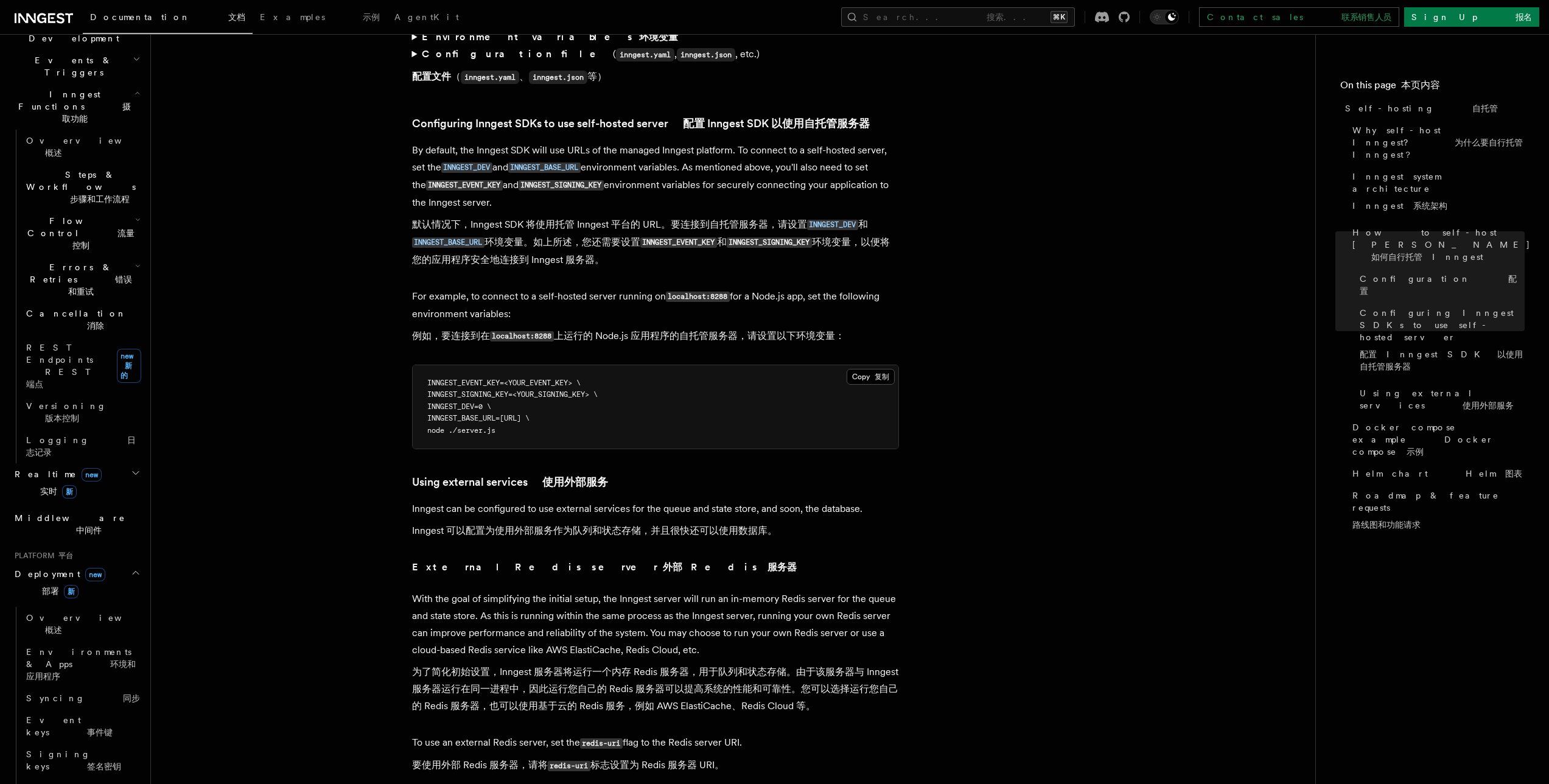
drag, startPoint x: 966, startPoint y: 335, endPoint x: 334, endPoint y: 311, distance: 632.5
drag, startPoint x: 351, startPoint y: 320, endPoint x: 1036, endPoint y: 330, distance: 685.1
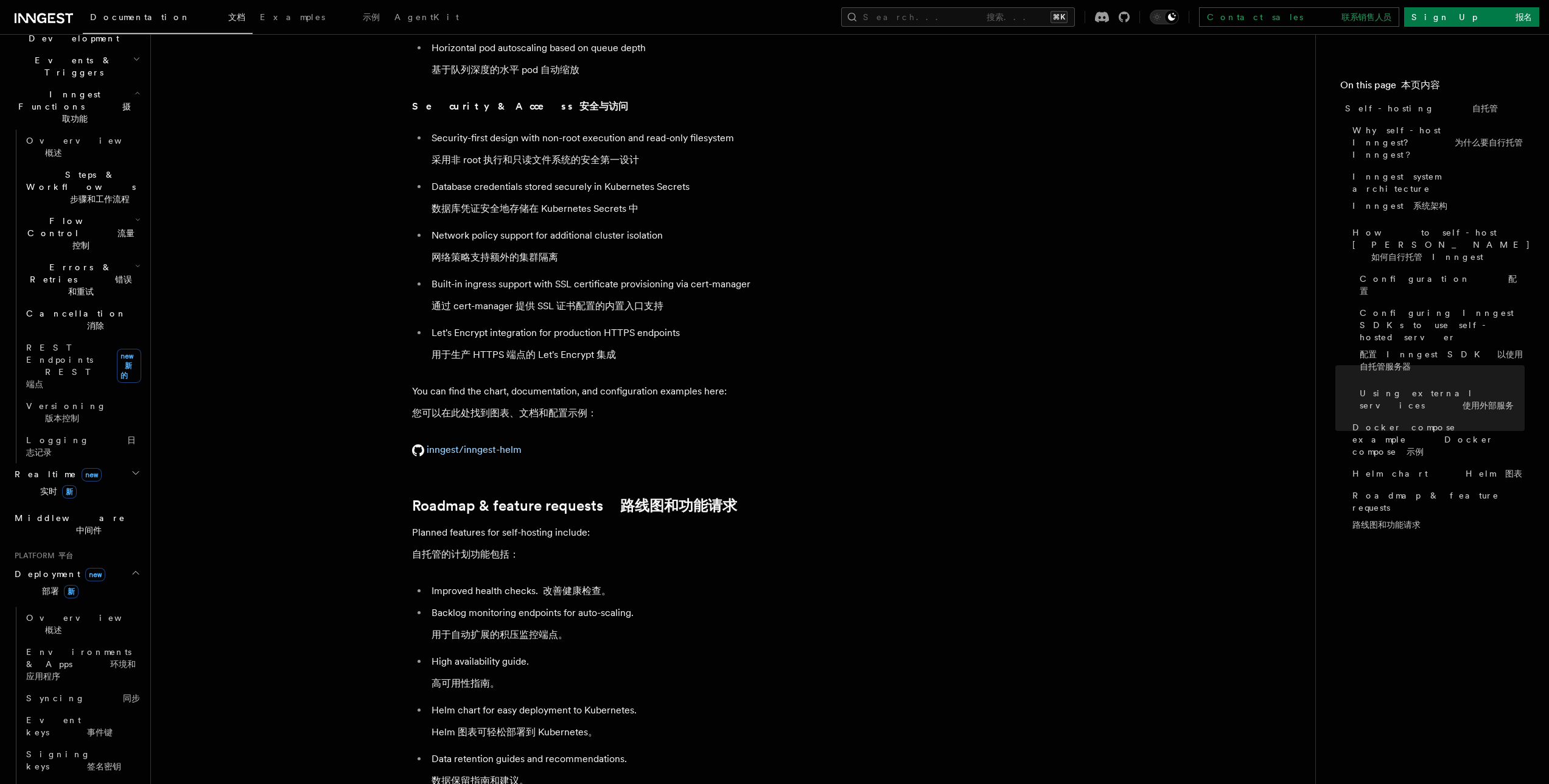
scroll to position [6447, 0]
